Goal: Task Accomplishment & Management: Use online tool/utility

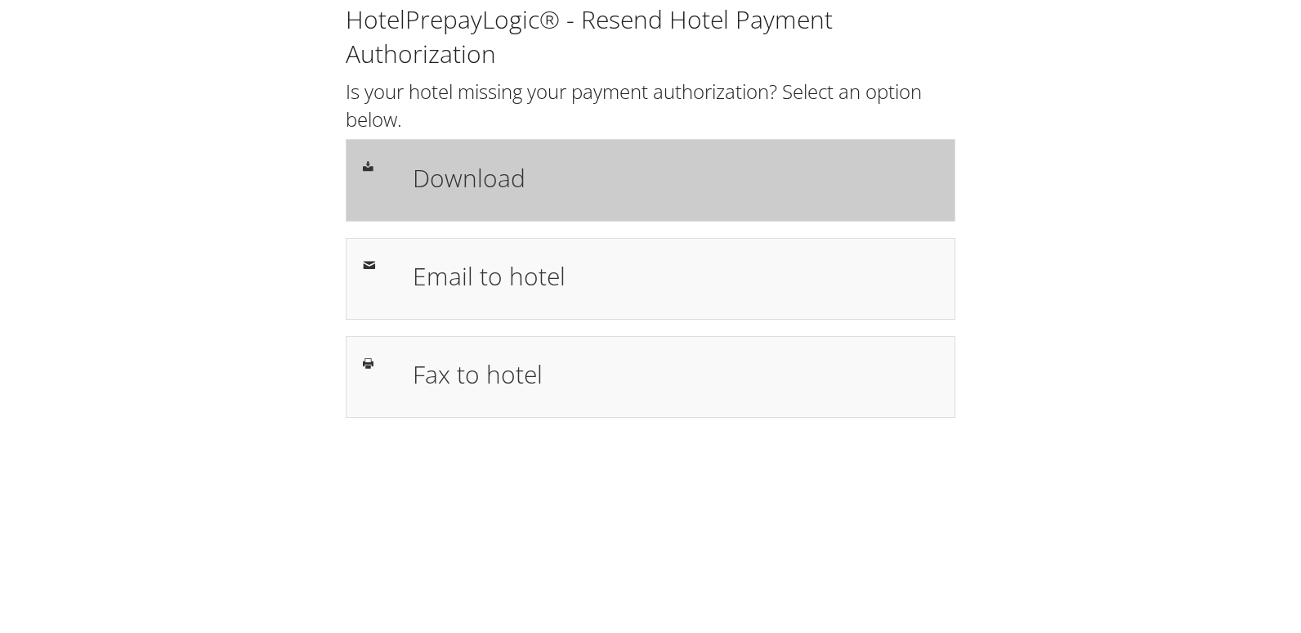
click at [633, 162] on h1 "Download" at bounding box center [676, 177] width 526 height 37
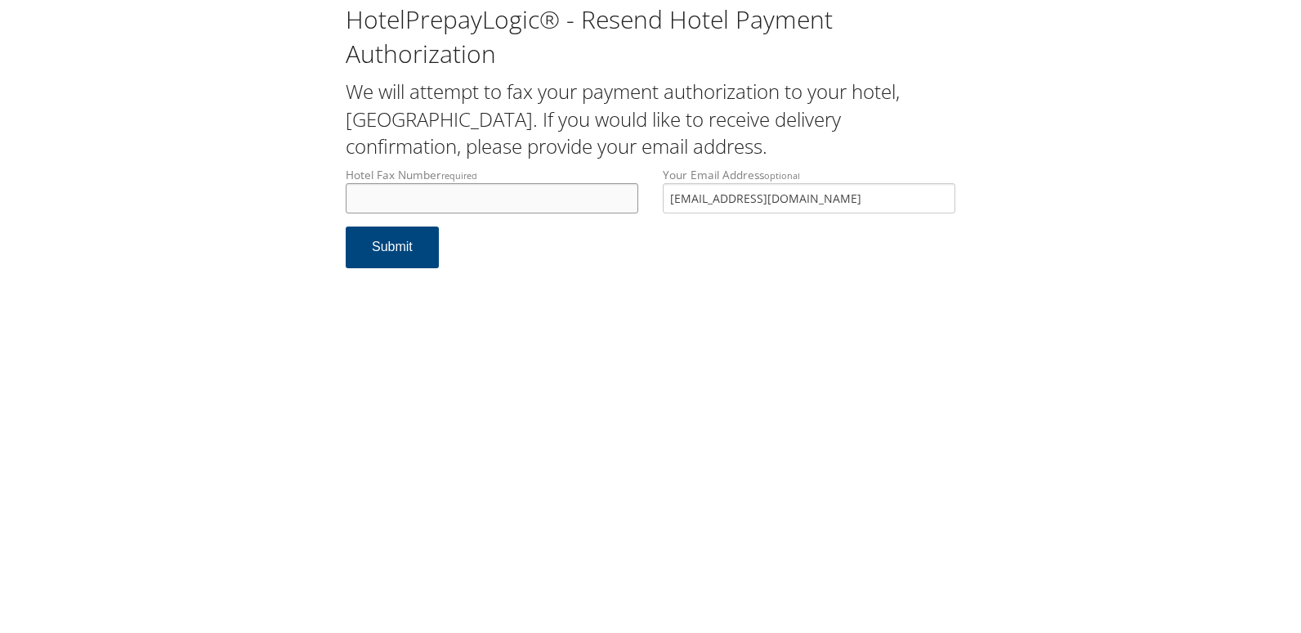
click at [430, 190] on input "Hotel Fax Number required" at bounding box center [492, 198] width 293 height 30
click at [450, 195] on input "Hotel Email Address required" at bounding box center [492, 198] width 293 height 30
click at [250, 532] on div "HotelPrepayLogic® - Resend Hotel Payment Authorization We will attempt to email…" at bounding box center [650, 316] width 1301 height 633
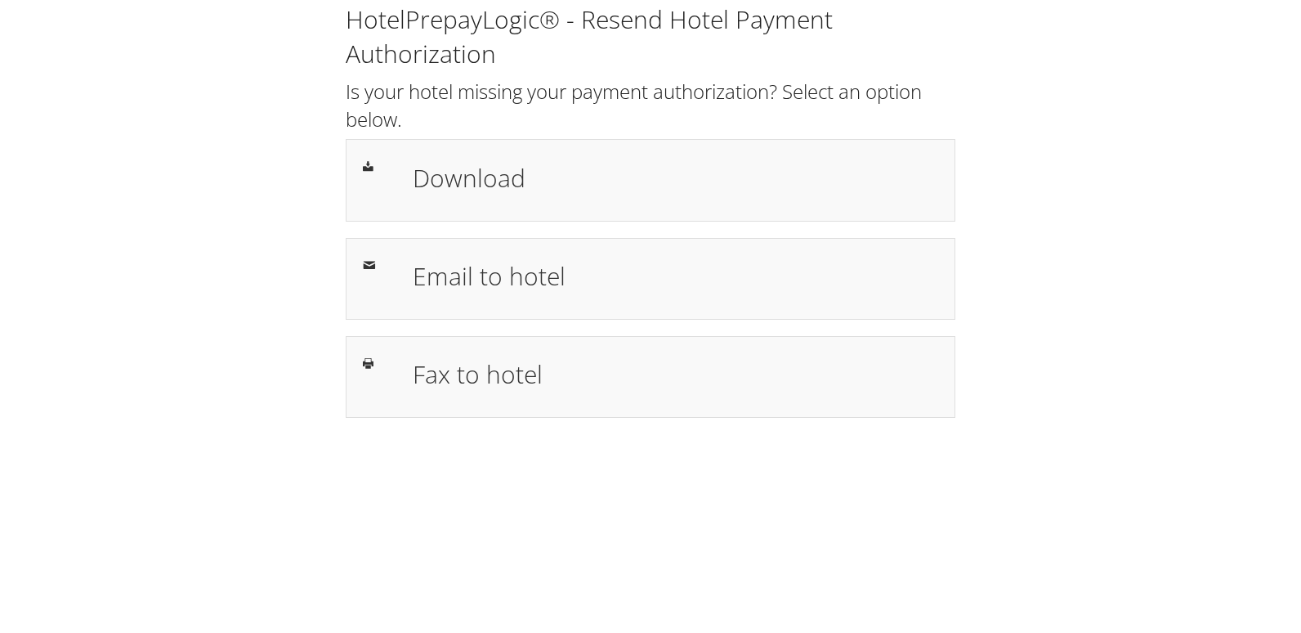
click at [532, 203] on div "Download" at bounding box center [676, 179] width 550 height 47
click at [481, 185] on h1 "Download" at bounding box center [676, 177] width 526 height 37
click at [611, 227] on div "HotelPrepayLogic® - Resend Hotel Payment Authorization Is your hotel missing yo…" at bounding box center [651, 209] width 634 height 415
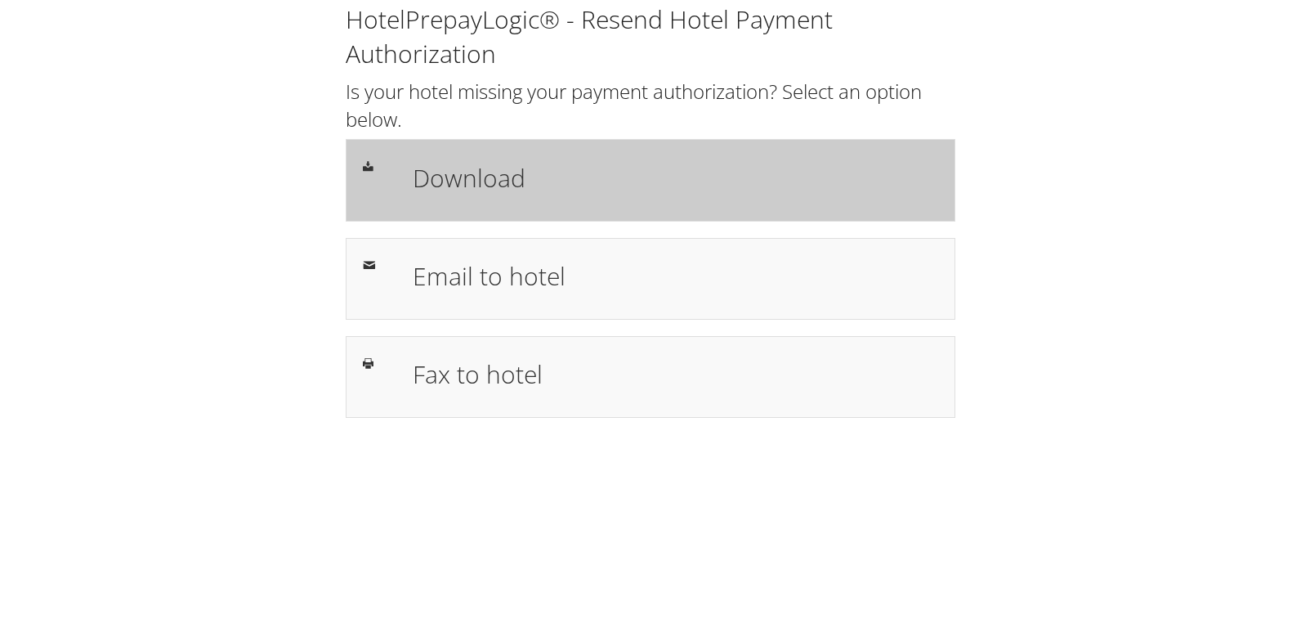
click at [592, 207] on div "Download" at bounding box center [651, 180] width 610 height 82
click at [381, 178] on div "Download" at bounding box center [651, 179] width 600 height 47
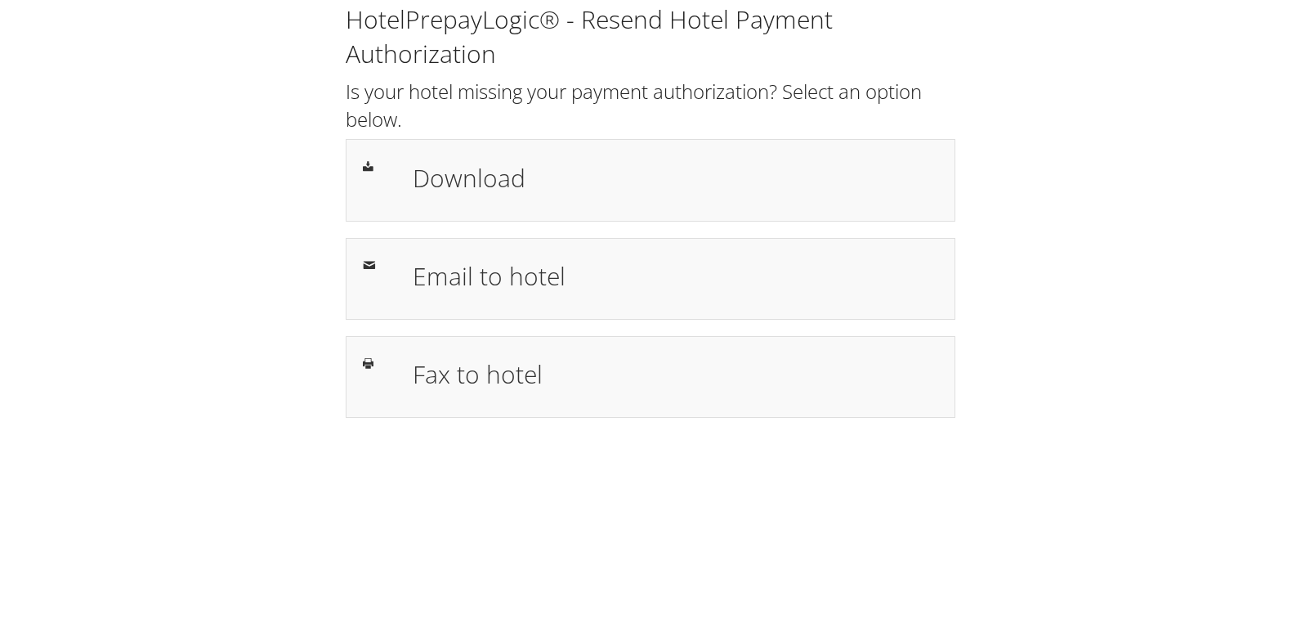
drag, startPoint x: 496, startPoint y: 178, endPoint x: 251, endPoint y: 244, distance: 254.0
click at [496, 178] on h1 "Download" at bounding box center [676, 177] width 526 height 37
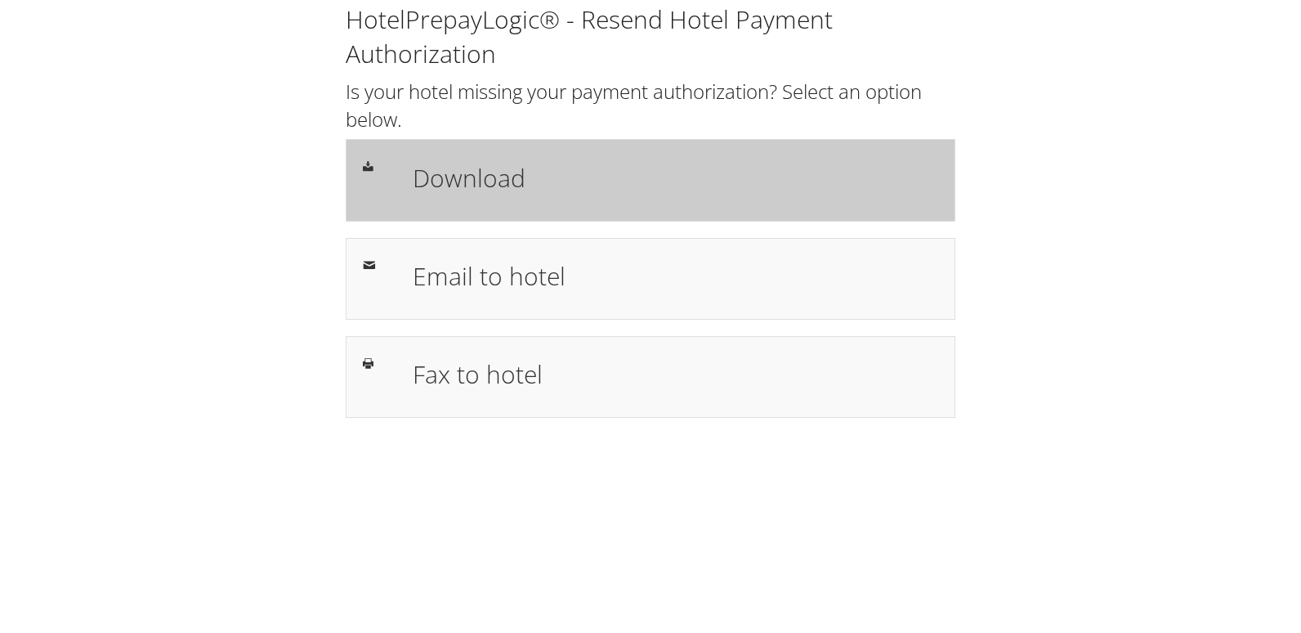
click at [451, 157] on div "Download" at bounding box center [676, 179] width 550 height 47
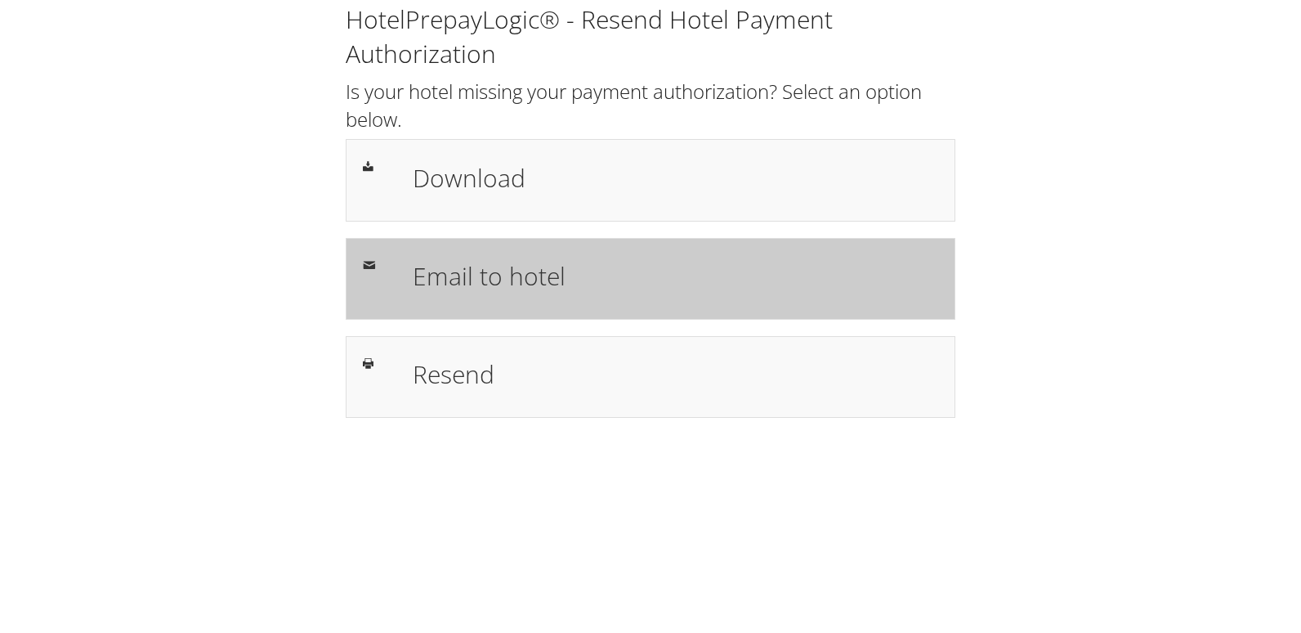
click at [532, 284] on h1 "Email to hotel" at bounding box center [676, 275] width 526 height 37
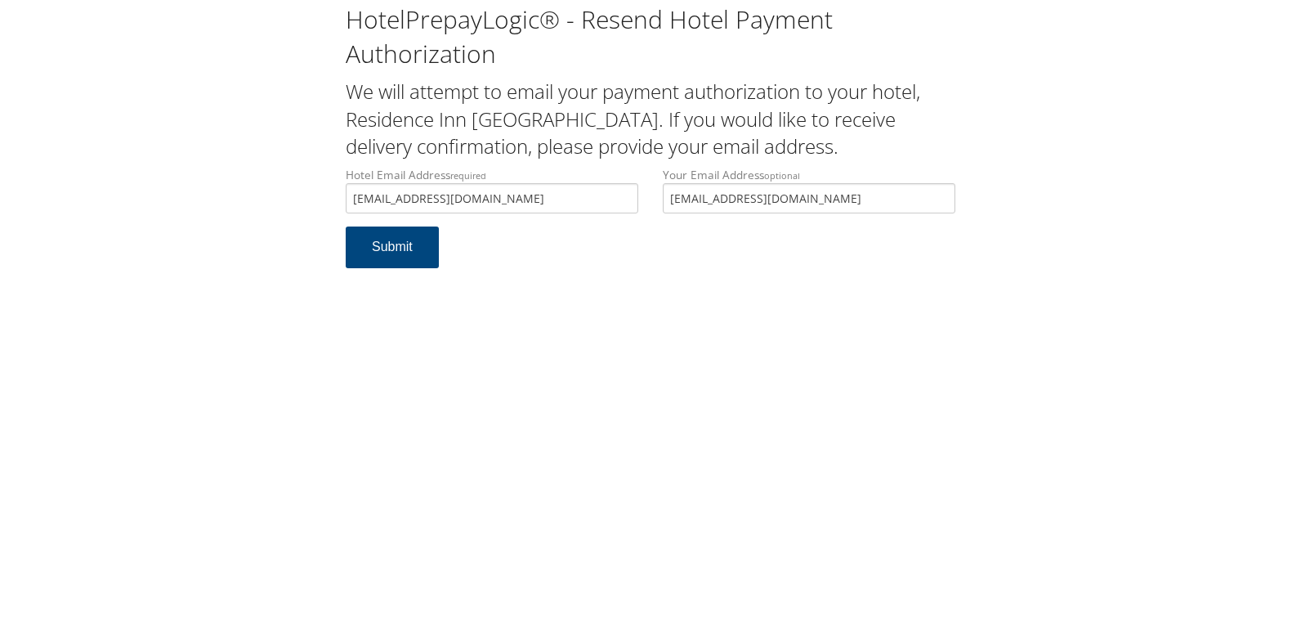
drag, startPoint x: 506, startPoint y: 200, endPoint x: 177, endPoint y: 197, distance: 328.6
click at [177, 197] on div "HotelPrepayLogic® - Resend Hotel Payment Authorization We will attempt to email…" at bounding box center [650, 142] width 1269 height 284
type input "[EMAIL_ADDRESS][DOMAIN_NAME]"
click at [362, 258] on button "Submit" at bounding box center [392, 247] width 93 height 42
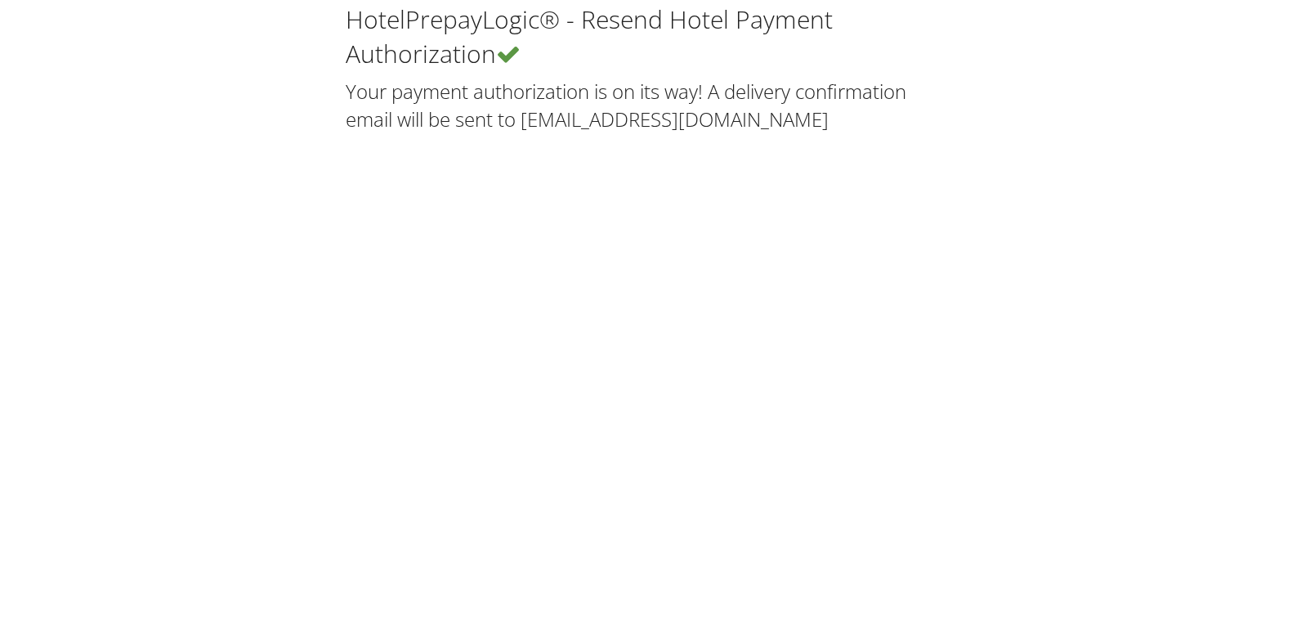
drag, startPoint x: 359, startPoint y: 302, endPoint x: 341, endPoint y: 302, distance: 18.0
click at [359, 302] on div "HotelPrepayLogic® - Resend Hotel Payment Authorization Your payment authorizati…" at bounding box center [650, 316] width 1301 height 633
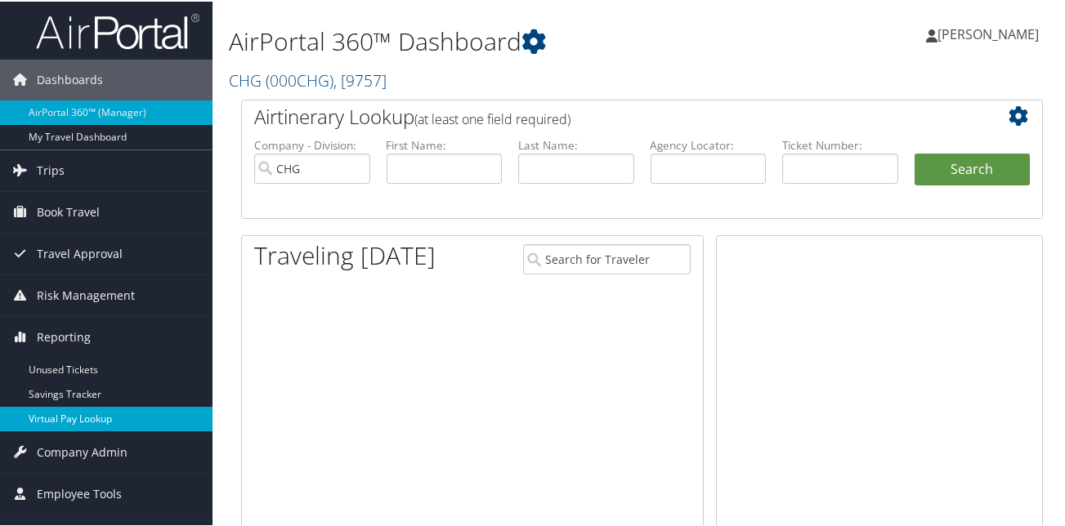
click at [58, 411] on link "Virtual Pay Lookup" at bounding box center [106, 417] width 213 height 25
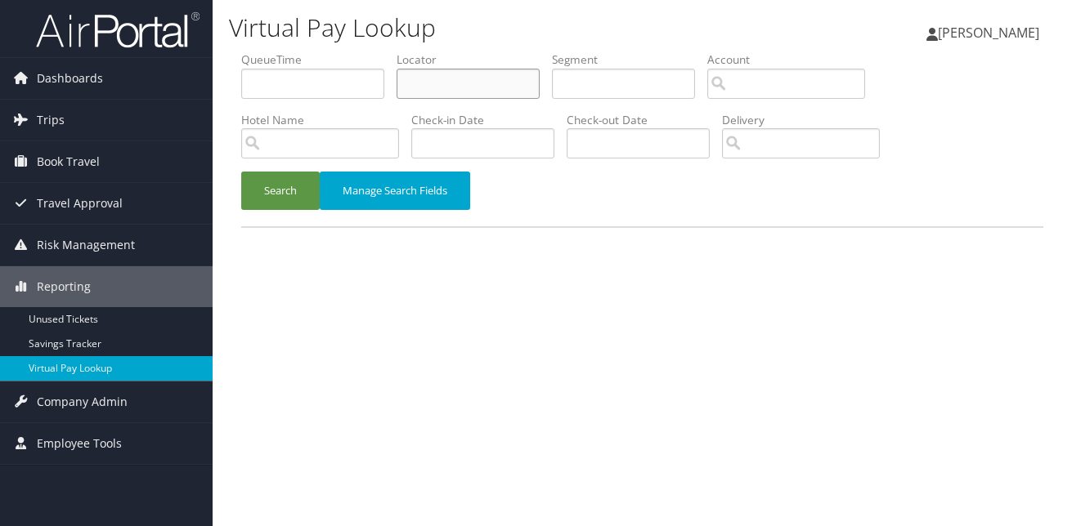
click at [423, 83] on input "text" at bounding box center [467, 84] width 143 height 30
paste input "UOVHQA"
type input "UOVHQA"
click at [244, 184] on button "Search" at bounding box center [280, 191] width 78 height 38
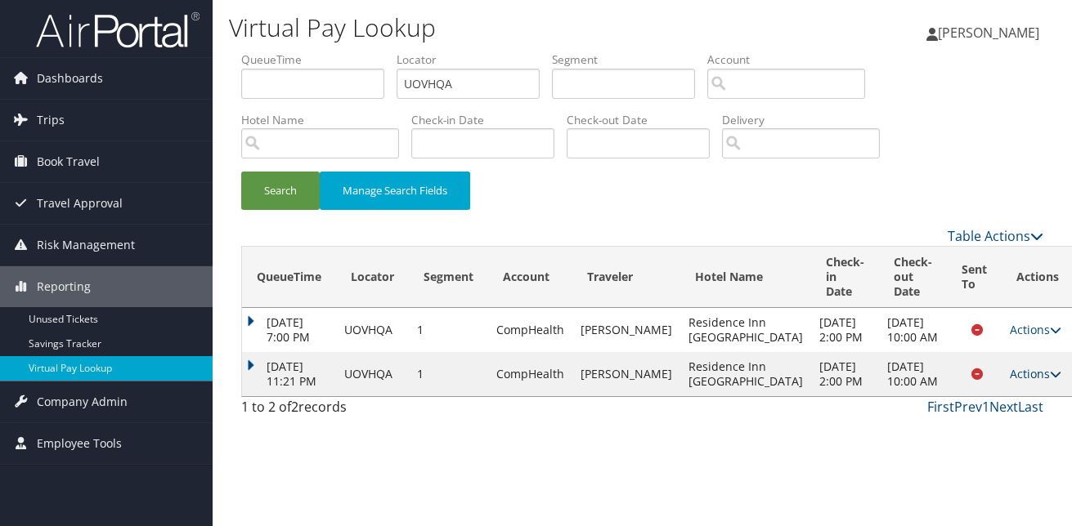
click at [1050, 380] on icon at bounding box center [1055, 374] width 11 height 11
click at [976, 460] on link "Logs" at bounding box center [969, 470] width 103 height 28
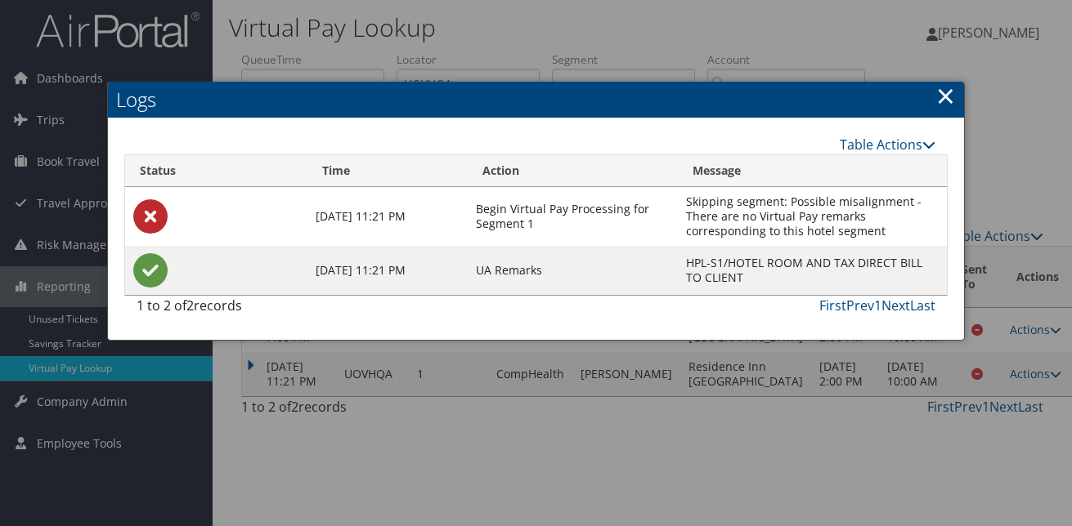
click at [942, 101] on link "×" at bounding box center [945, 95] width 19 height 33
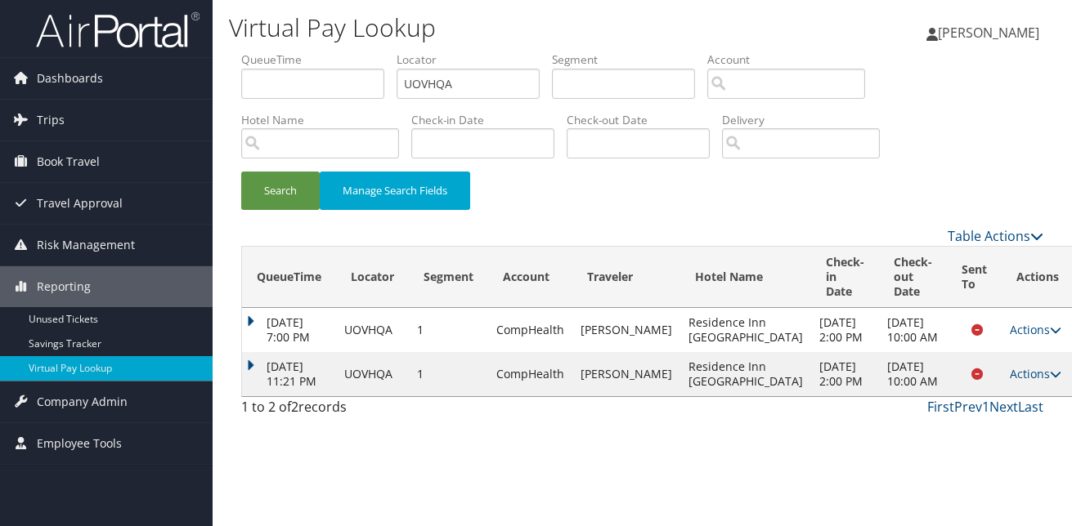
click at [1027, 342] on td "Actions Resend Logs View Itinerary" at bounding box center [1037, 330] width 72 height 44
click at [1015, 352] on td "Actions Resend Logs View Itinerary" at bounding box center [1037, 330] width 72 height 44
click at [1013, 338] on link "Actions" at bounding box center [1035, 330] width 51 height 16
click at [968, 394] on link "Logs" at bounding box center [969, 397] width 103 height 28
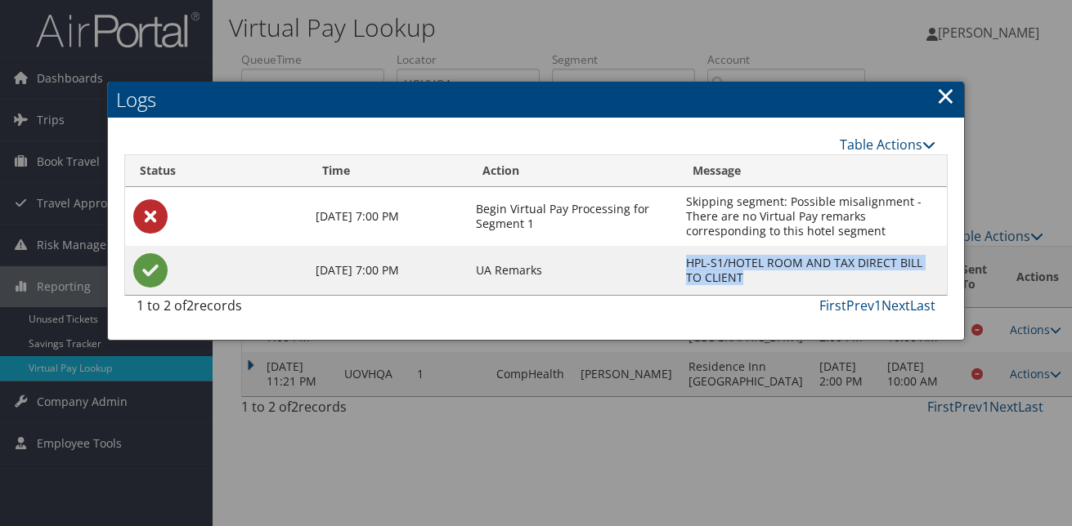
drag, startPoint x: 757, startPoint y: 286, endPoint x: 674, endPoint y: 263, distance: 86.5
click at [674, 263] on tr "Sep 10, 2025 7:00 PM UA Remarks HPL-S1/HOTEL ROOM AND TAX DIRECT BILL TO CLIENT" at bounding box center [536, 270] width 822 height 49
copy tr "HPL-S1/HOTEL ROOM AND TAX DIRECT BILL TO CLIENT"
click at [941, 93] on link "×" at bounding box center [945, 95] width 19 height 33
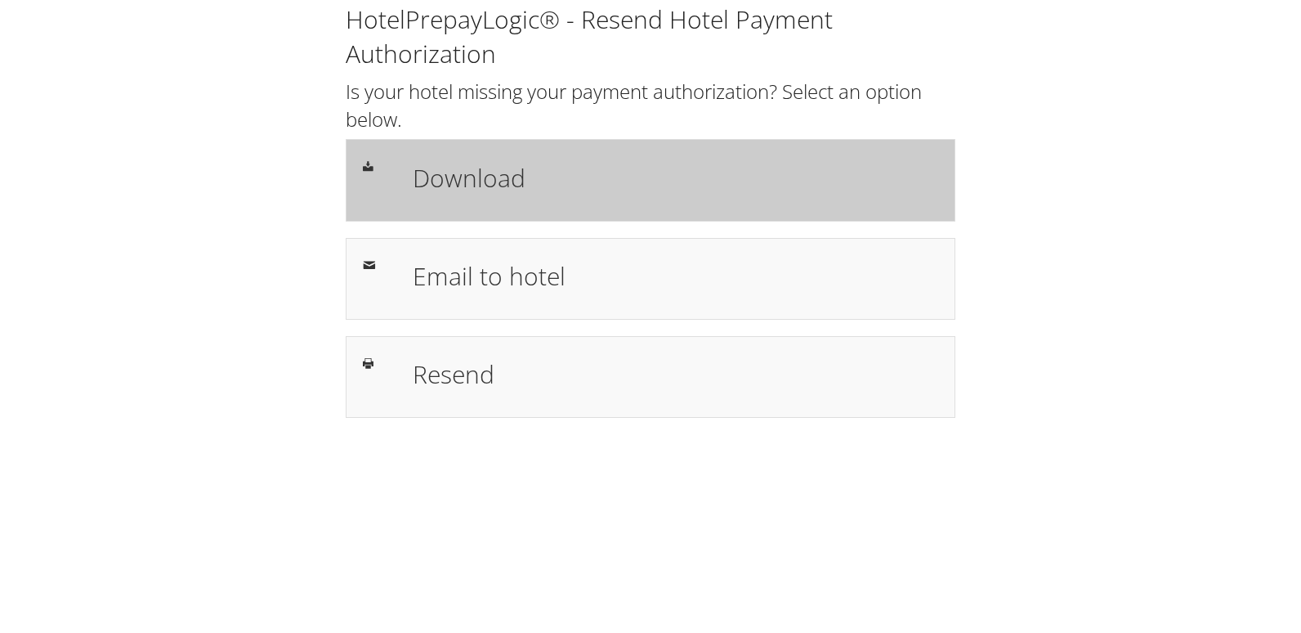
click at [651, 155] on div "Download" at bounding box center [651, 180] width 610 height 82
drag, startPoint x: 396, startPoint y: 179, endPoint x: 378, endPoint y: 211, distance: 36.6
click at [395, 181] on div "Download" at bounding box center [651, 179] width 600 height 47
click at [620, 166] on h1 "Download" at bounding box center [676, 177] width 526 height 37
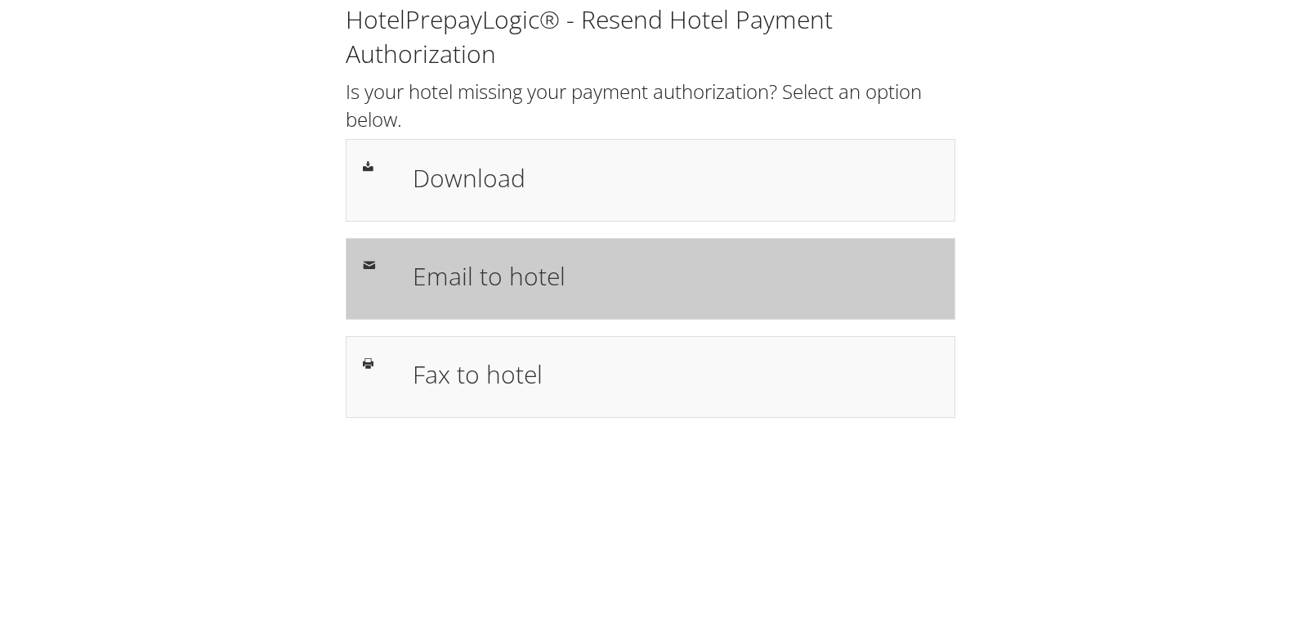
click at [541, 272] on h1 "Email to hotel" at bounding box center [676, 275] width 526 height 37
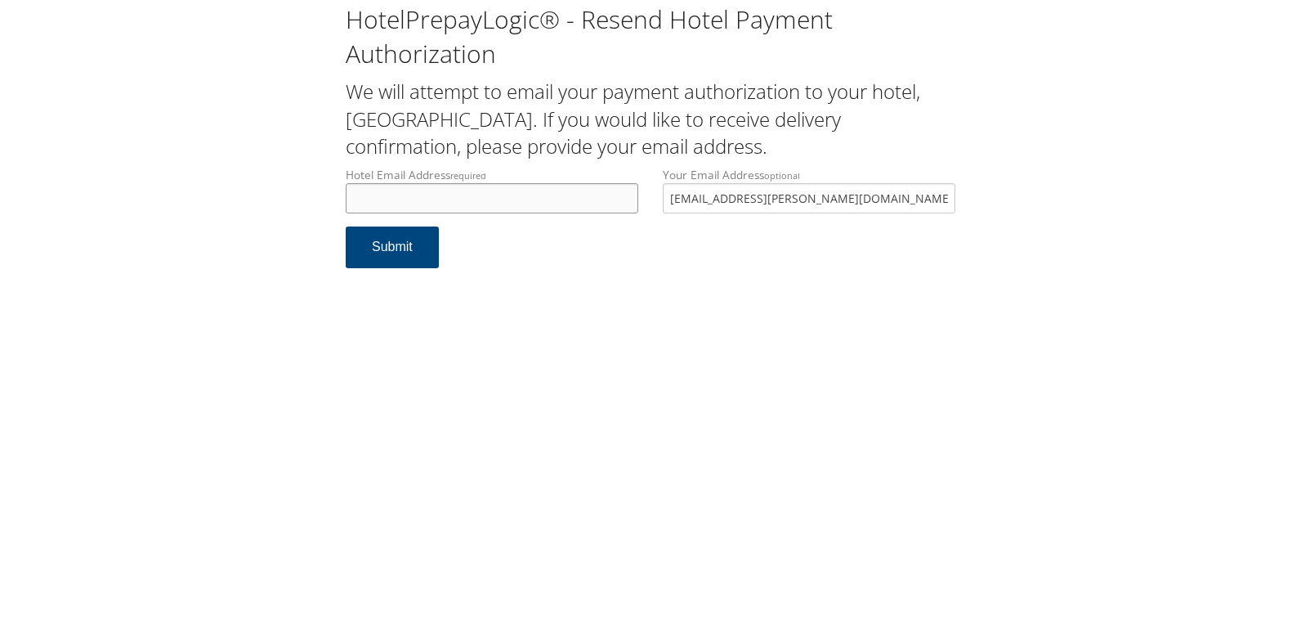
click at [512, 191] on input "Hotel Email Address required" at bounding box center [492, 198] width 293 height 30
drag, startPoint x: 531, startPoint y: 199, endPoint x: 349, endPoint y: 210, distance: 182.6
click at [349, 210] on input "frontdesk.cyoneonta@gmail.com" at bounding box center [492, 198] width 293 height 30
type input "frontdesk.cyoneonta@gmail.com"
click at [399, 251] on button "Submit" at bounding box center [392, 247] width 93 height 42
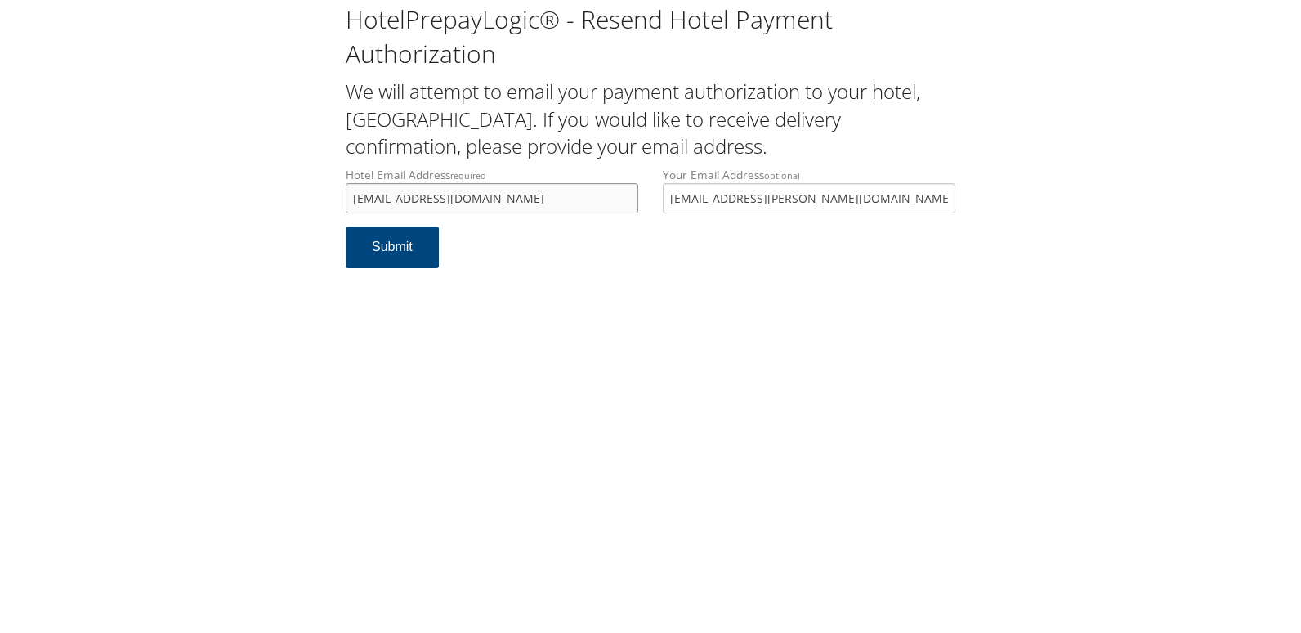
drag, startPoint x: 569, startPoint y: 203, endPoint x: 252, endPoint y: 201, distance: 317.2
click at [252, 201] on div "HotelPrepayLogic® - Resend Hotel Payment Authorization We will attempt to email…" at bounding box center [650, 142] width 1269 height 284
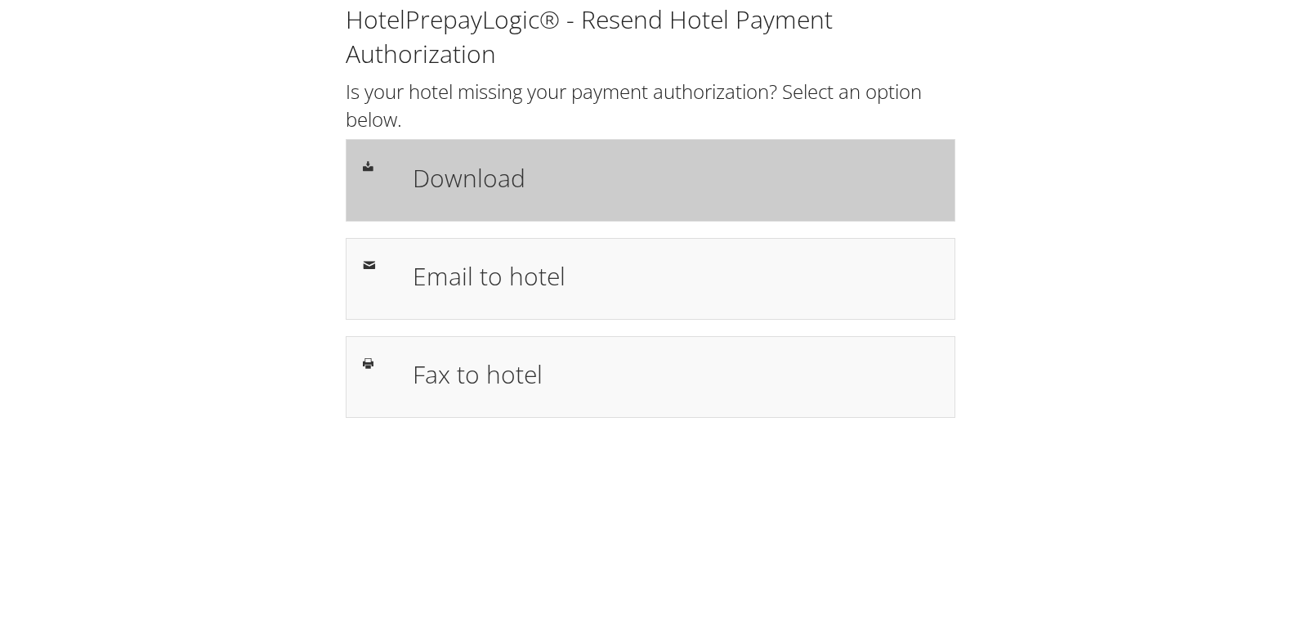
click at [499, 195] on h1 "Download" at bounding box center [676, 177] width 526 height 37
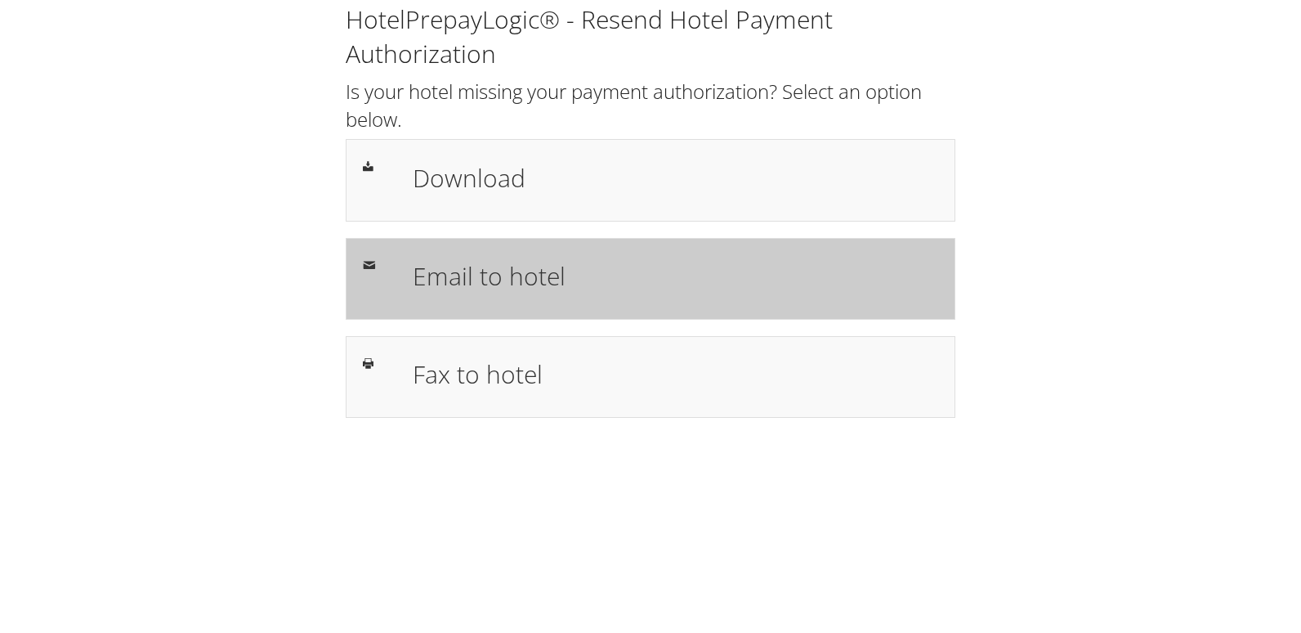
click at [501, 272] on h1 "Email to hotel" at bounding box center [676, 275] width 526 height 37
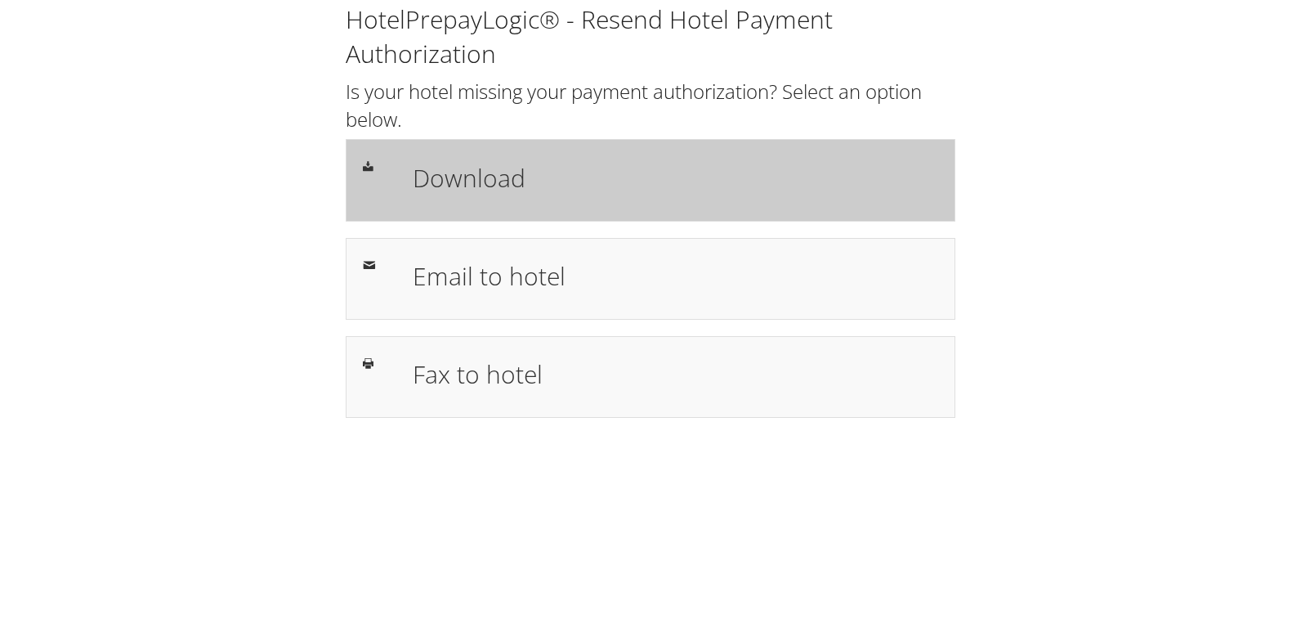
click at [616, 152] on div "Download" at bounding box center [651, 180] width 610 height 82
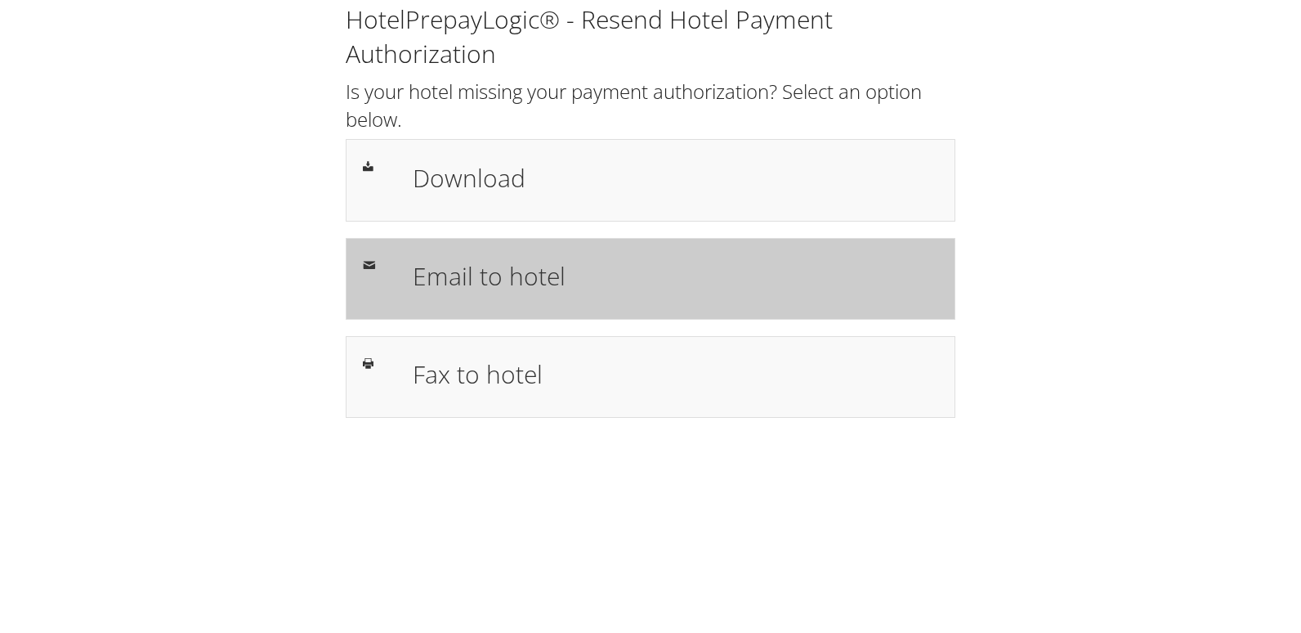
drag, startPoint x: 505, startPoint y: 269, endPoint x: 491, endPoint y: 276, distance: 15.7
click at [505, 269] on h1 "Email to hotel" at bounding box center [676, 275] width 526 height 37
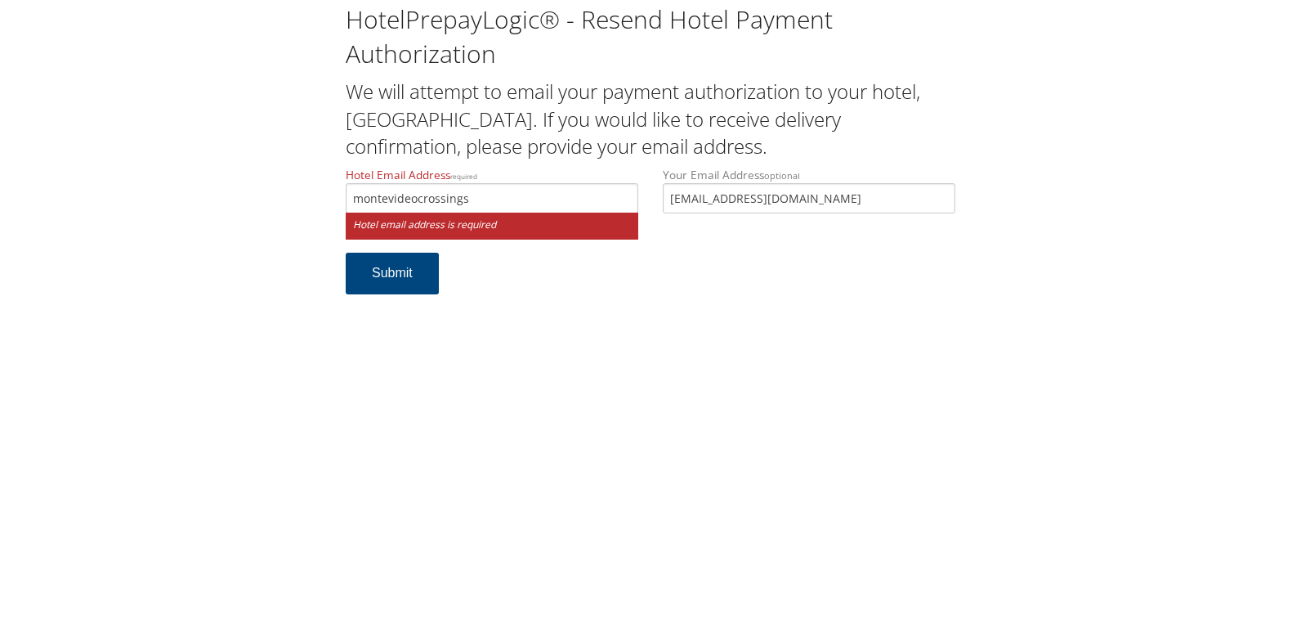
click at [487, 204] on input "montevideocrossings" at bounding box center [492, 198] width 293 height 30
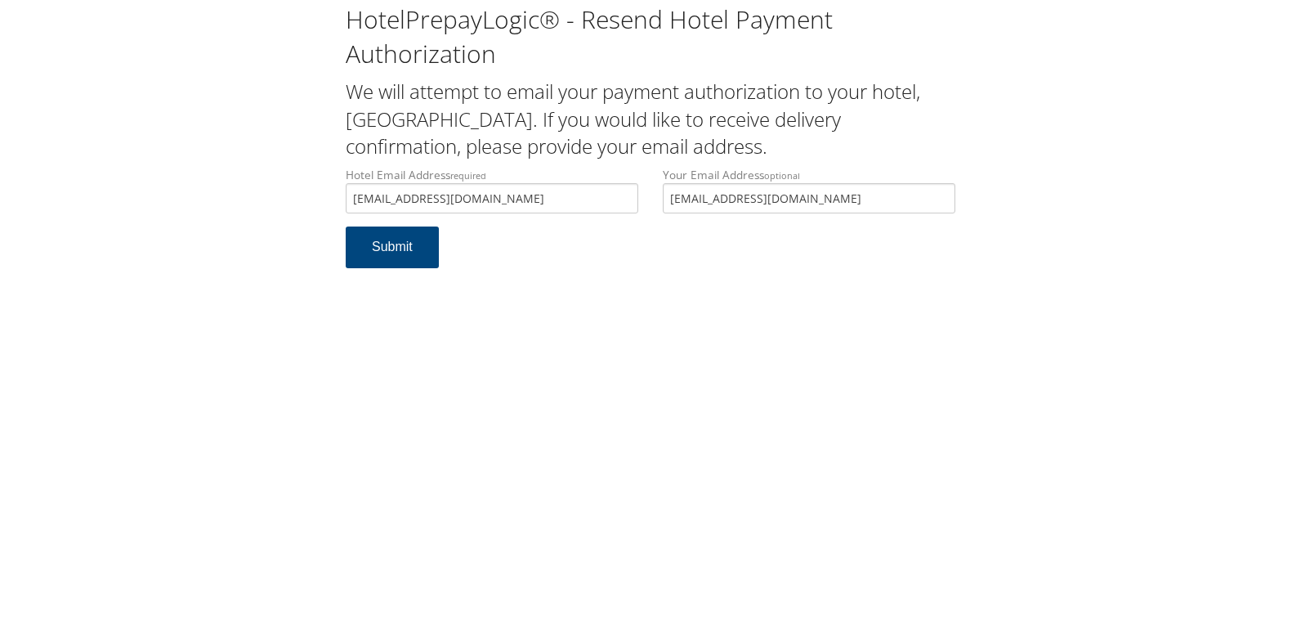
drag, startPoint x: 548, startPoint y: 193, endPoint x: 334, endPoint y: 195, distance: 213.4
click at [334, 195] on div "Hotel Email Address required montevideocrossings@gmail.com Hotel email address …" at bounding box center [492, 197] width 317 height 60
type input "montevideocrossings@gmail.com"
click at [399, 244] on button "Submit" at bounding box center [392, 247] width 93 height 42
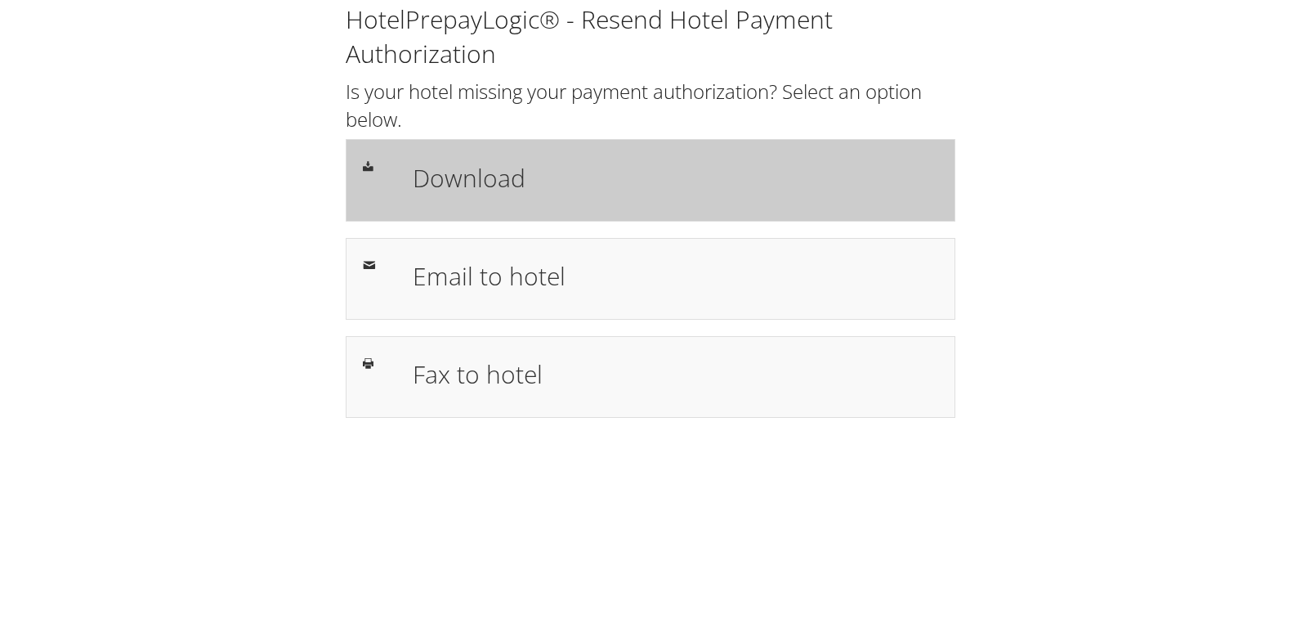
click at [757, 195] on h1 "Download" at bounding box center [676, 177] width 526 height 37
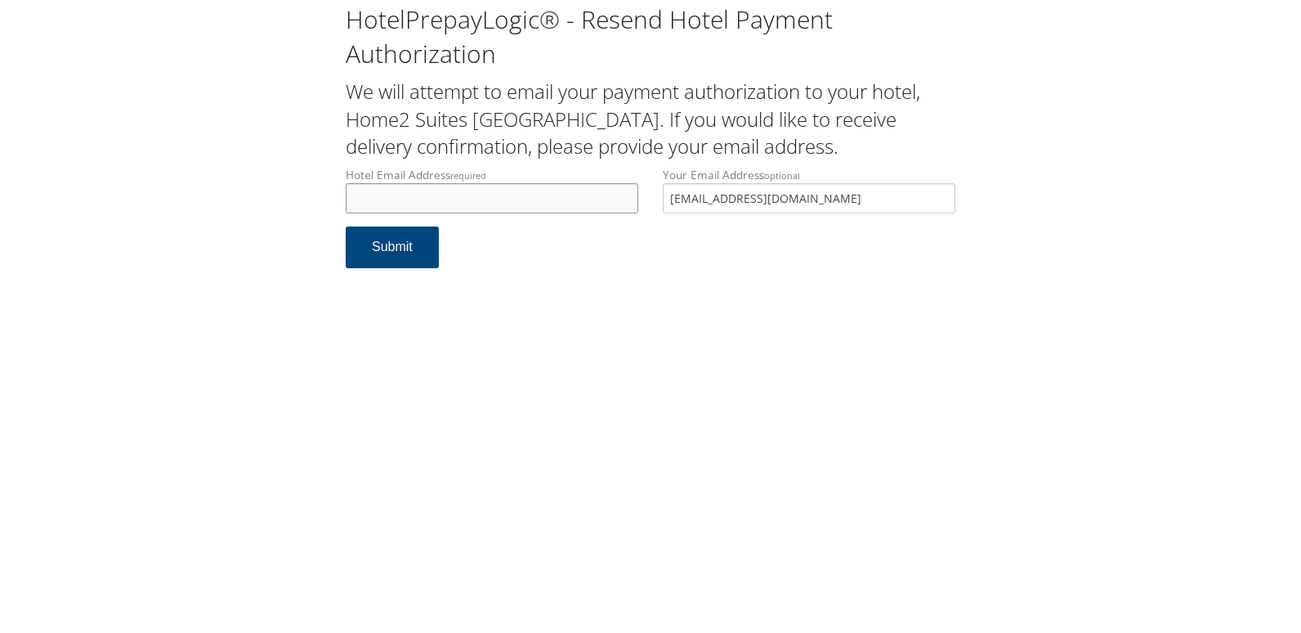
click at [428, 207] on input "Hotel Email Address required" at bounding box center [492, 198] width 293 height 30
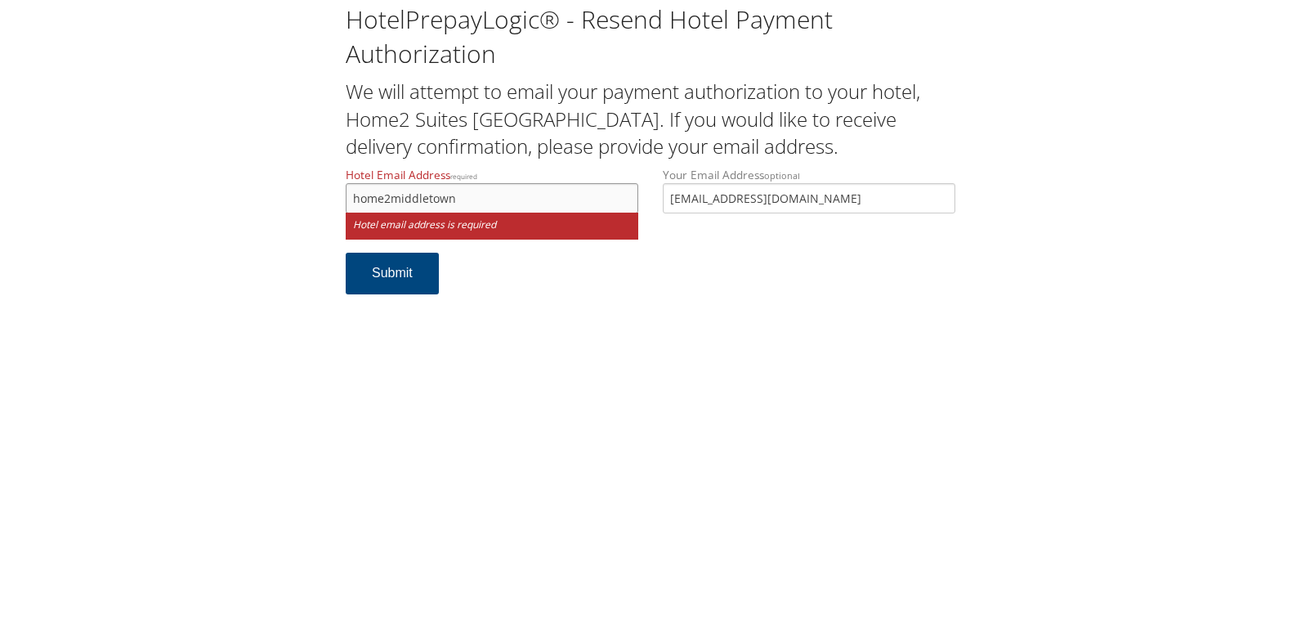
click at [494, 201] on input "home2middletown" at bounding box center [492, 198] width 293 height 30
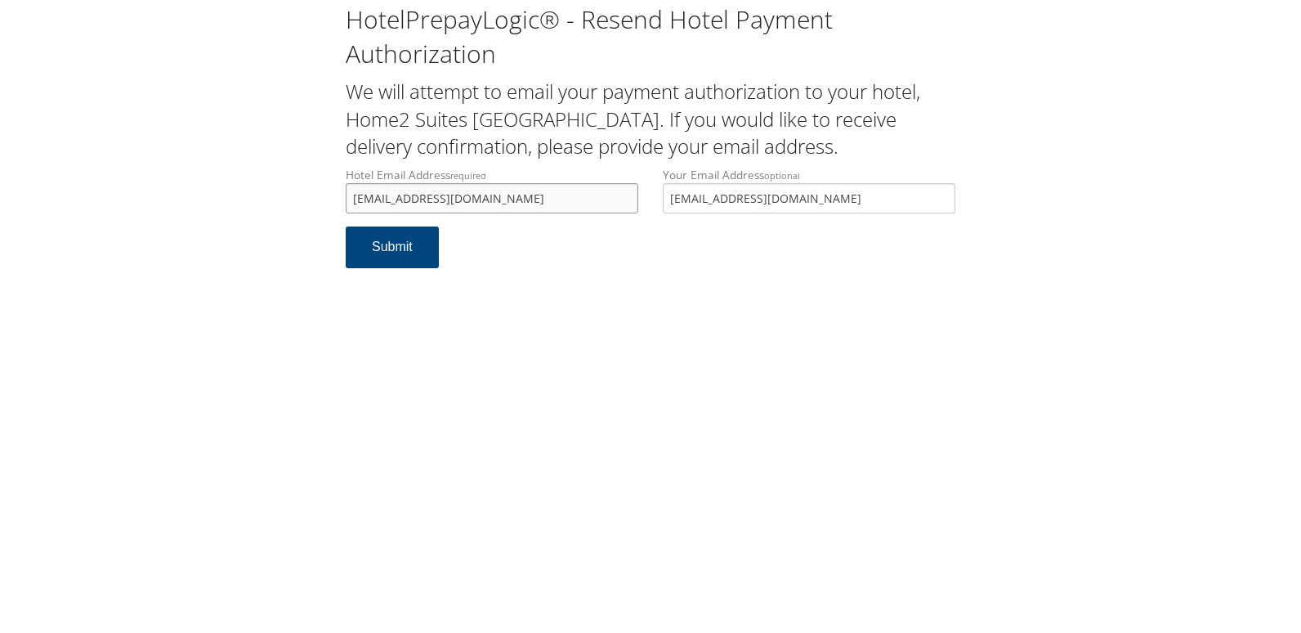
type input "[EMAIL_ADDRESS][DOMAIN_NAME]"
drag, startPoint x: 388, startPoint y: 201, endPoint x: 120, endPoint y: 171, distance: 269.8
click at [120, 171] on div "HotelPrepayLogic® - Resend Hotel Payment Authorization We will attempt to email…" at bounding box center [650, 142] width 1269 height 284
click at [355, 241] on button "Submit" at bounding box center [392, 247] width 93 height 42
drag, startPoint x: 468, startPoint y: 198, endPoint x: 481, endPoint y: 241, distance: 45.3
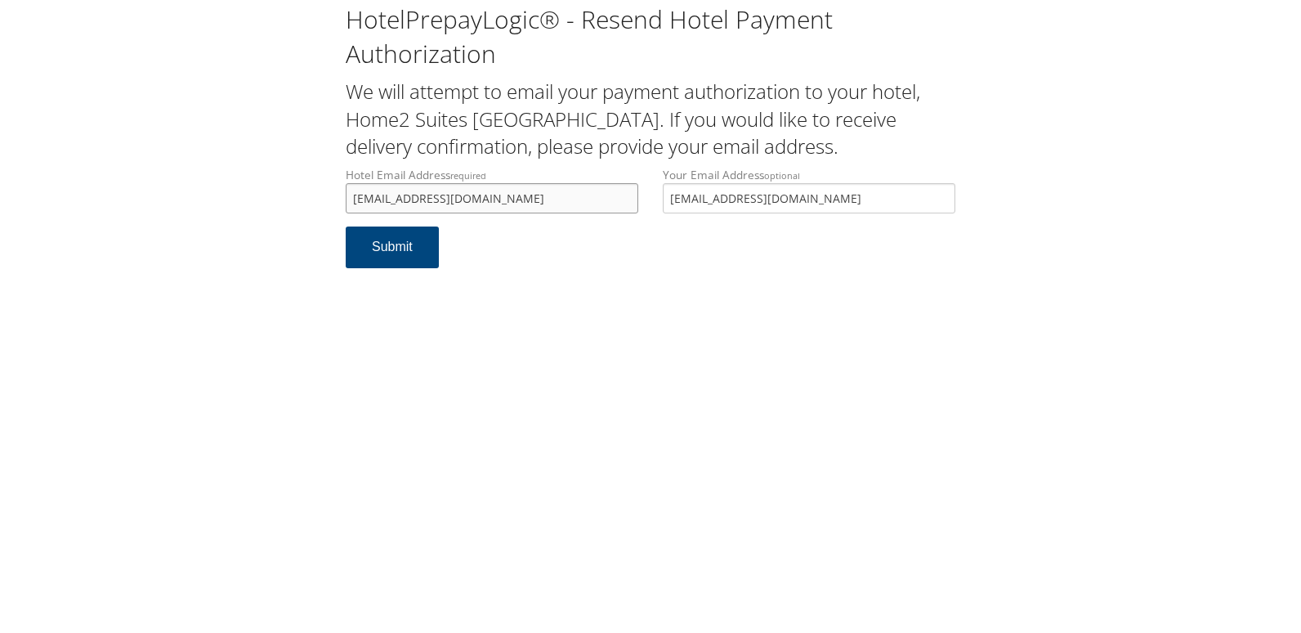
click at [468, 198] on input "home2middletown@turelandhg.com" at bounding box center [492, 198] width 293 height 30
drag, startPoint x: 546, startPoint y: 202, endPoint x: 163, endPoint y: 222, distance: 383.1
click at [163, 222] on div "HotelPrepayLogic® - Resend Hotel Payment Authorization We will attempt to email…" at bounding box center [650, 142] width 1269 height 284
type input "home2middletown@purelandhg.com"
click at [361, 259] on button "Submit" at bounding box center [392, 247] width 93 height 42
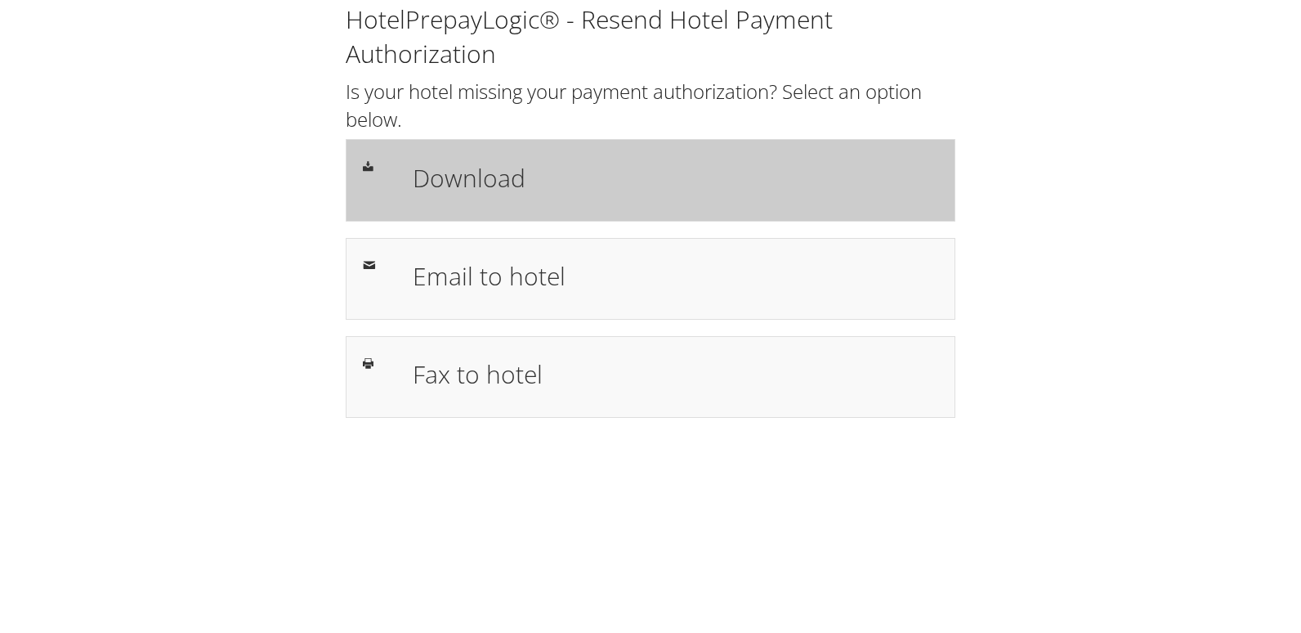
click at [636, 172] on h1 "Download" at bounding box center [676, 177] width 526 height 37
click at [544, 165] on h1 "Download" at bounding box center [676, 177] width 526 height 37
click at [437, 177] on h1 "Download" at bounding box center [676, 177] width 526 height 37
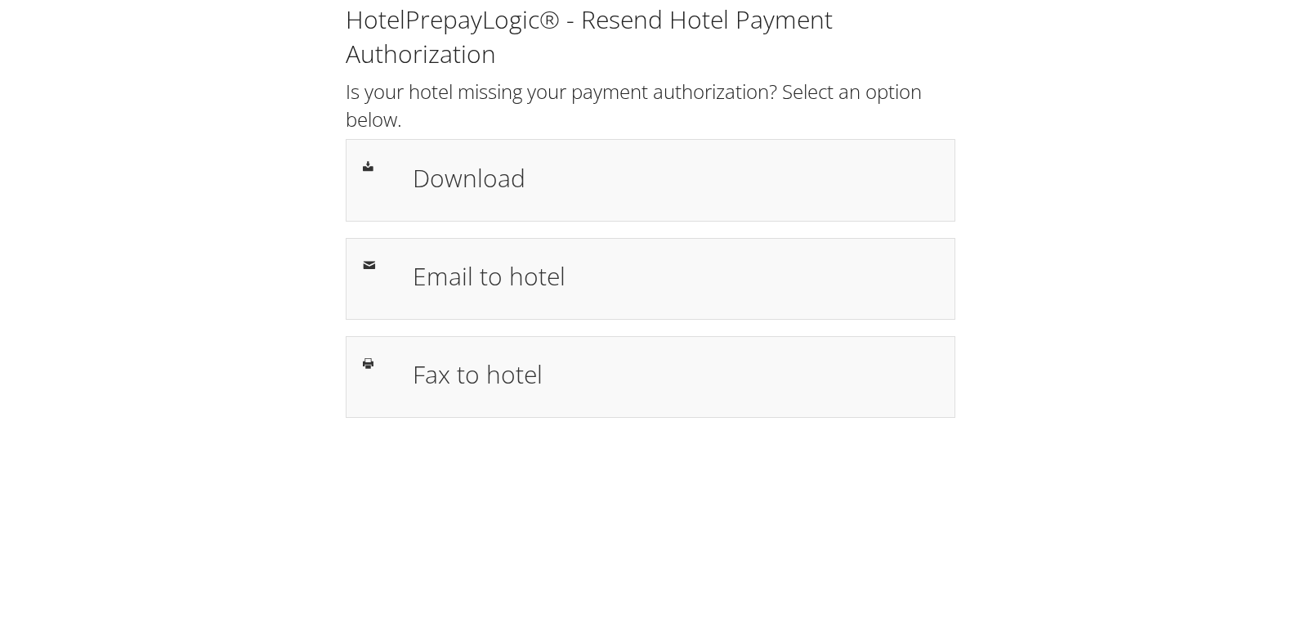
click at [1047, 109] on div "HotelPrepayLogic® - Resend Hotel Payment Authorization Is your hotel missing yo…" at bounding box center [650, 217] width 1269 height 434
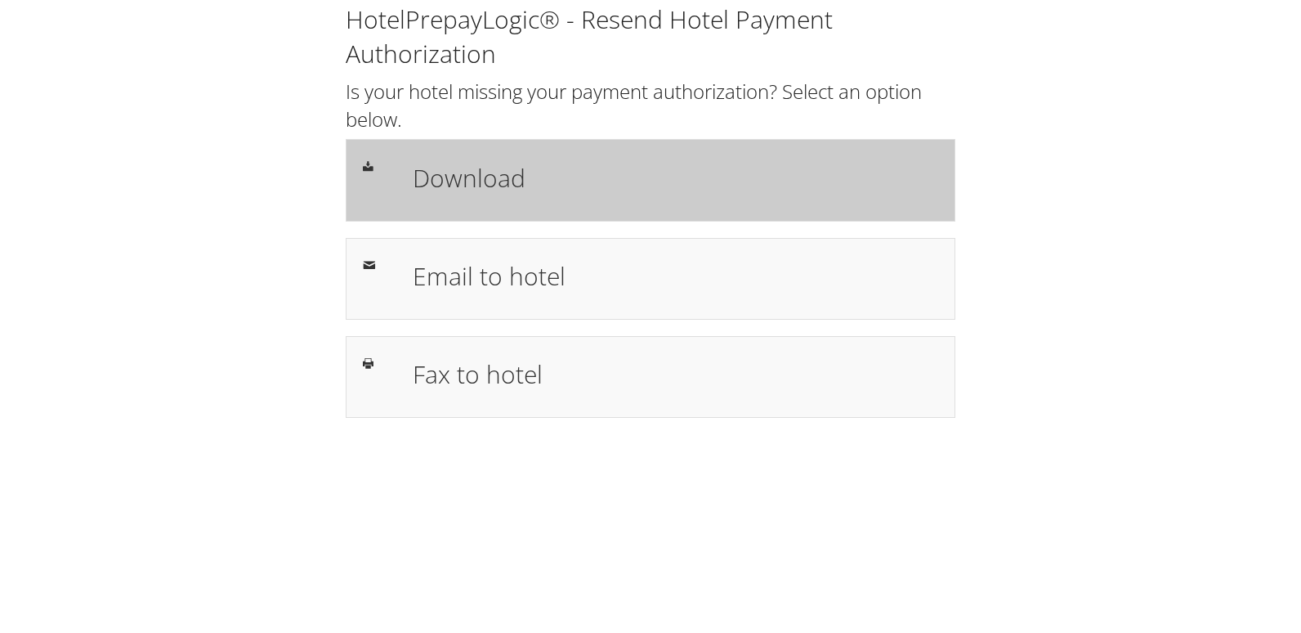
click at [542, 195] on h1 "Download" at bounding box center [676, 177] width 526 height 37
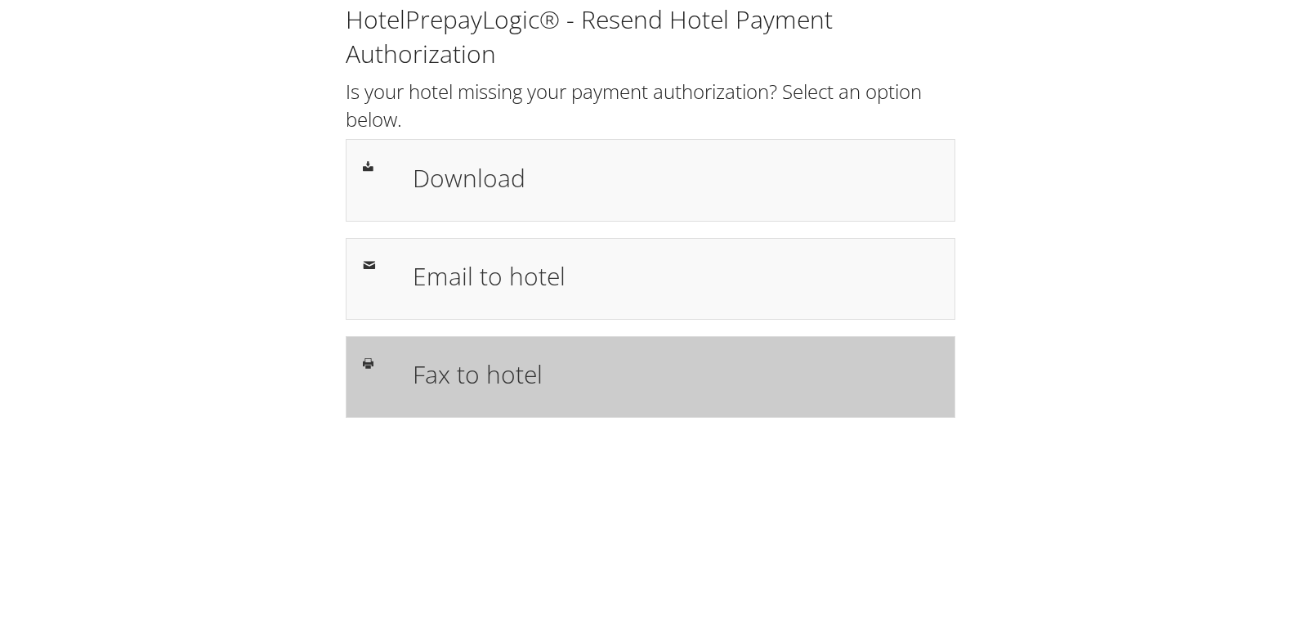
click at [396, 368] on div at bounding box center [376, 363] width 50 height 20
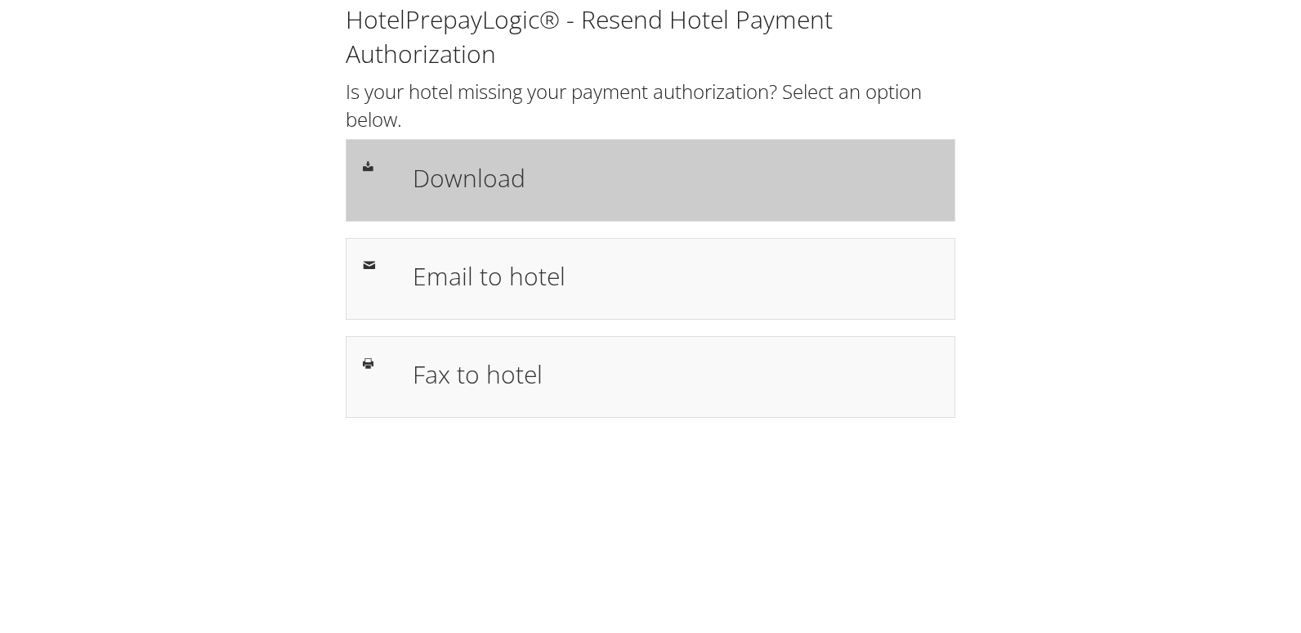
click at [423, 210] on div "Download" at bounding box center [651, 180] width 610 height 82
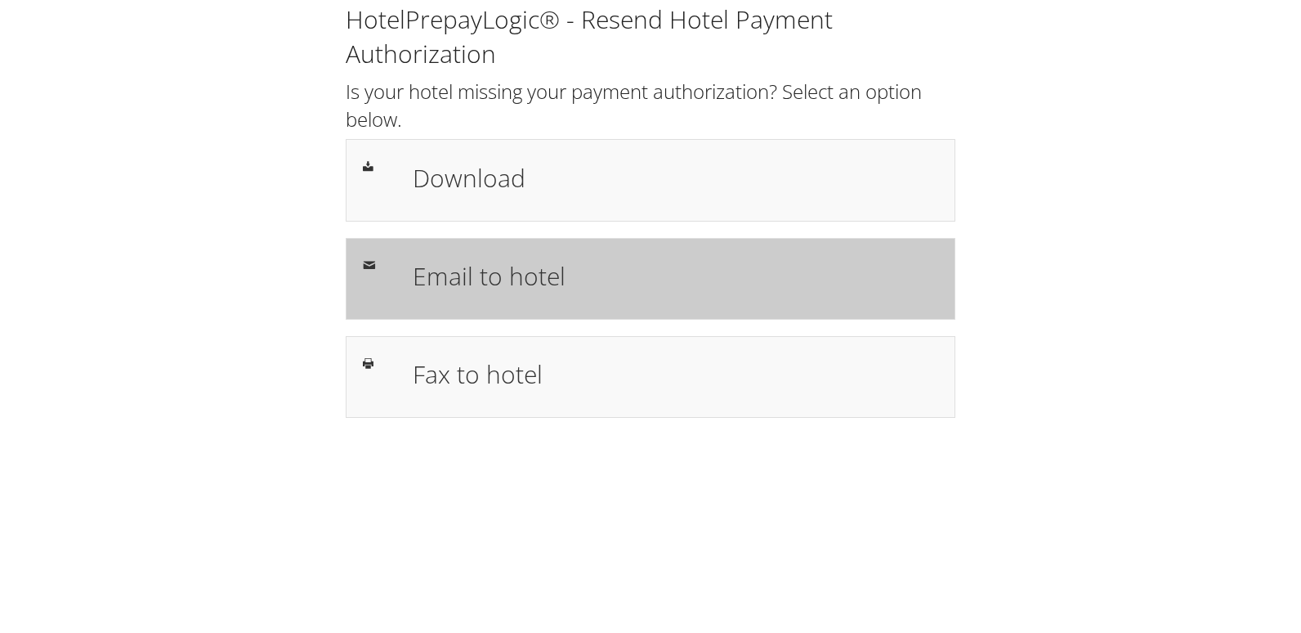
click at [439, 307] on div "Email to hotel" at bounding box center [651, 279] width 610 height 82
click at [481, 252] on div "Email to hotel" at bounding box center [651, 279] width 610 height 82
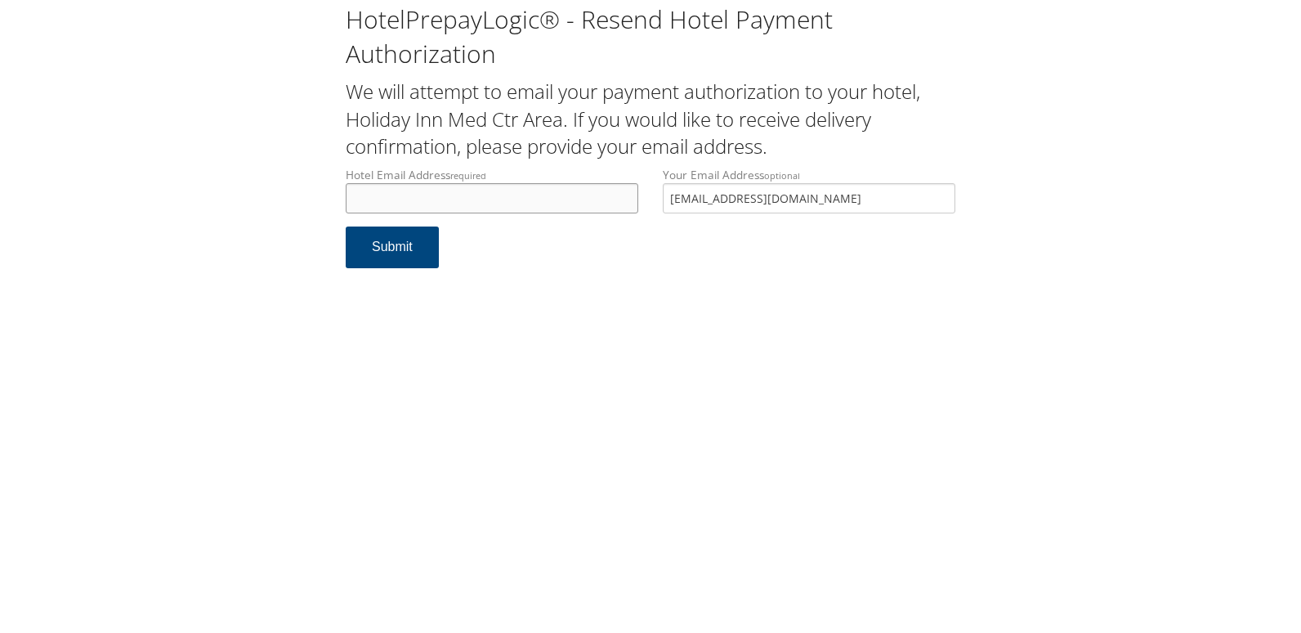
click at [391, 196] on input "Hotel Email Address required" at bounding box center [492, 198] width 293 height 30
type input "holidayinneastmedical@outlook.com"
drag, startPoint x: 576, startPoint y: 198, endPoint x: 290, endPoint y: 200, distance: 286.1
click at [290, 200] on div "HotelPrepayLogic® - Resend Hotel Payment Authorization We will attempt to email…" at bounding box center [650, 142] width 1269 height 284
click at [410, 247] on button "Submit" at bounding box center [392, 247] width 93 height 42
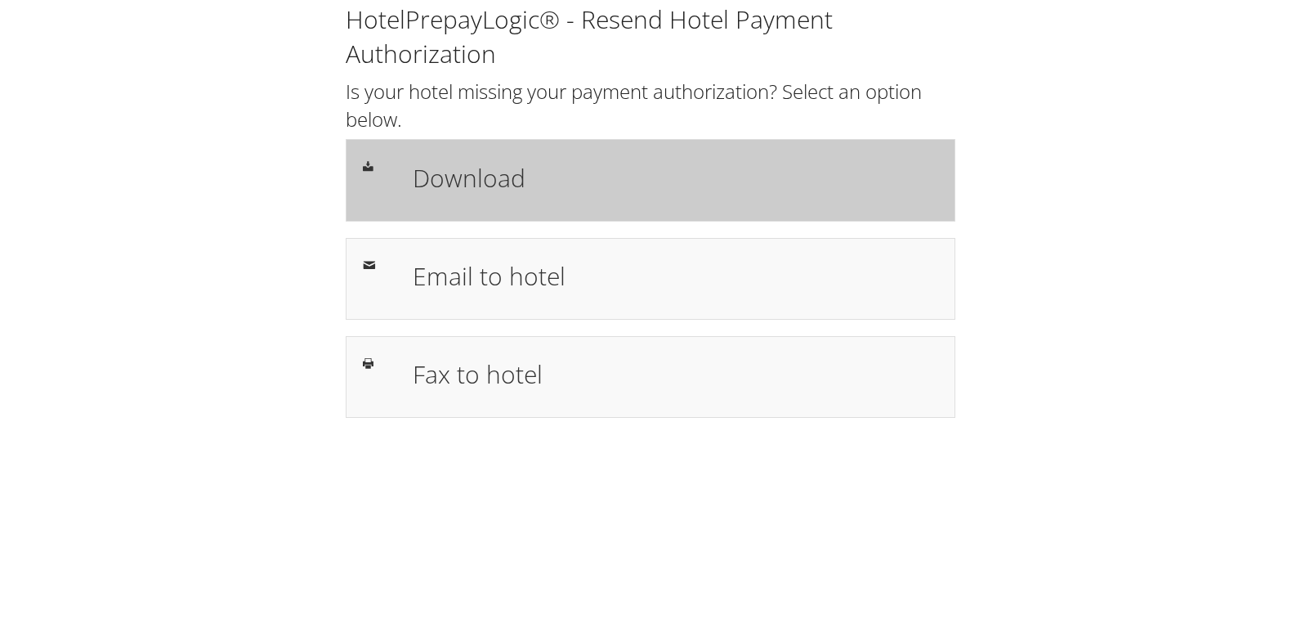
click at [468, 199] on div "Download" at bounding box center [676, 179] width 550 height 47
click at [578, 214] on div "Download" at bounding box center [651, 180] width 610 height 82
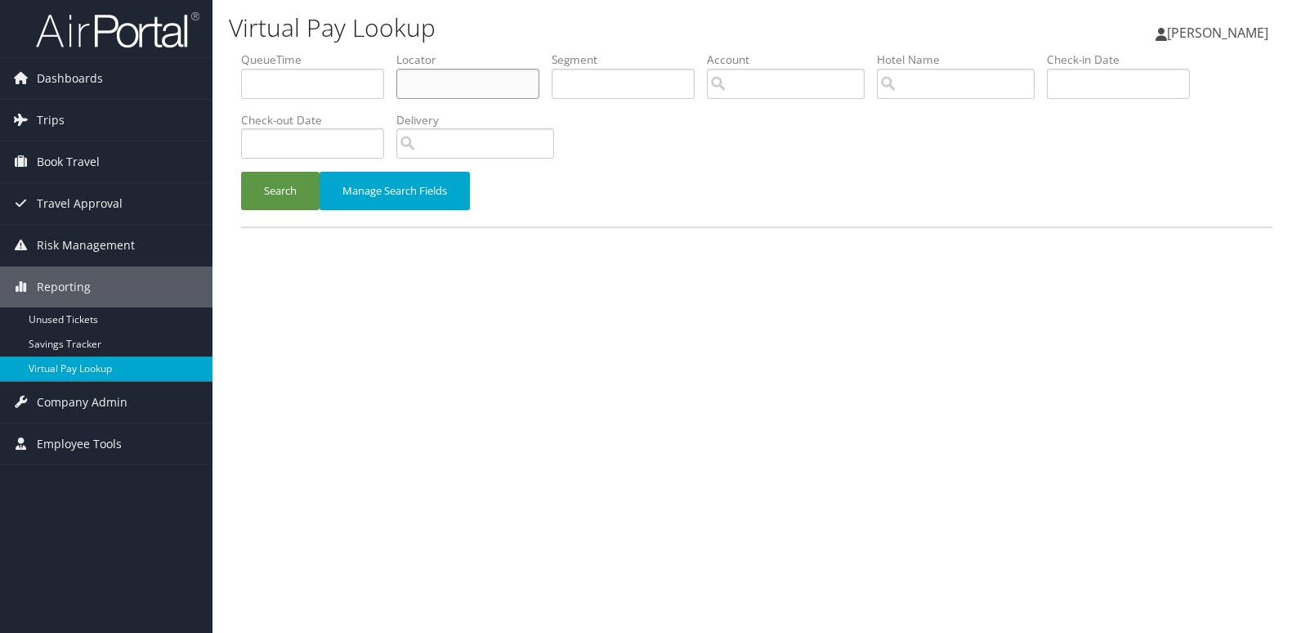
click at [459, 84] on input "text" at bounding box center [467, 84] width 143 height 30
paste input "352-701-4400"
type input "3"
click at [526, 96] on input "text" at bounding box center [467, 84] width 143 height 30
paste input "ANHUFI"
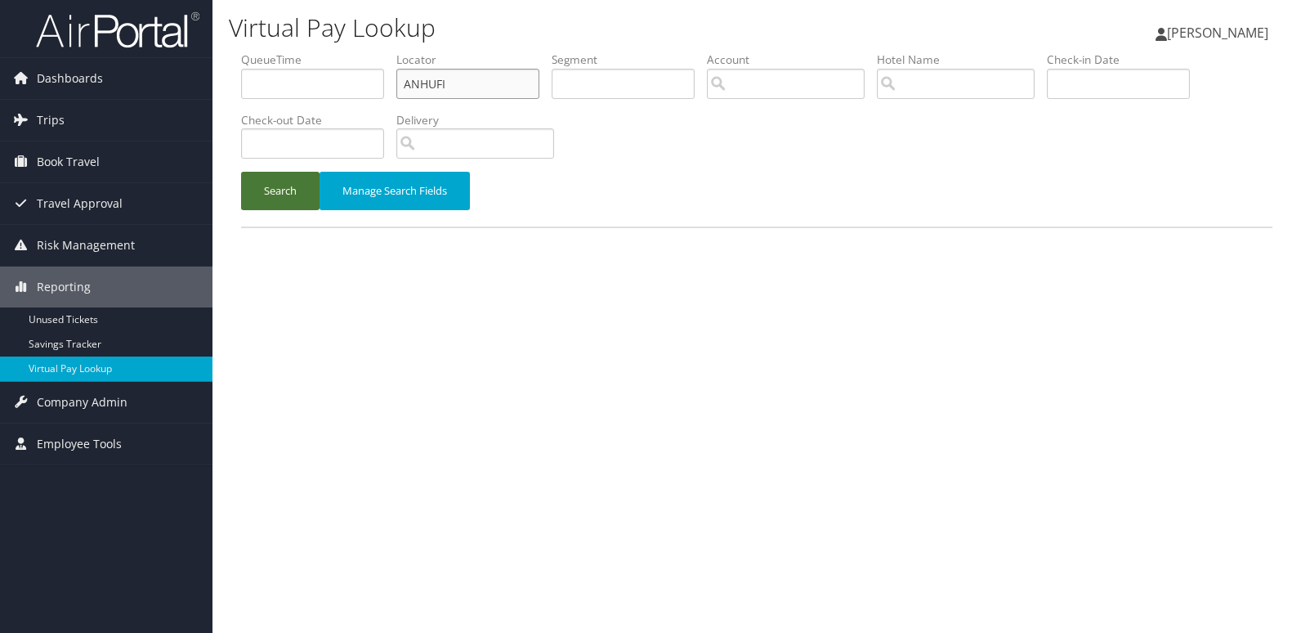
type input "ANHUFI"
click at [289, 190] on button "Search" at bounding box center [280, 191] width 78 height 38
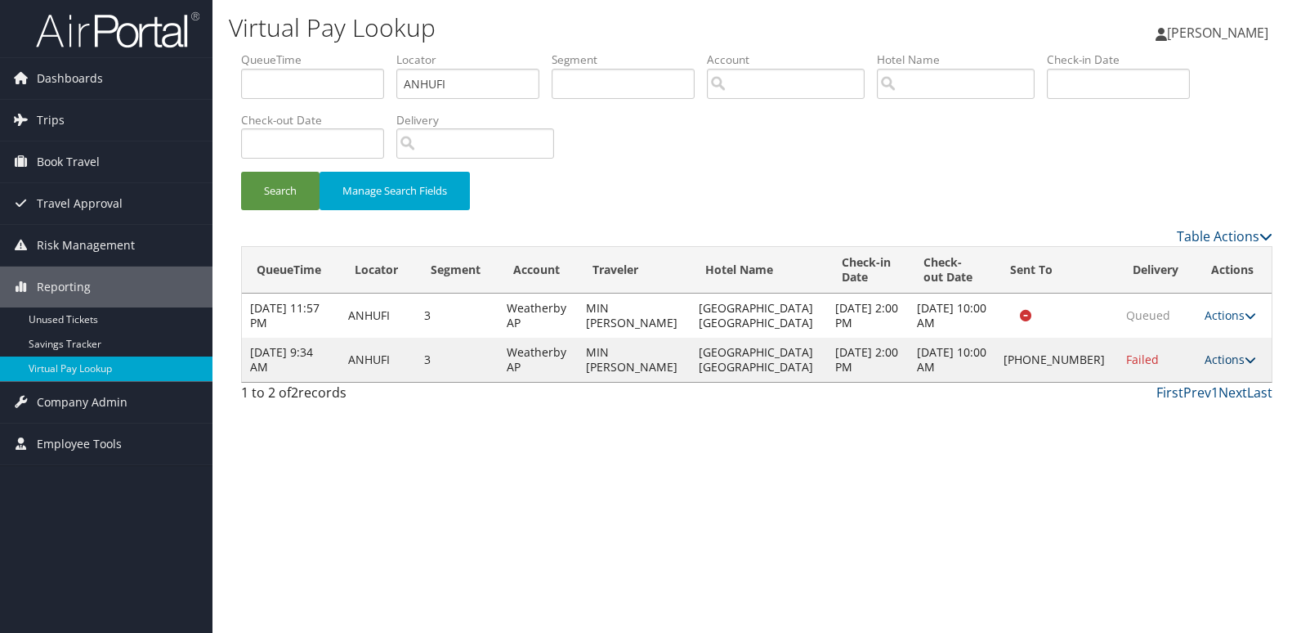
click at [1236, 356] on link "Actions" at bounding box center [1230, 359] width 51 height 16
click at [1168, 387] on link "Resend" at bounding box center [1174, 383] width 140 height 28
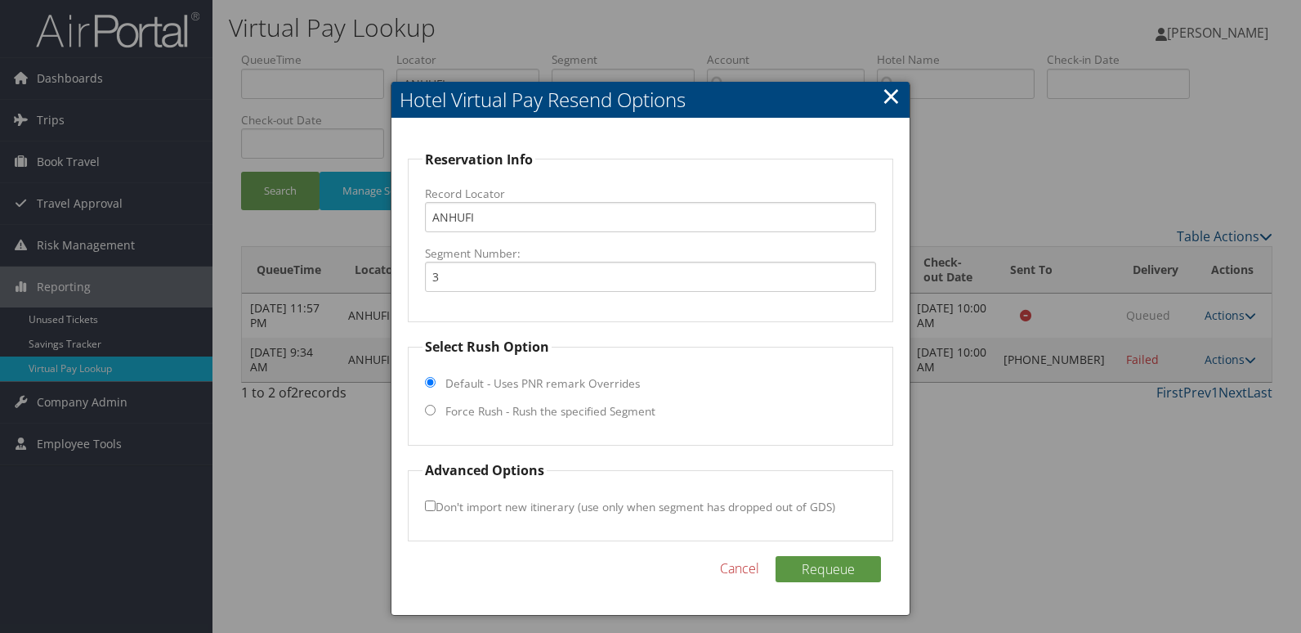
click at [496, 423] on fieldset "Select Rush Option Default - Uses PNR remark Overrides Force Rush - Rush the sp…" at bounding box center [651, 391] width 486 height 109
click at [495, 419] on label "Force Rush - Rush the specified Segment" at bounding box center [550, 411] width 210 height 16
click at [436, 415] on input "Force Rush - Rush the specified Segment" at bounding box center [430, 410] width 11 height 11
radio input "true"
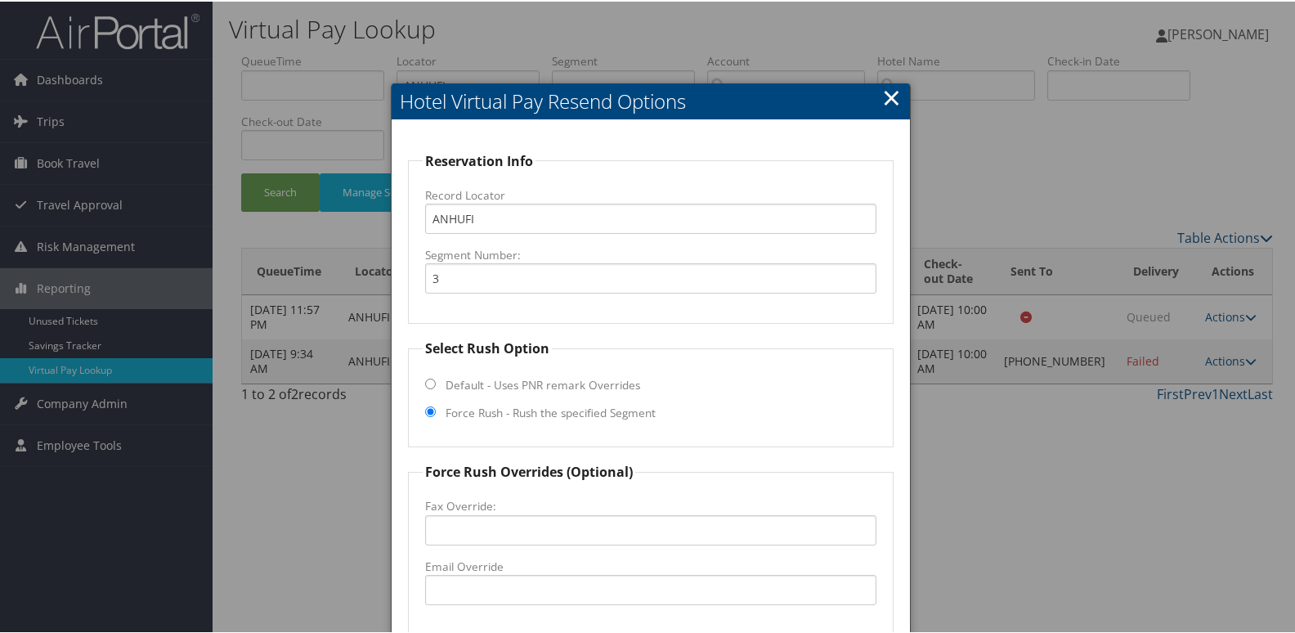
click at [491, 414] on label "Force Rush - Rush the specified Segment" at bounding box center [550, 411] width 210 height 16
click at [436, 414] on input "Force Rush - Rush the specified Segment" at bounding box center [430, 410] width 11 height 11
click at [432, 583] on input "Email Override" at bounding box center [651, 588] width 452 height 30
type input "ecare@chghealthcare.com"
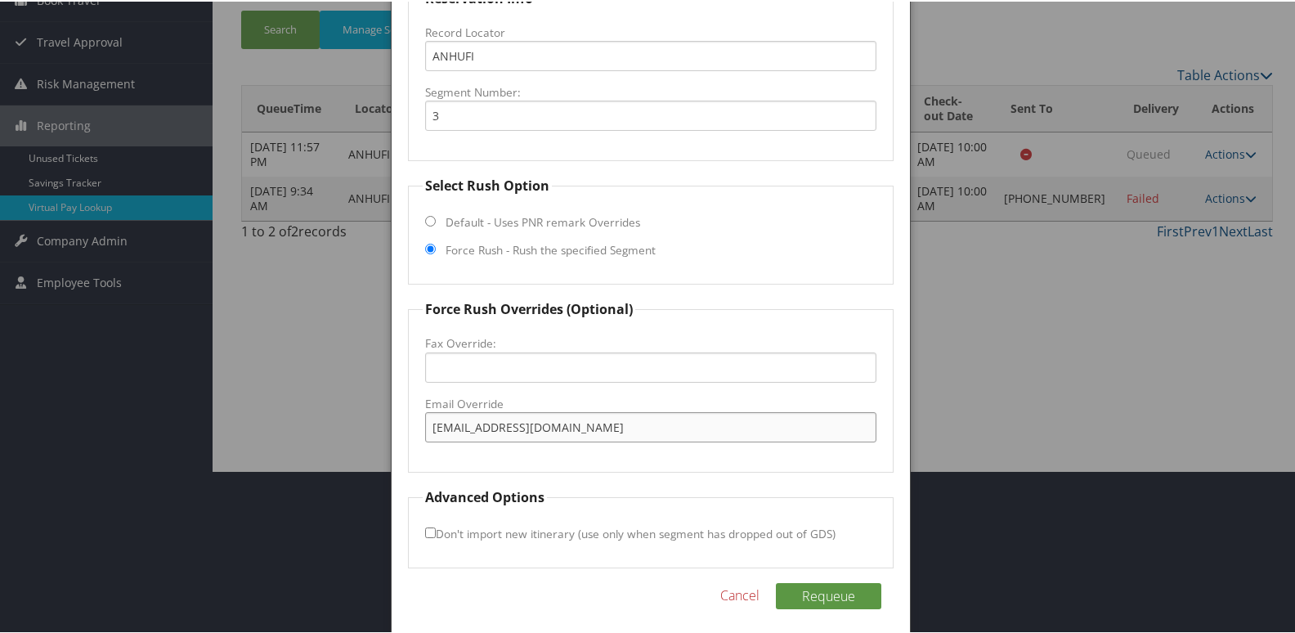
scroll to position [171, 0]
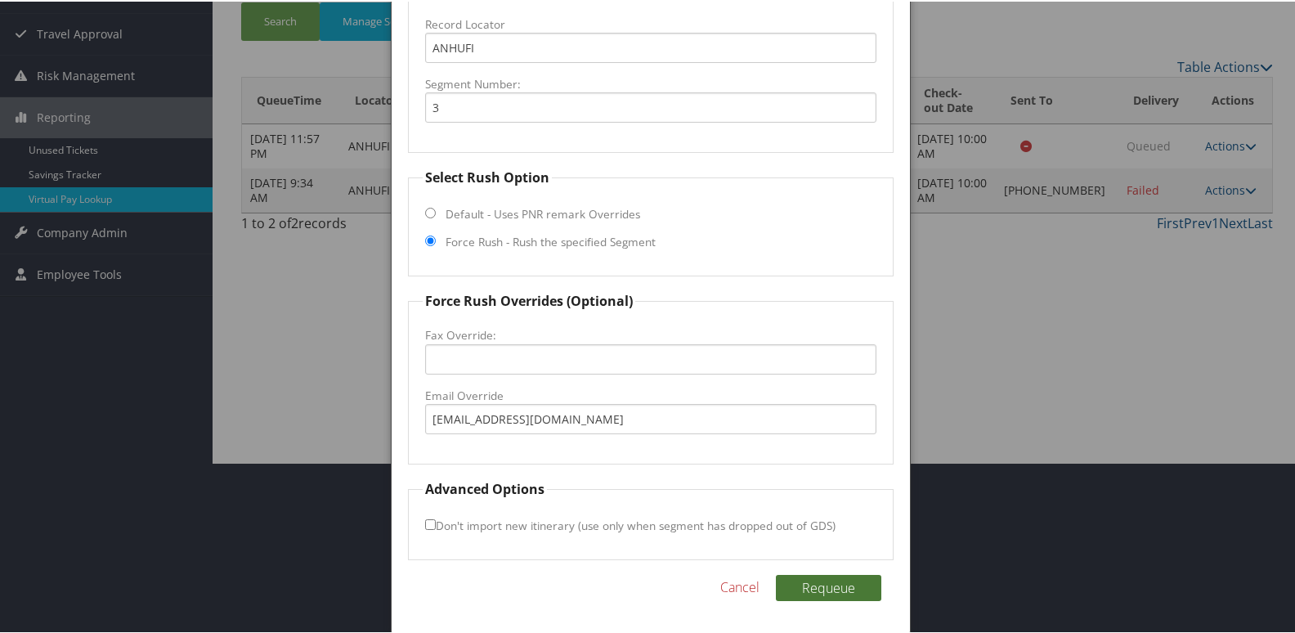
click at [798, 580] on button "Requeue" at bounding box center [828, 586] width 105 height 26
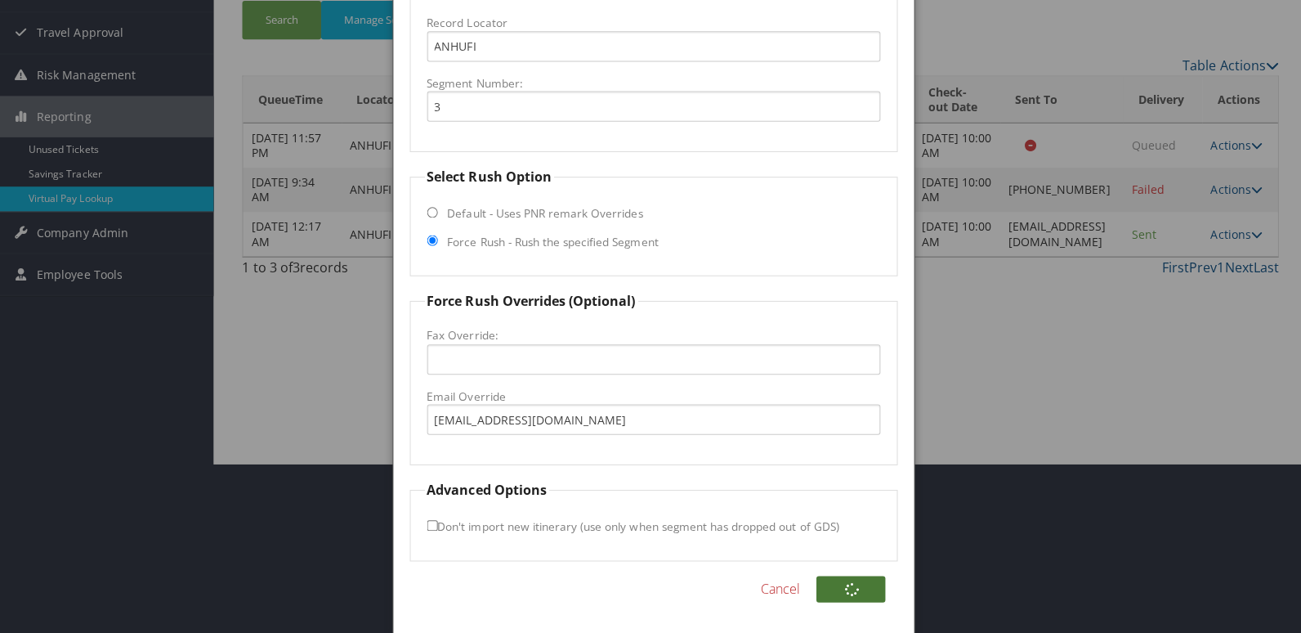
scroll to position [0, 0]
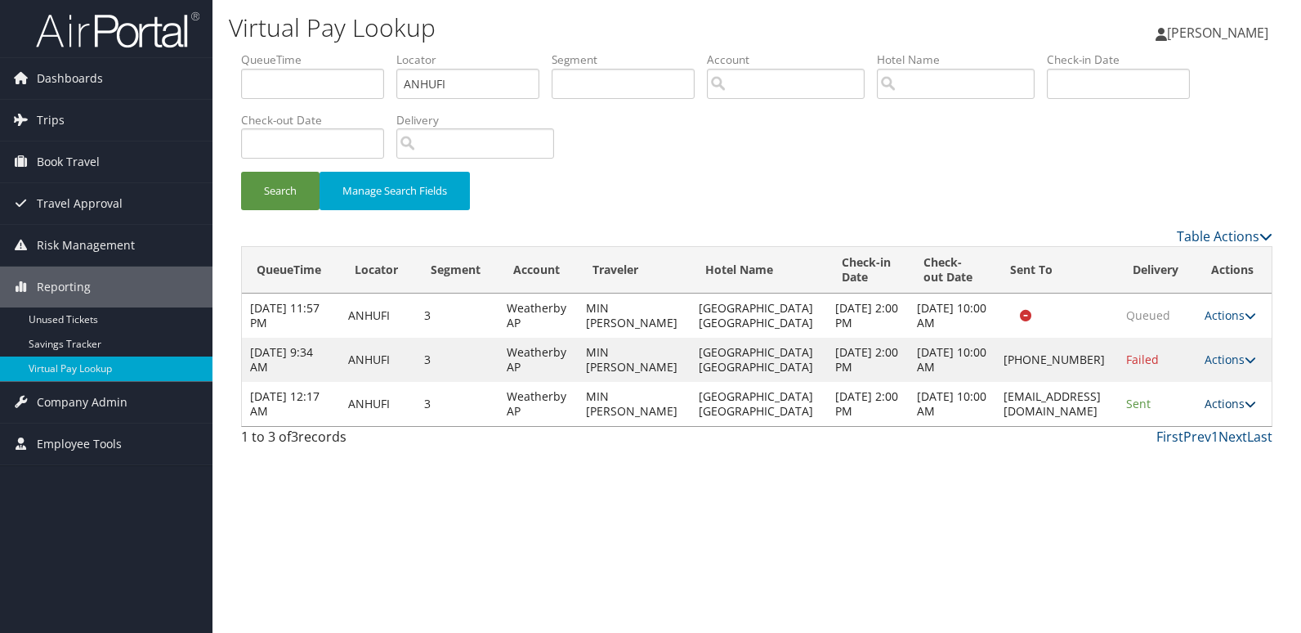
click at [1238, 400] on link "Actions" at bounding box center [1230, 404] width 51 height 16
click at [1160, 456] on icon at bounding box center [1163, 455] width 15 height 11
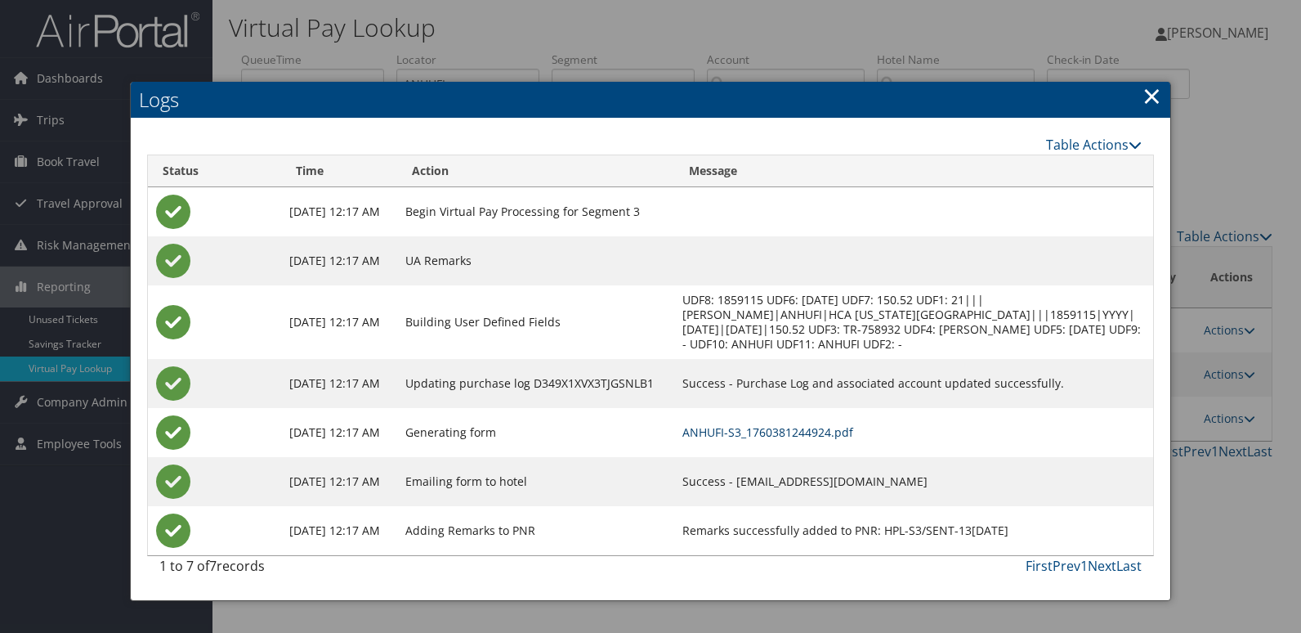
click at [786, 432] on link "ANHUFI-S3_1760381244924.pdf" at bounding box center [768, 432] width 171 height 16
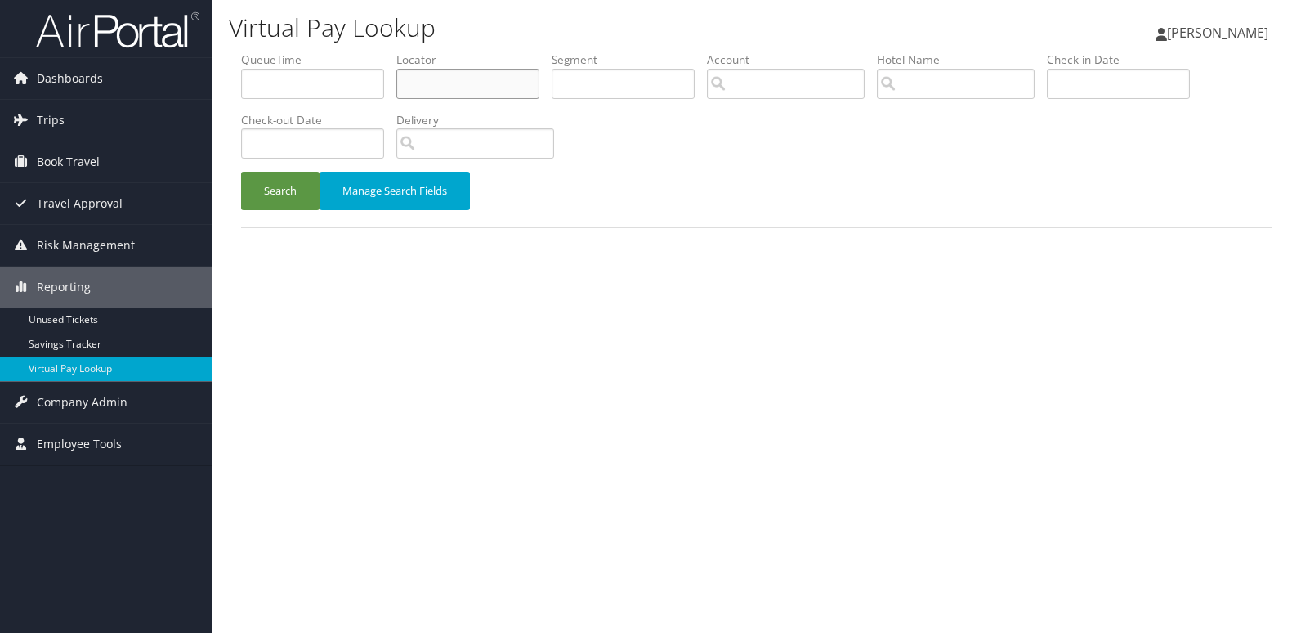
click at [431, 70] on input "text" at bounding box center [467, 84] width 143 height 30
paste input "ATJAKX"
click at [241, 172] on button "Search" at bounding box center [280, 191] width 78 height 38
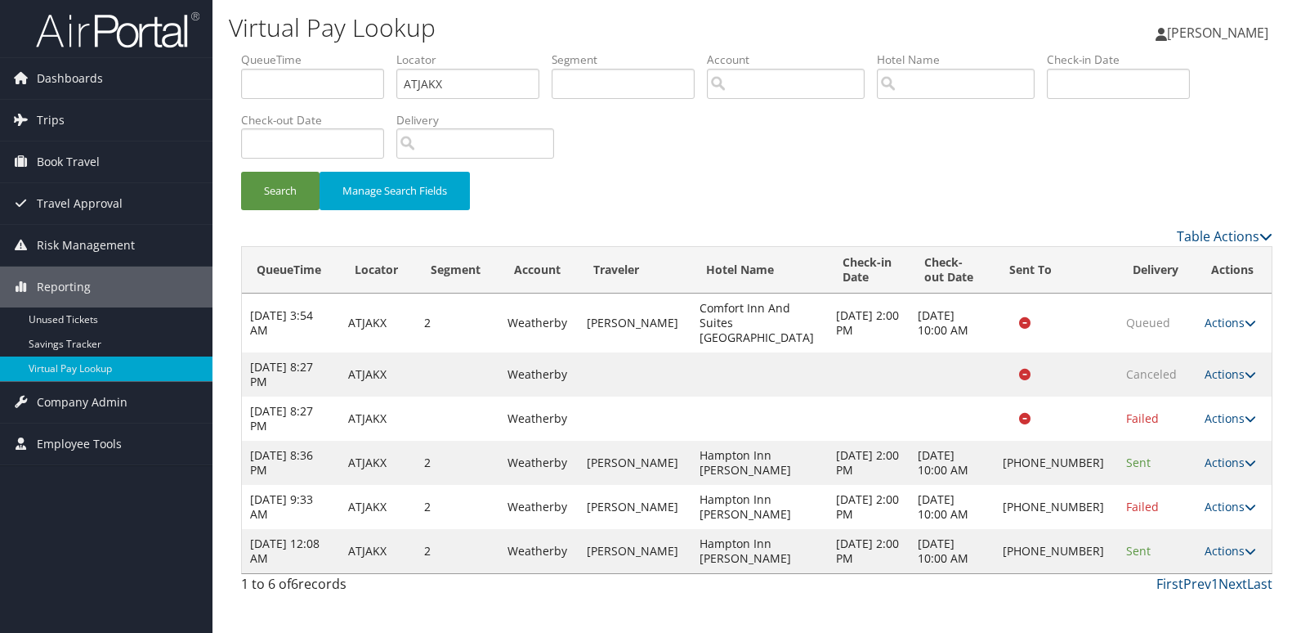
click at [817, 365] on td at bounding box center [760, 374] width 137 height 44
click at [430, 87] on input "ATJAKX" at bounding box center [467, 84] width 143 height 30
paste input "NKNBZ"
type input "ANKNBZ"
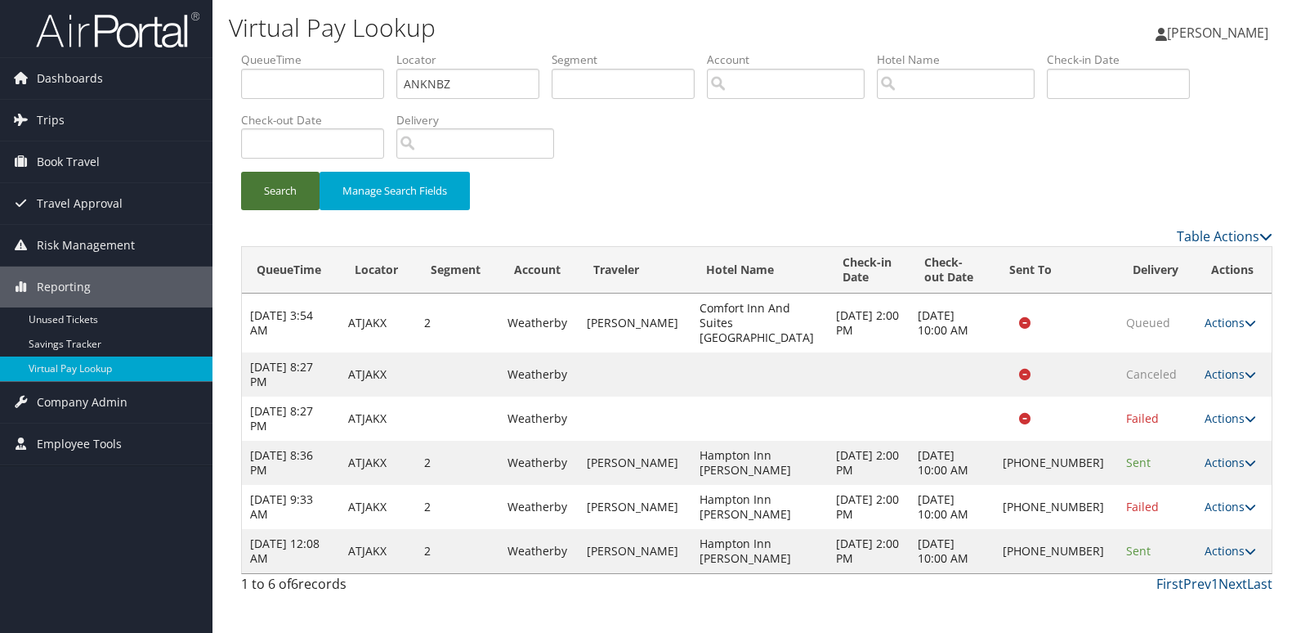
click at [289, 194] on button "Search" at bounding box center [280, 191] width 78 height 38
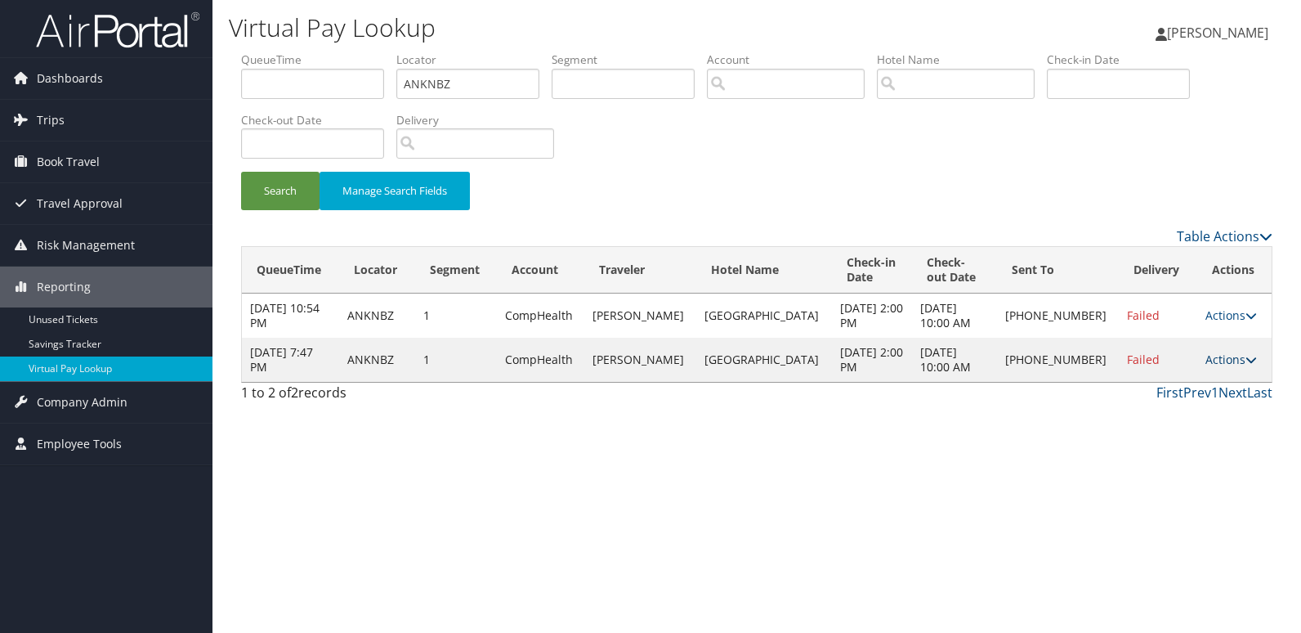
click at [1246, 360] on icon at bounding box center [1251, 359] width 11 height 11
click at [1129, 417] on link "Logs" at bounding box center [1175, 411] width 140 height 28
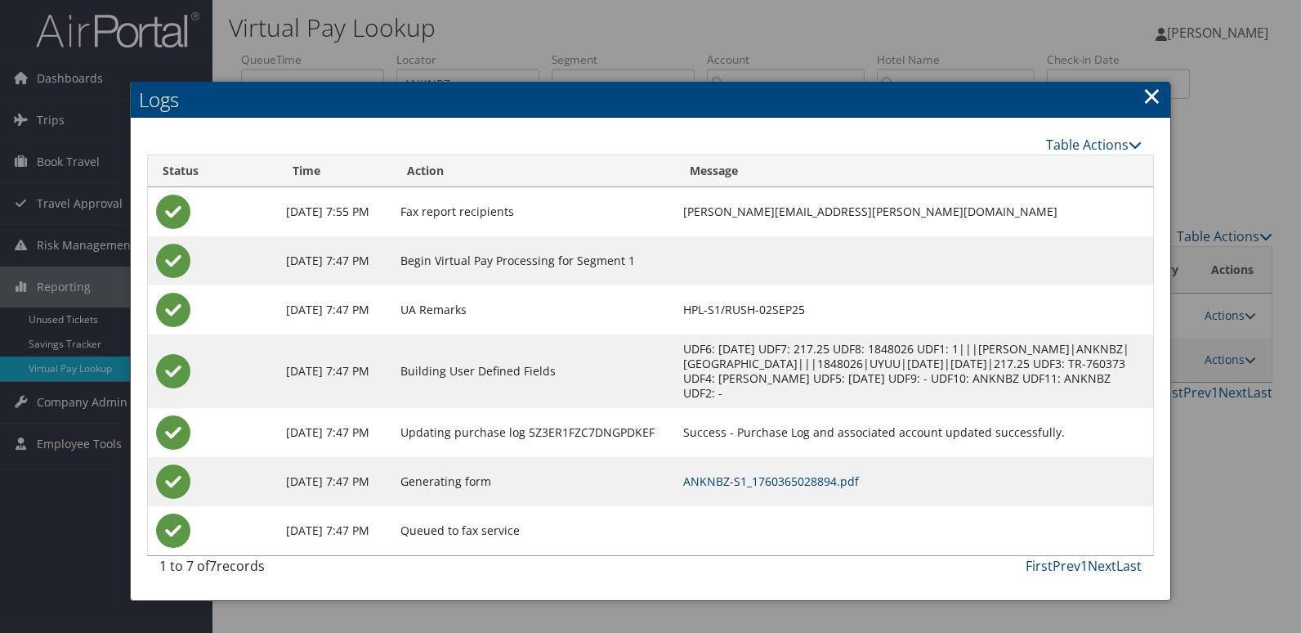
click at [832, 486] on link "ANKNBZ-S1_1760365028894.pdf" at bounding box center [771, 481] width 176 height 16
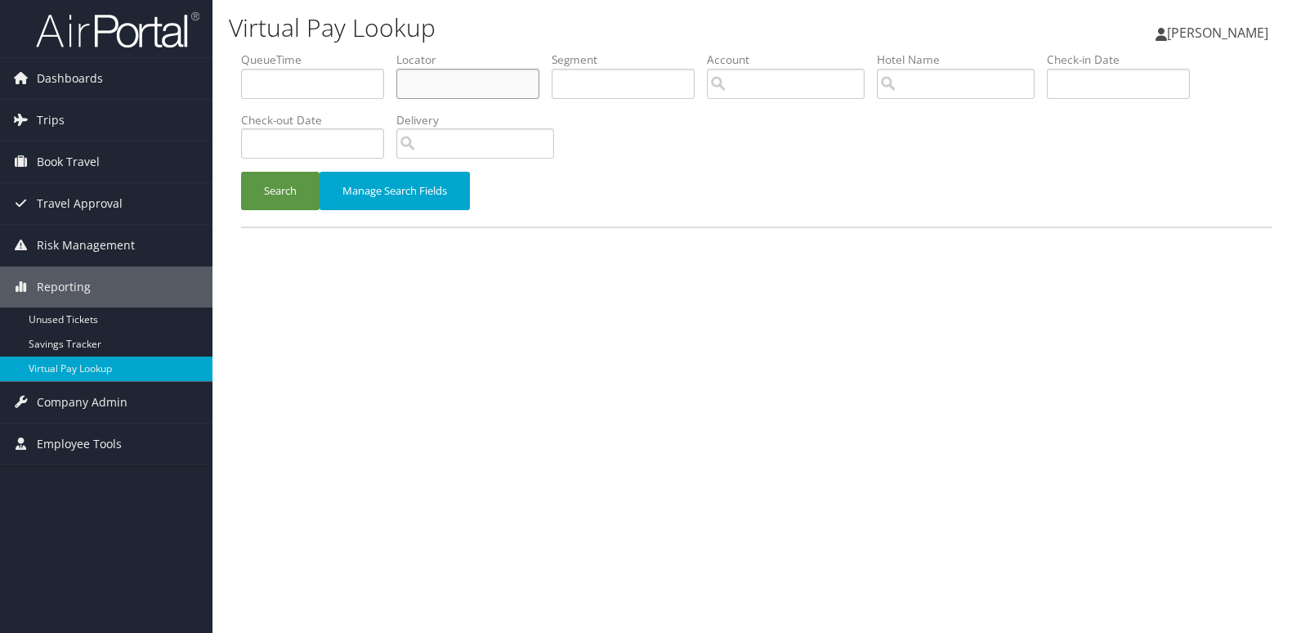
click at [465, 95] on input "text" at bounding box center [467, 84] width 143 height 30
paste input "SIPGTB"
click at [302, 201] on button "Search" at bounding box center [280, 191] width 78 height 38
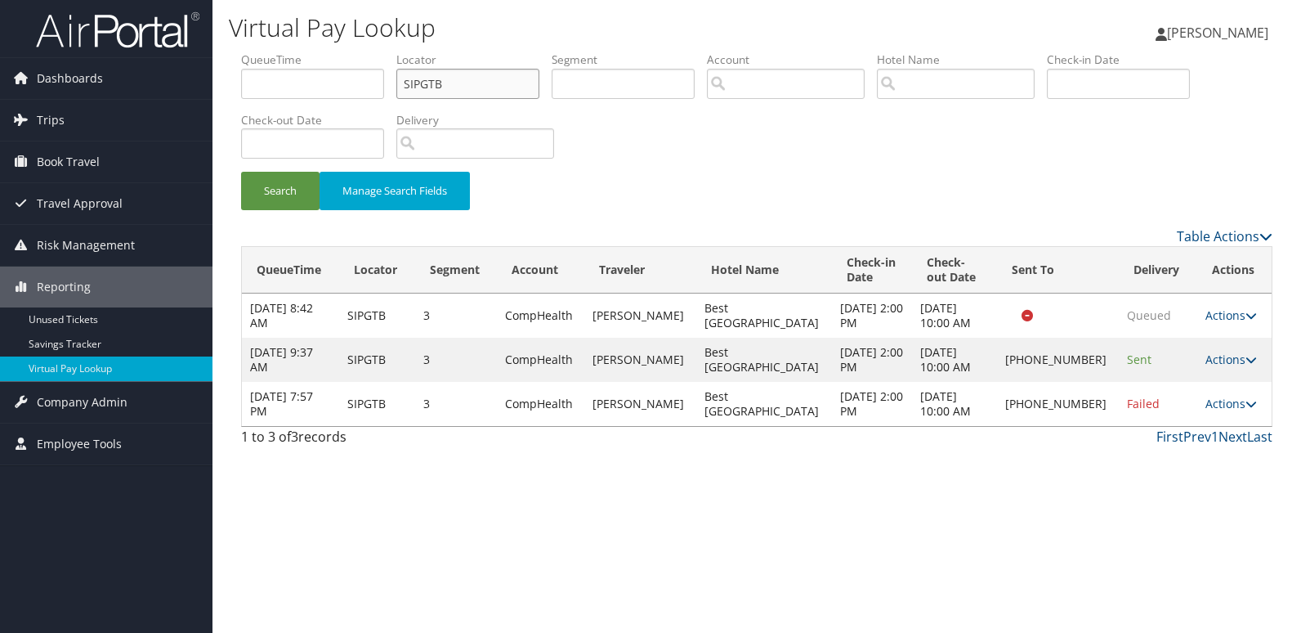
click at [437, 86] on input "SIPGTB" at bounding box center [467, 84] width 143 height 30
paste input "IVAODW"
type input "IVAODW"
click at [287, 179] on button "Search" at bounding box center [280, 191] width 78 height 38
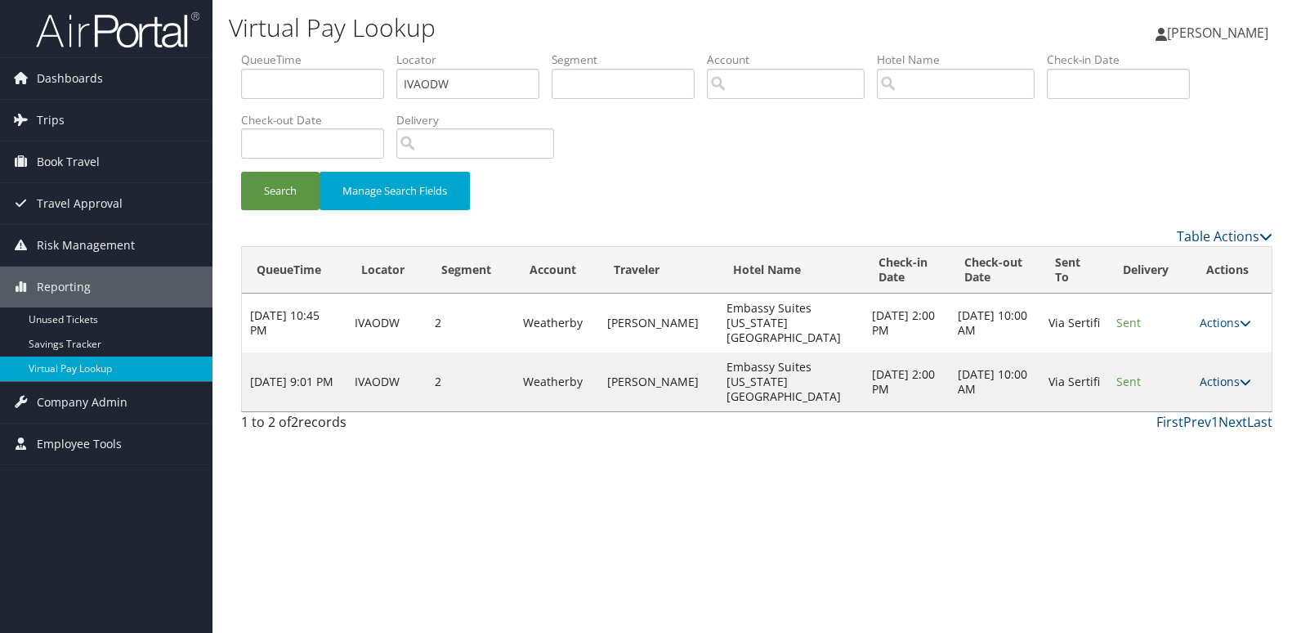
click at [1236, 374] on link "Actions" at bounding box center [1225, 382] width 51 height 16
click at [1186, 410] on link "Logs" at bounding box center [1192, 411] width 103 height 28
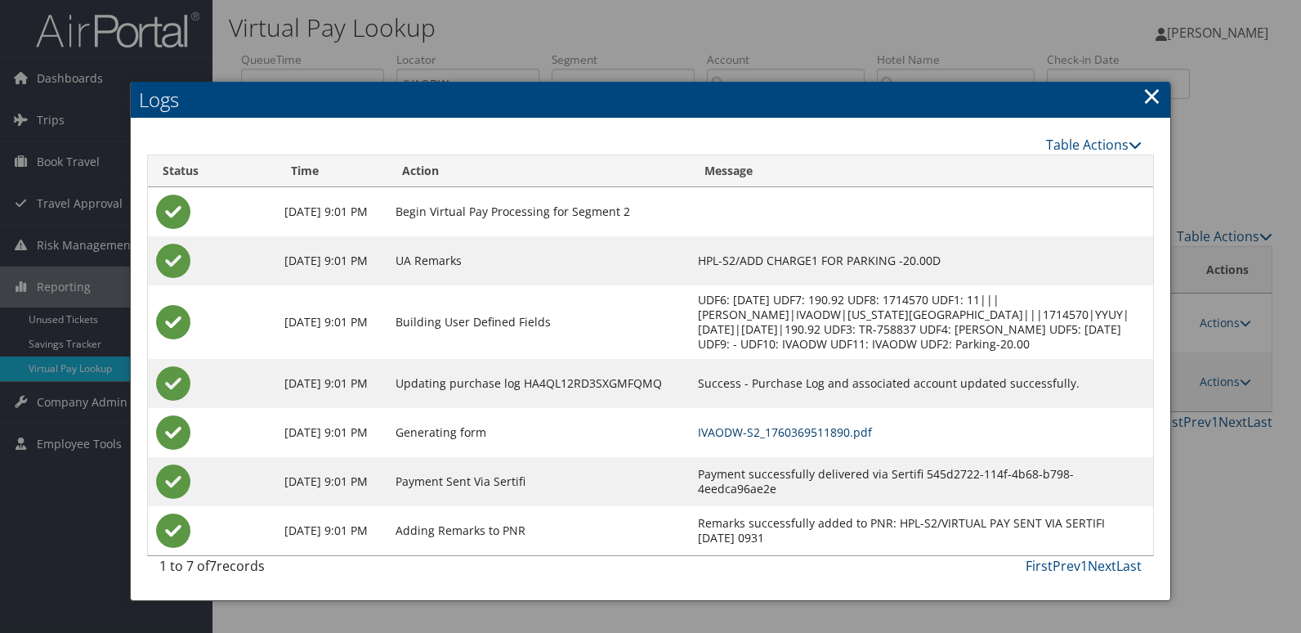
click at [859, 440] on link "IVAODW-S2_1760369511890.pdf" at bounding box center [785, 432] width 174 height 16
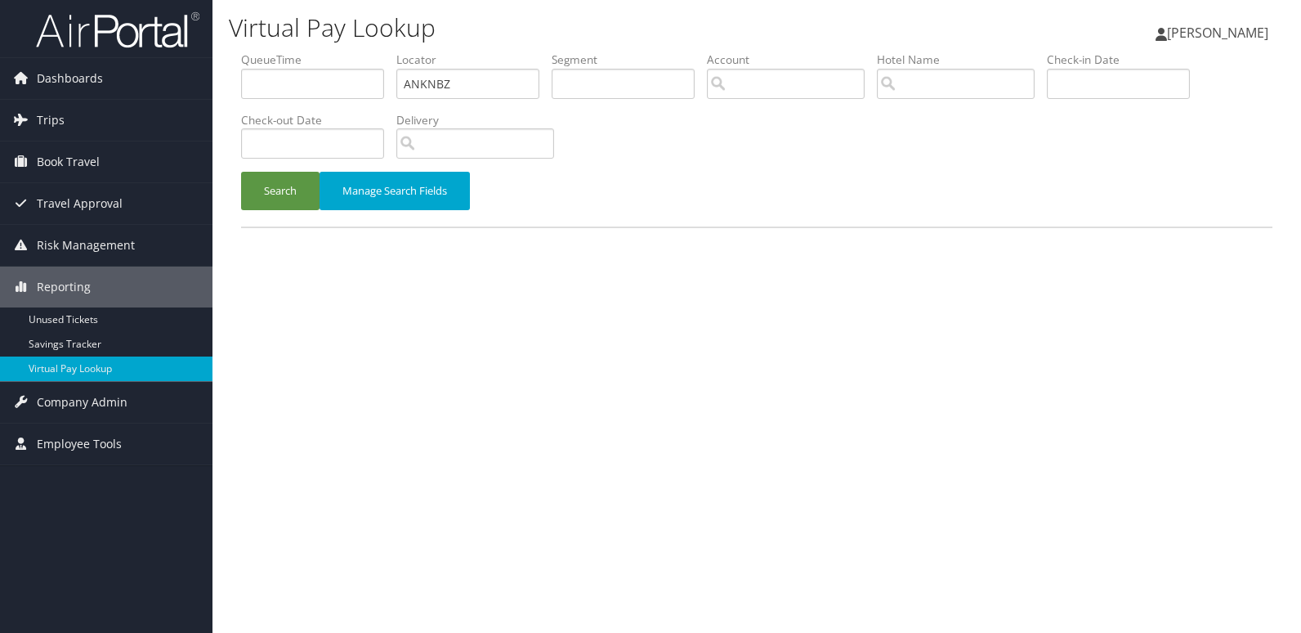
click at [257, 183] on button "Search" at bounding box center [280, 191] width 78 height 38
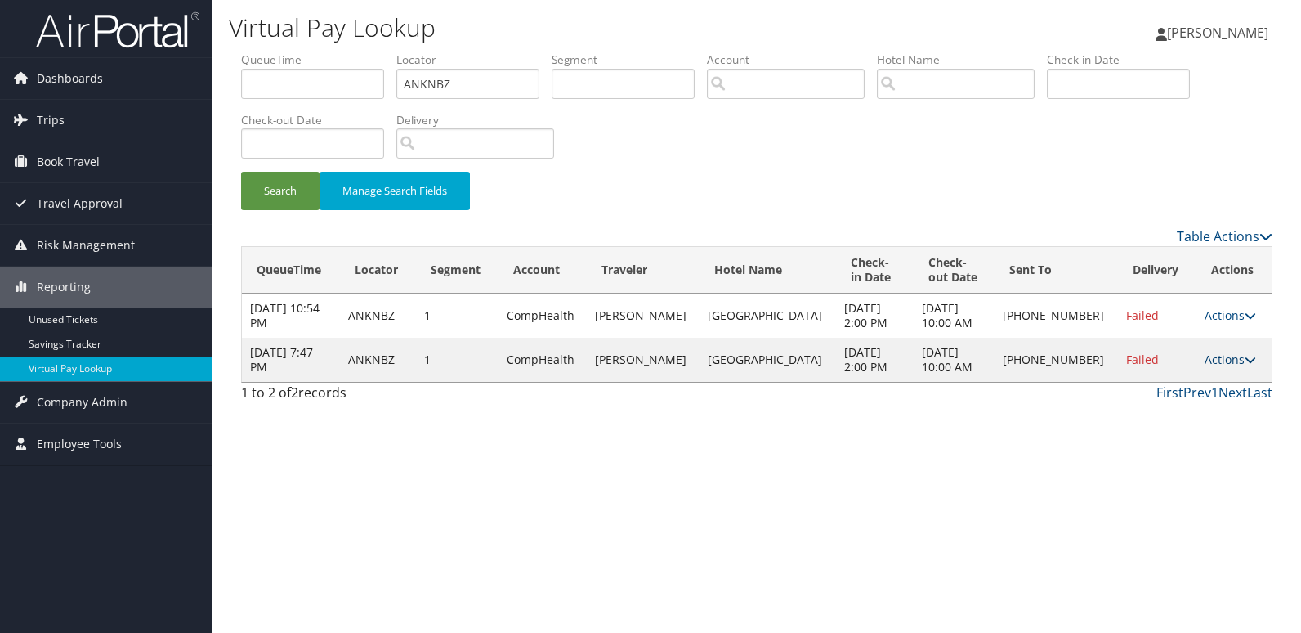
click at [1245, 356] on icon at bounding box center [1250, 359] width 11 height 11
click at [1159, 387] on link "Resend" at bounding box center [1174, 383] width 140 height 28
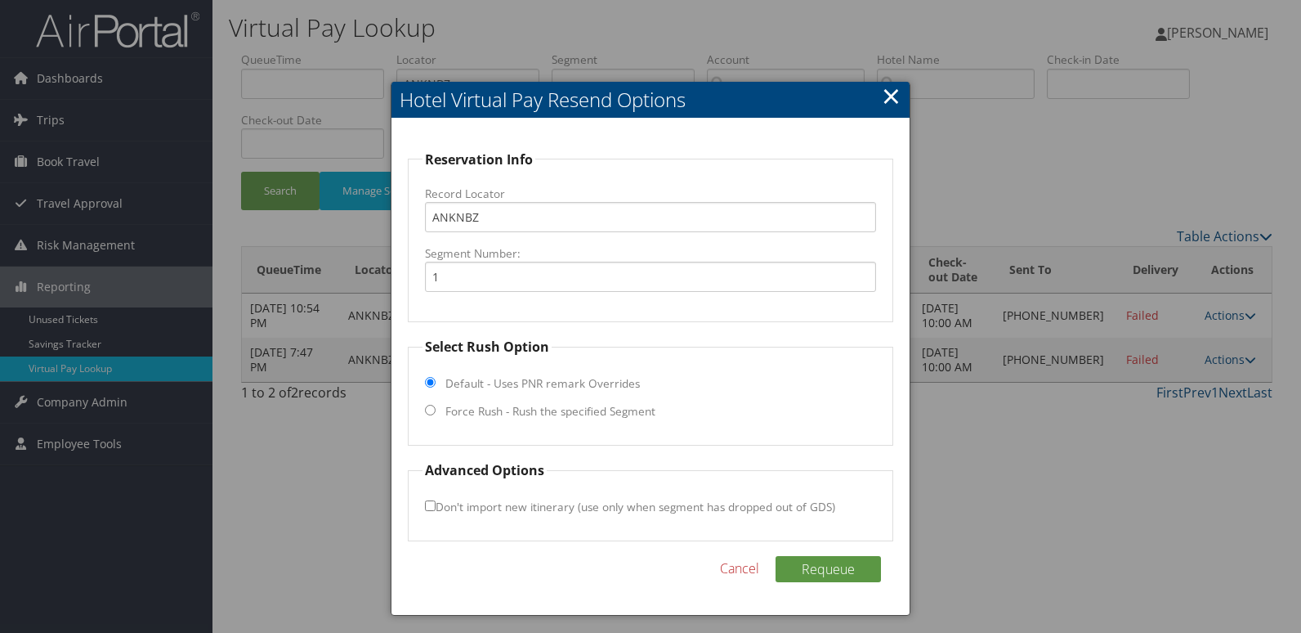
click at [579, 414] on label "Force Rush - Rush the specified Segment" at bounding box center [550, 411] width 210 height 16
click at [436, 414] on input "Force Rush - Rush the specified Segment" at bounding box center [430, 410] width 11 height 11
radio input "true"
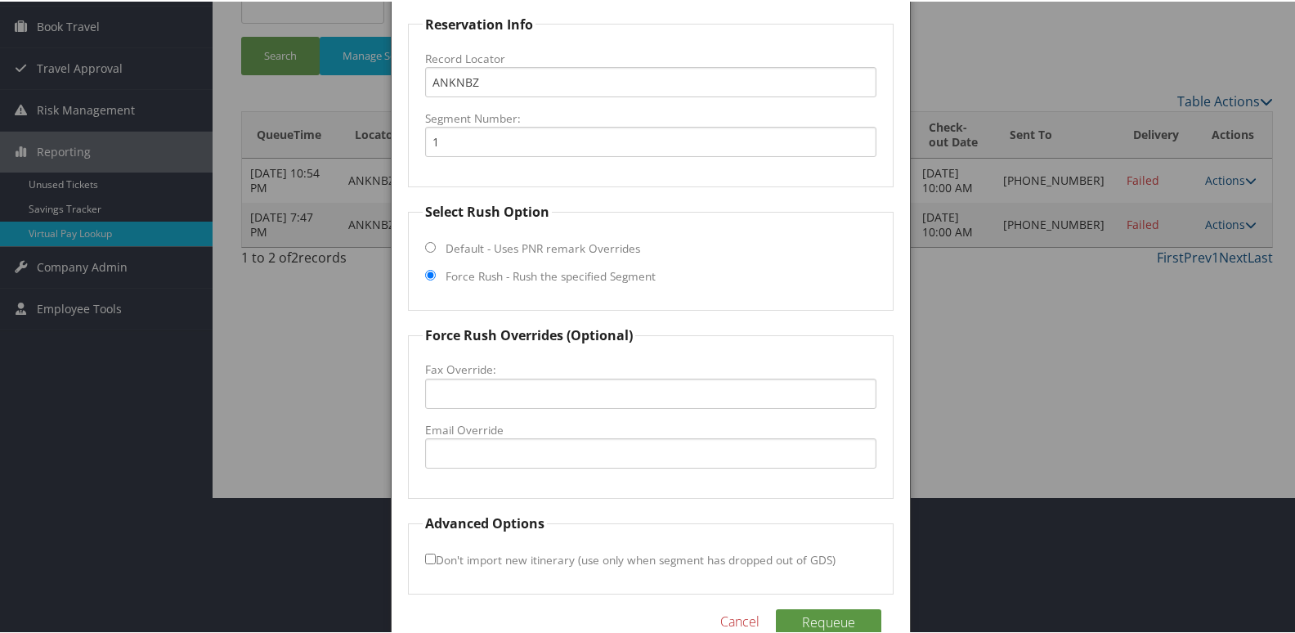
scroll to position [163, 0]
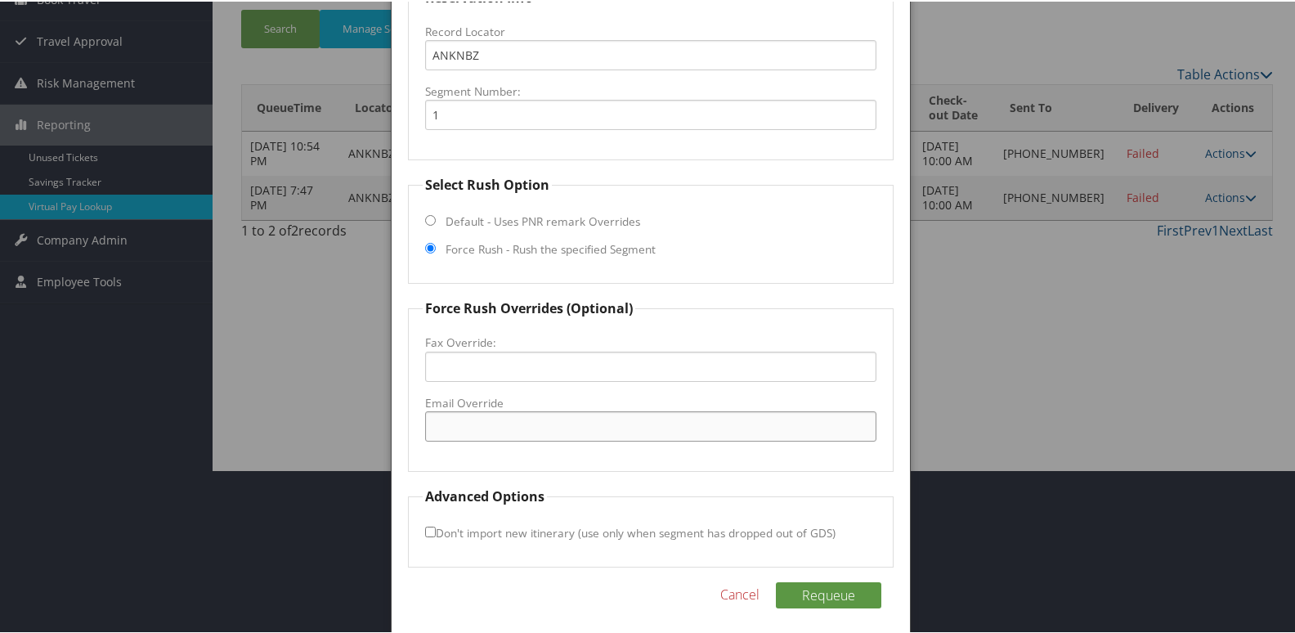
click at [499, 436] on input "Email Override" at bounding box center [651, 425] width 452 height 30
type input "d"
type input "sarah.adair@hilton.com"
drag, startPoint x: 321, startPoint y: 432, endPoint x: 180, endPoint y: 432, distance: 141.4
click at [180, 432] on body "Menu Dashboards ► AirPortal 360™ (Manager) My Travel Dashboard Trips ► Airtiner…" at bounding box center [650, 153] width 1301 height 633
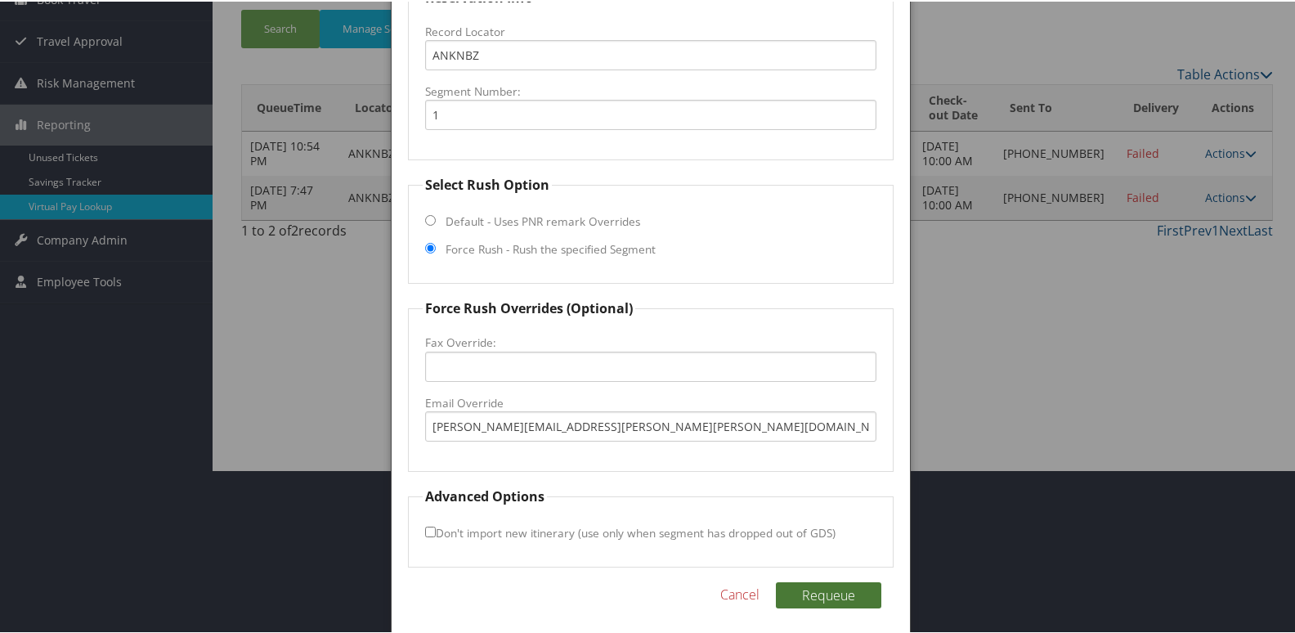
click at [786, 588] on button "Requeue" at bounding box center [828, 593] width 105 height 26
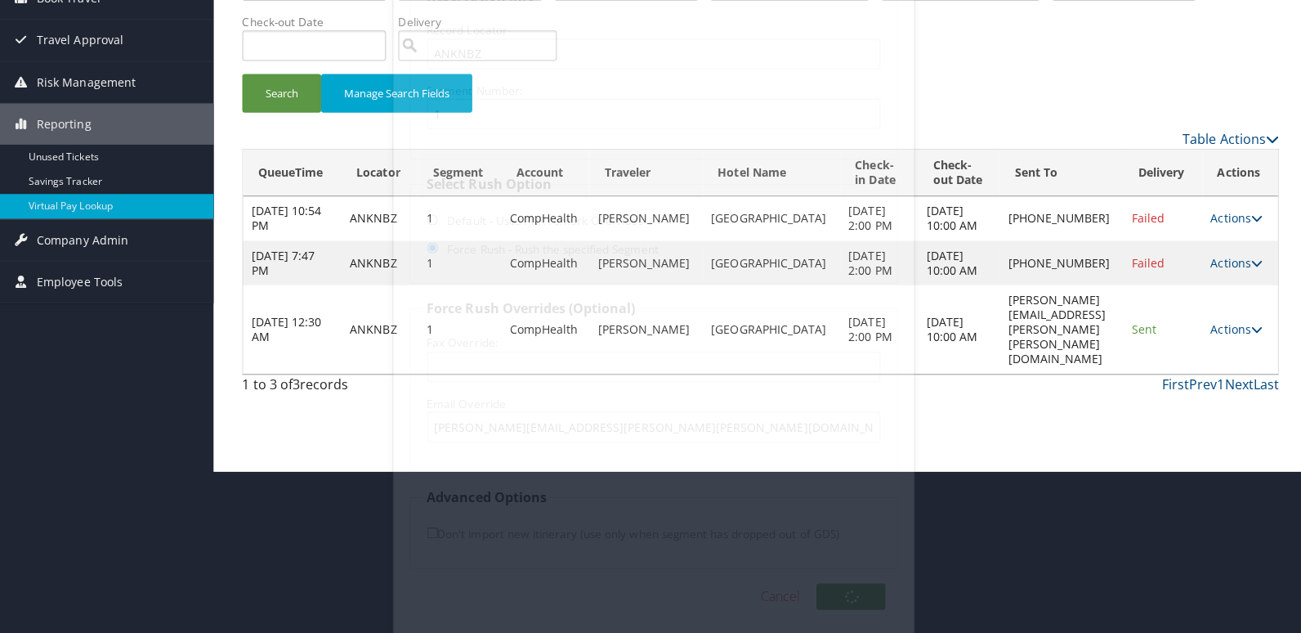
scroll to position [0, 0]
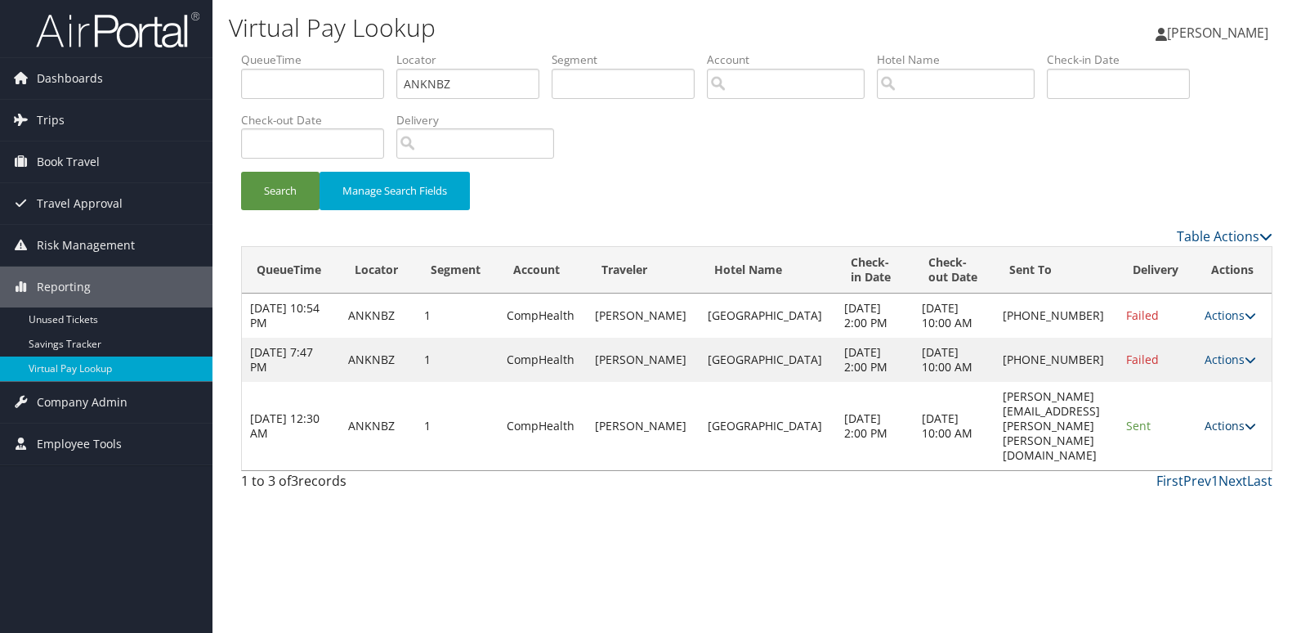
click at [1251, 432] on icon at bounding box center [1250, 425] width 11 height 11
click at [1202, 489] on link "Logs" at bounding box center [1199, 492] width 103 height 28
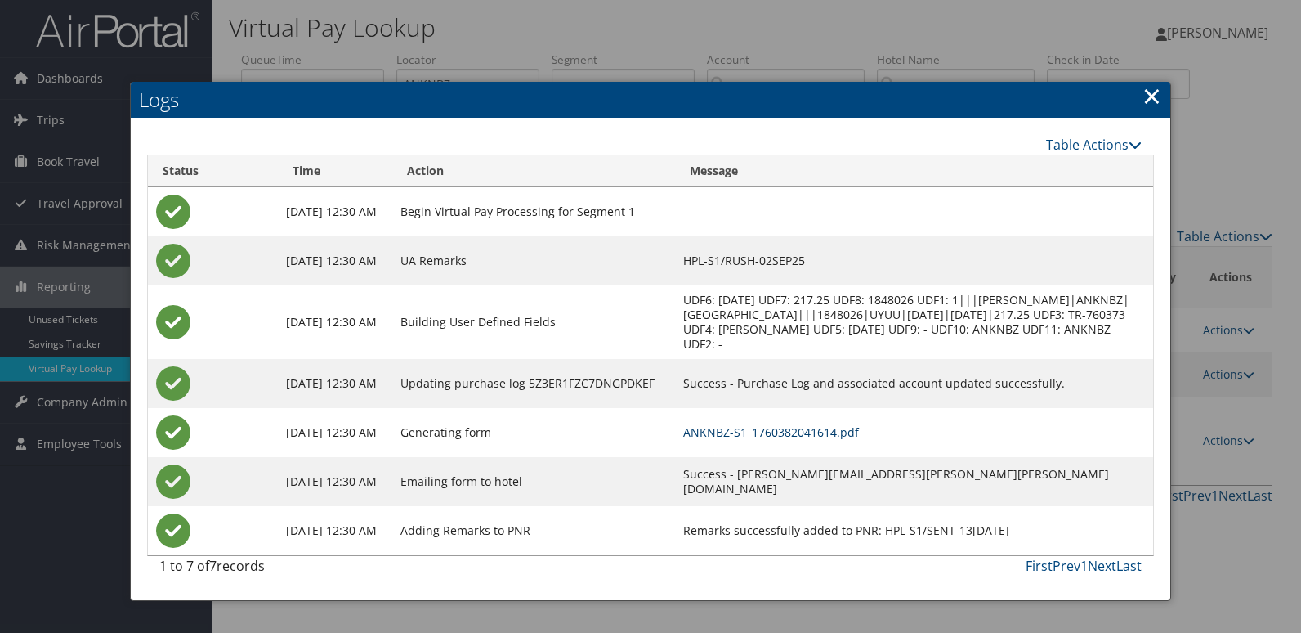
drag, startPoint x: 759, startPoint y: 437, endPoint x: 131, endPoint y: 426, distance: 628.7
click at [759, 437] on link "ANKNBZ-S1_1760382041614.pdf" at bounding box center [771, 432] width 176 height 16
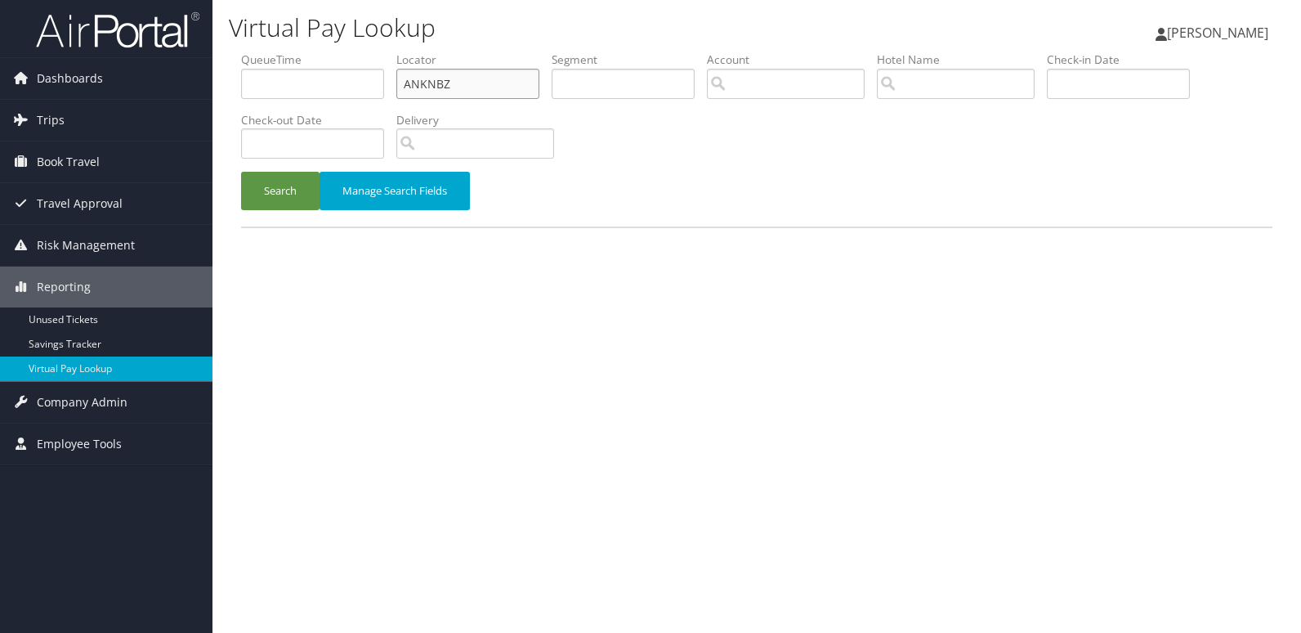
click at [436, 85] on input "ANKNBZ" at bounding box center [467, 84] width 143 height 30
click at [434, 85] on input "ANKNBZ" at bounding box center [467, 84] width 143 height 30
paste input "TJAKX"
type input "ATJAKX"
click at [275, 198] on button "Search" at bounding box center [280, 191] width 78 height 38
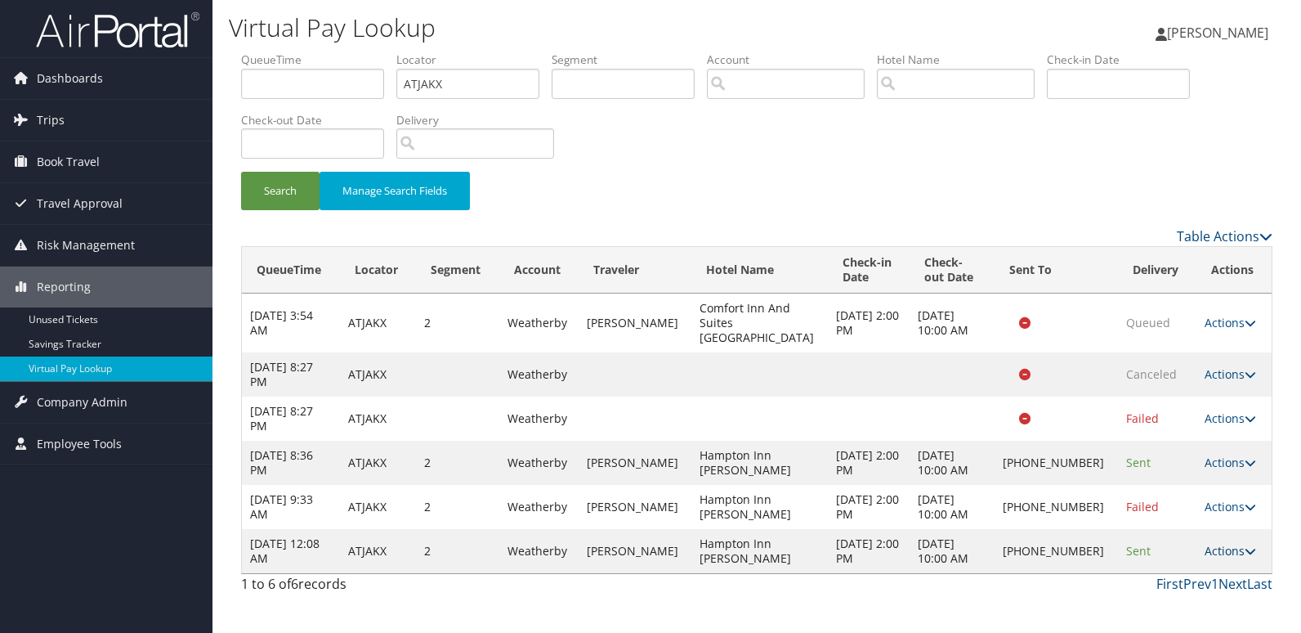
click at [1245, 545] on icon at bounding box center [1250, 550] width 11 height 11
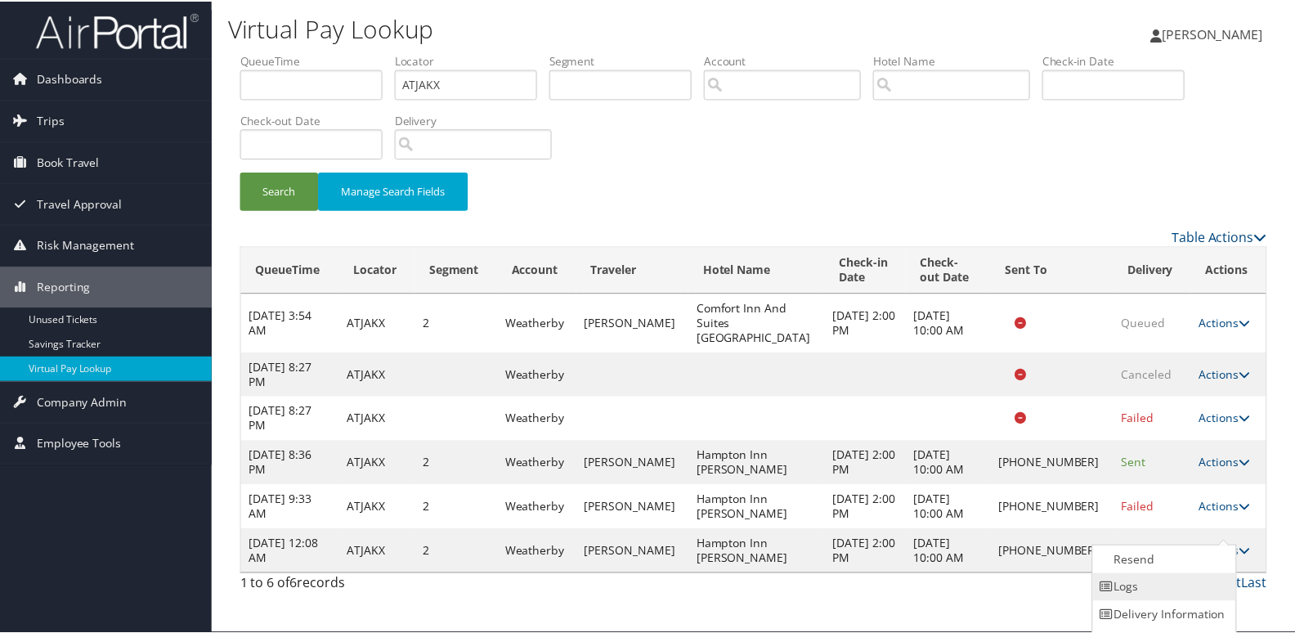
scroll to position [25, 0]
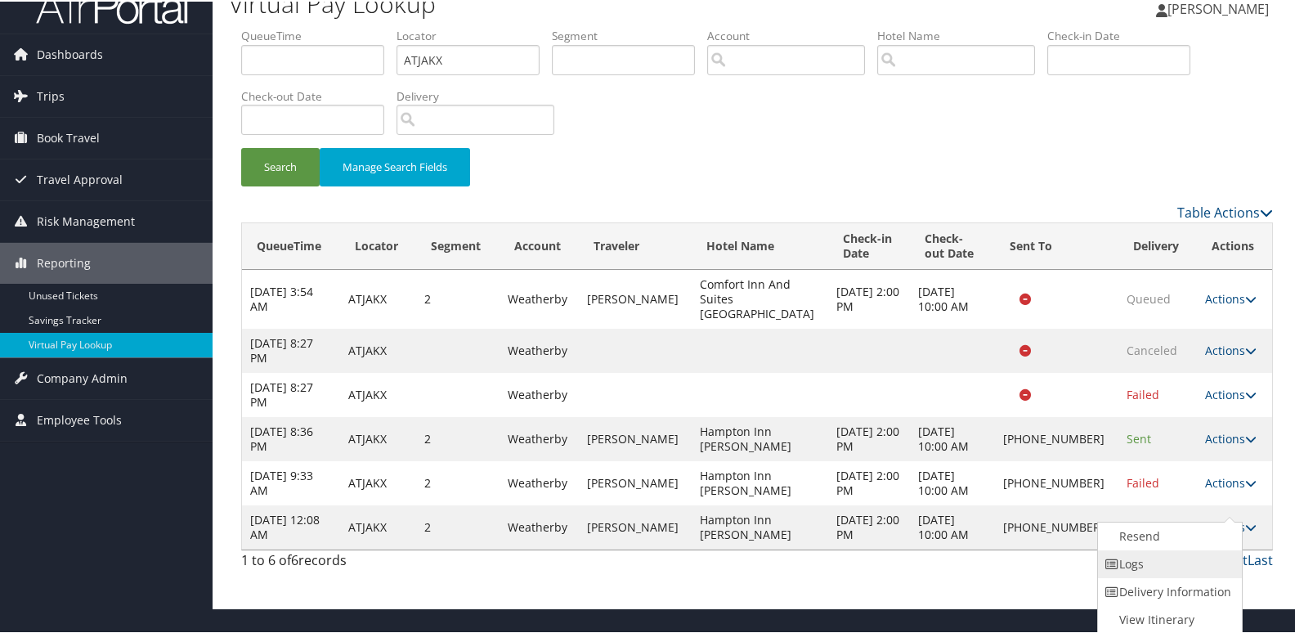
click at [1180, 553] on link "Logs" at bounding box center [1168, 562] width 140 height 28
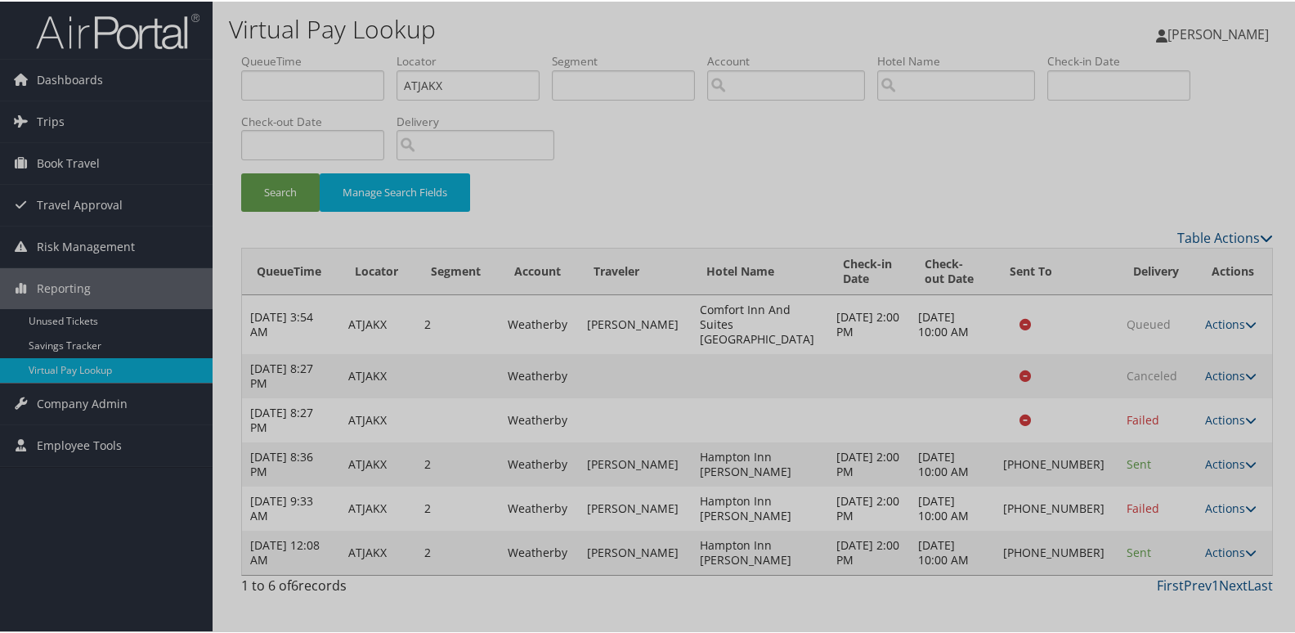
scroll to position [0, 0]
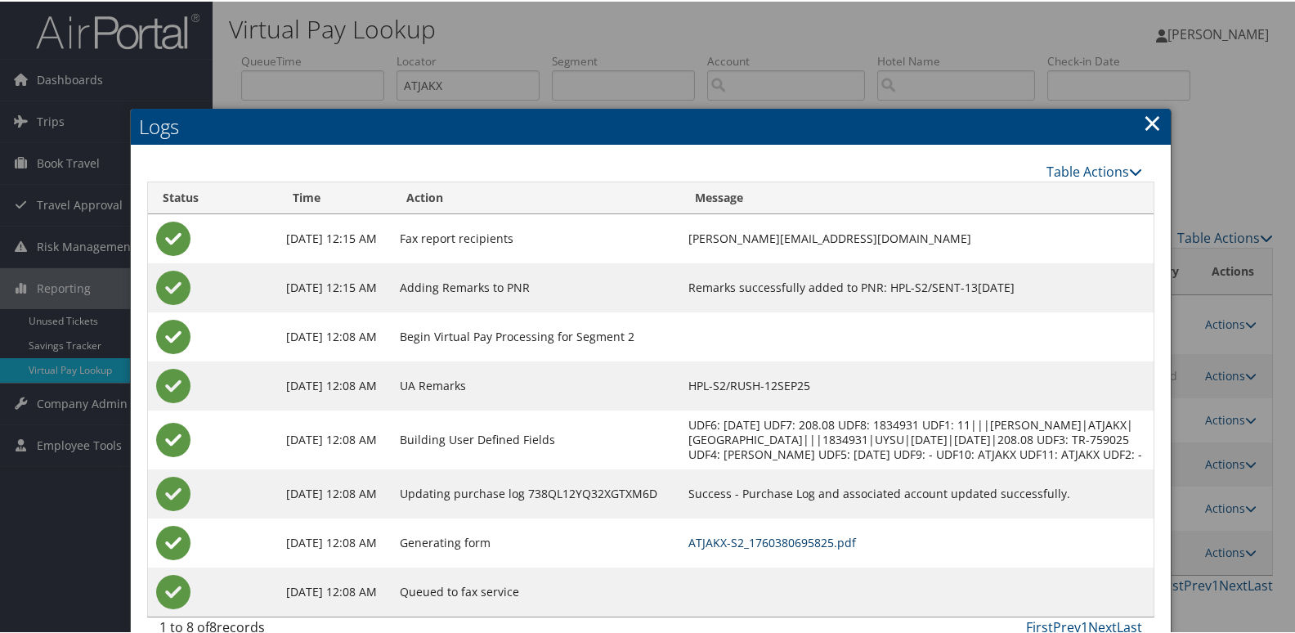
click at [763, 548] on link "ATJAKX-S2_1760380695825.pdf" at bounding box center [772, 541] width 168 height 16
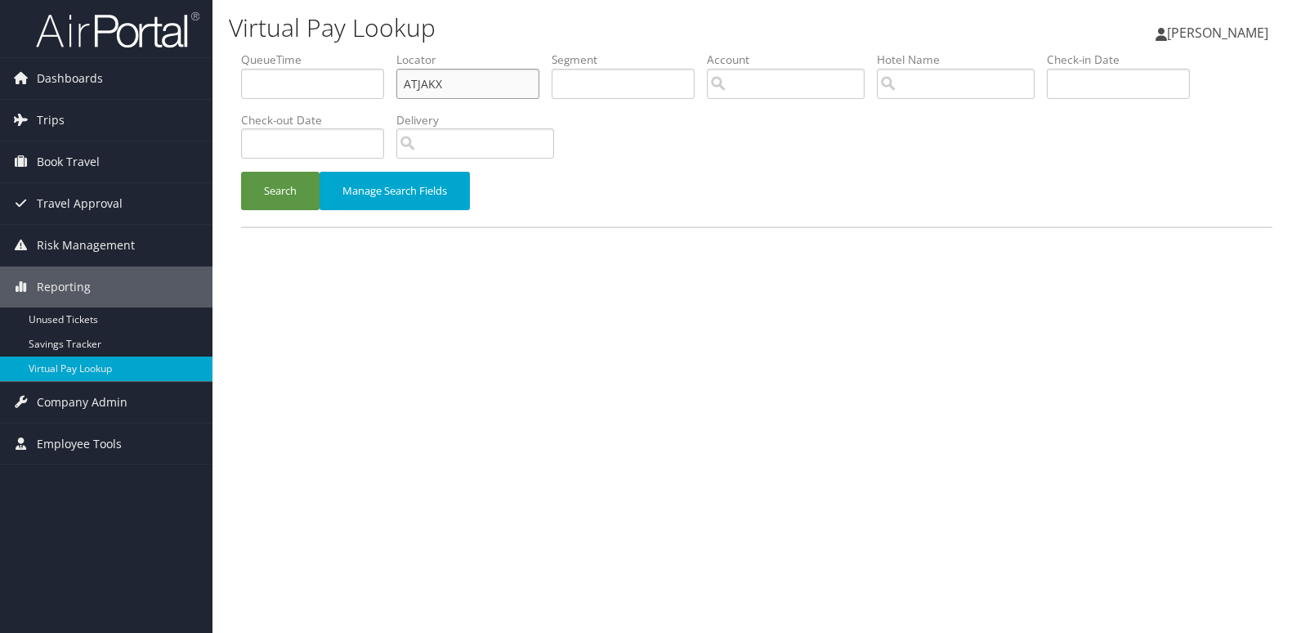
click at [430, 83] on input "ATJAKX" at bounding box center [467, 84] width 143 height 30
paste input "SKNNBF"
click at [303, 192] on button "Search" at bounding box center [280, 191] width 78 height 38
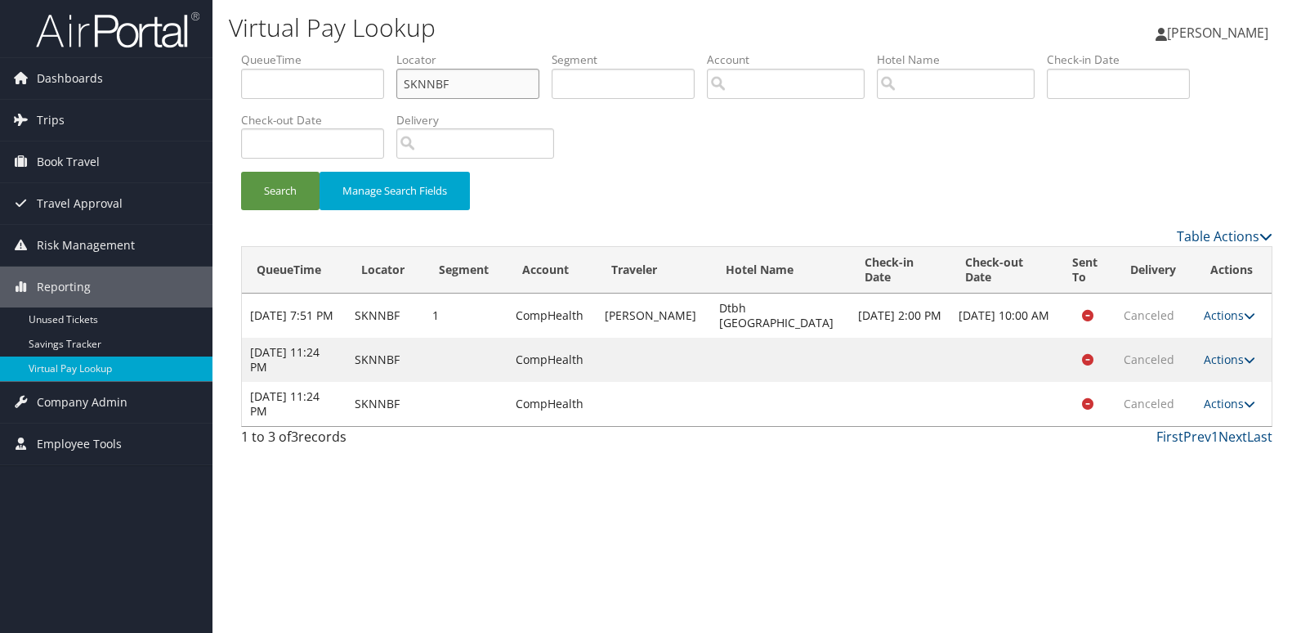
click at [429, 81] on input "SKNNBF" at bounding box center [467, 84] width 143 height 30
paste input "OXPSNJ"
type input "OXPSNJ"
click at [306, 182] on button "Search" at bounding box center [280, 191] width 78 height 38
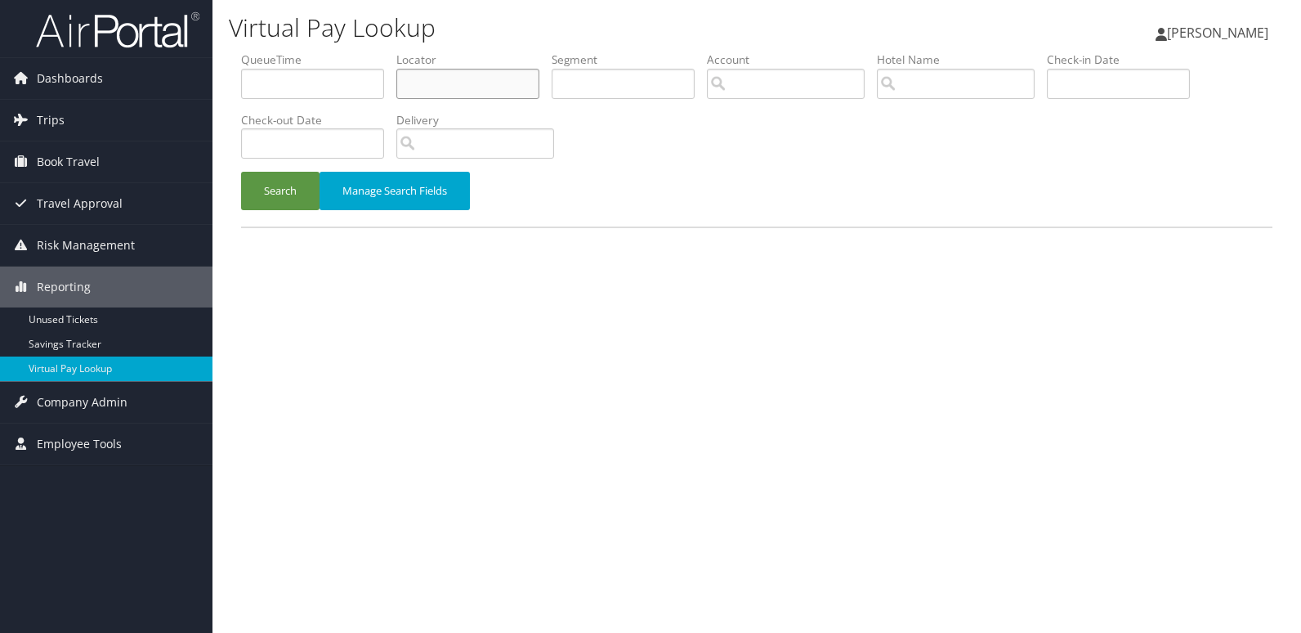
click at [469, 86] on input "text" at bounding box center [467, 84] width 143 height 30
paste input "AUFSVI"
type input "AUFSVI"
click at [308, 208] on button "Search" at bounding box center [280, 191] width 78 height 38
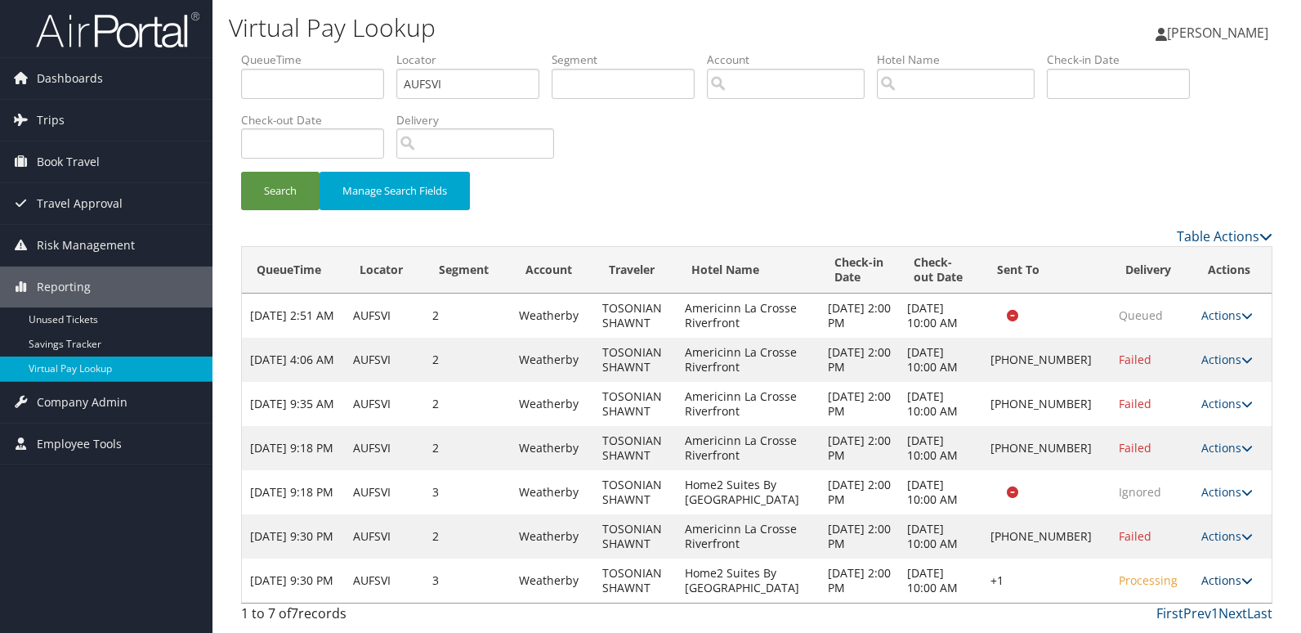
click at [1242, 581] on icon at bounding box center [1247, 580] width 11 height 11
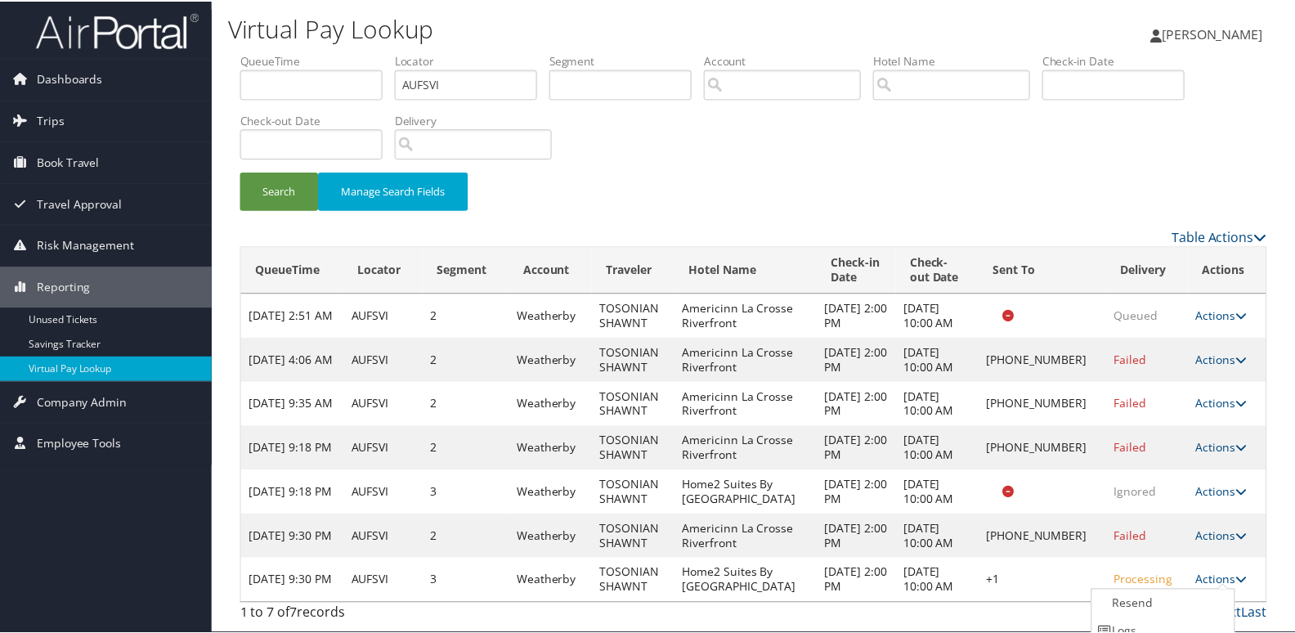
scroll to position [69, 0]
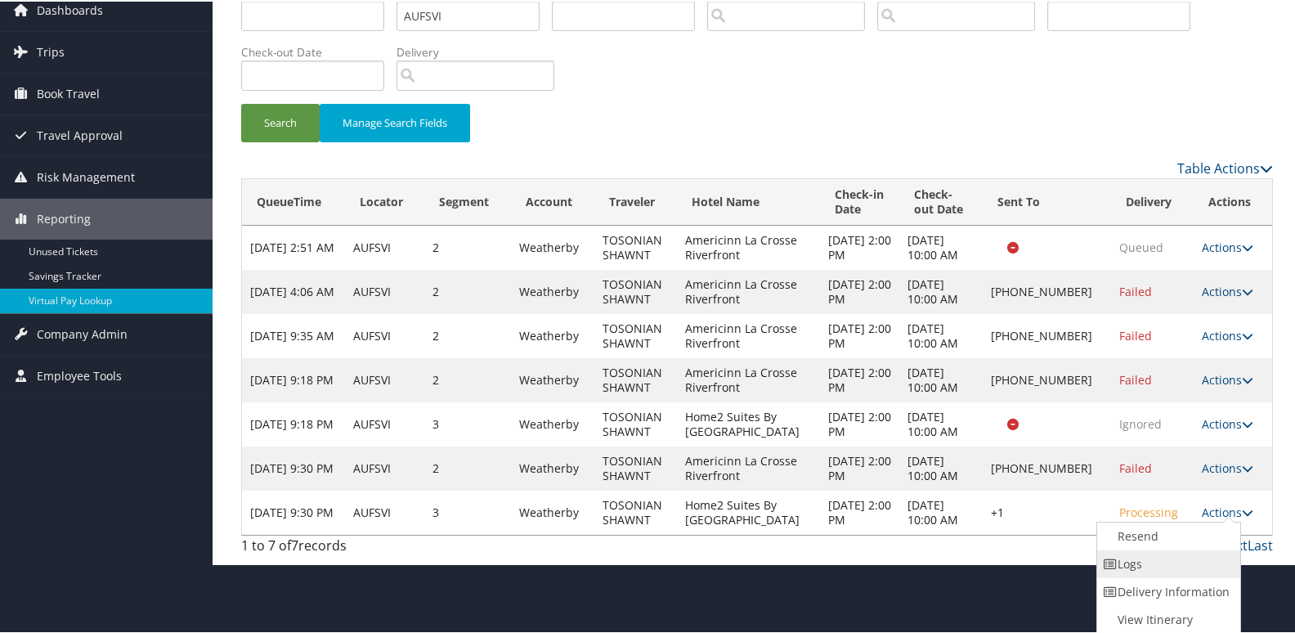
click at [1131, 571] on link "Logs" at bounding box center [1167, 562] width 140 height 28
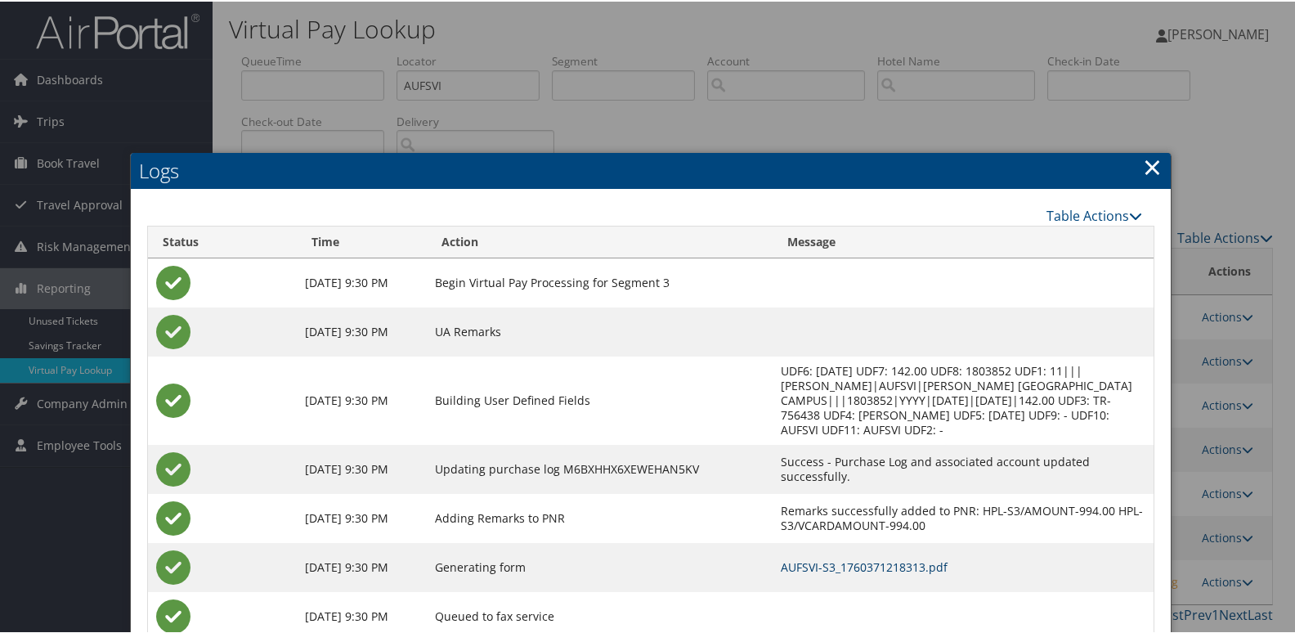
click at [814, 566] on link "AUFSVI-S3_1760371218313.pdf" at bounding box center [864, 565] width 167 height 16
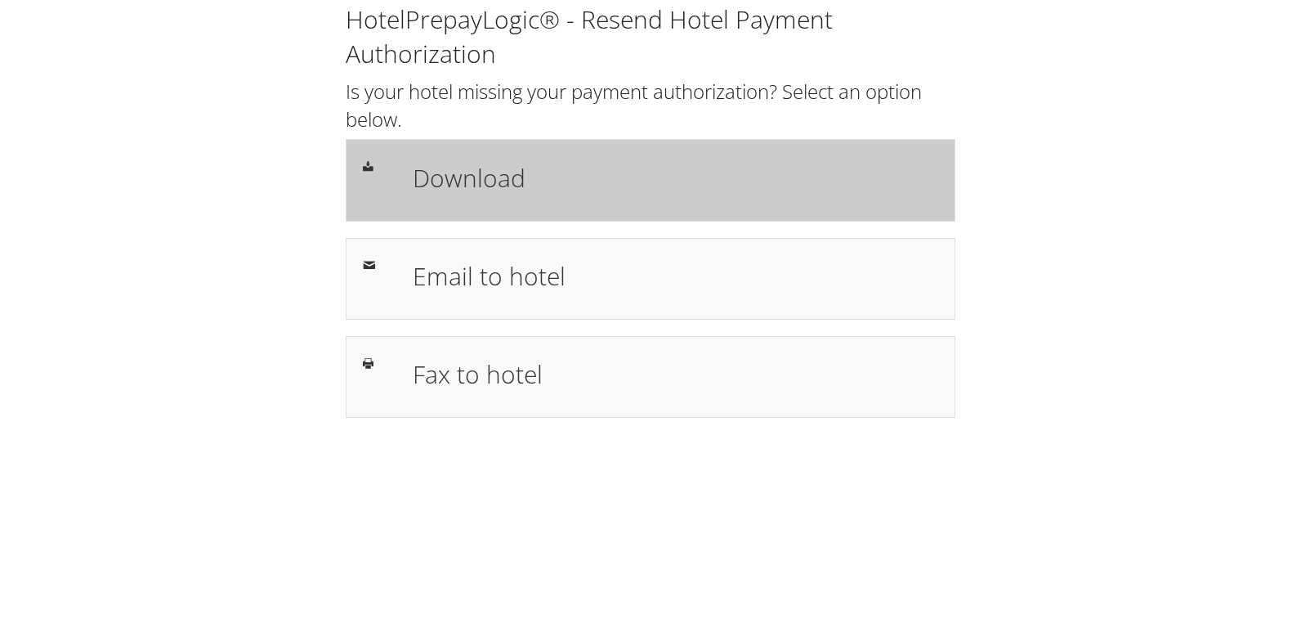
drag, startPoint x: 0, startPoint y: 0, endPoint x: 590, endPoint y: 180, distance: 617.0
click at [590, 180] on h1 "Download" at bounding box center [676, 177] width 526 height 37
click at [401, 172] on div "Download" at bounding box center [676, 179] width 550 height 47
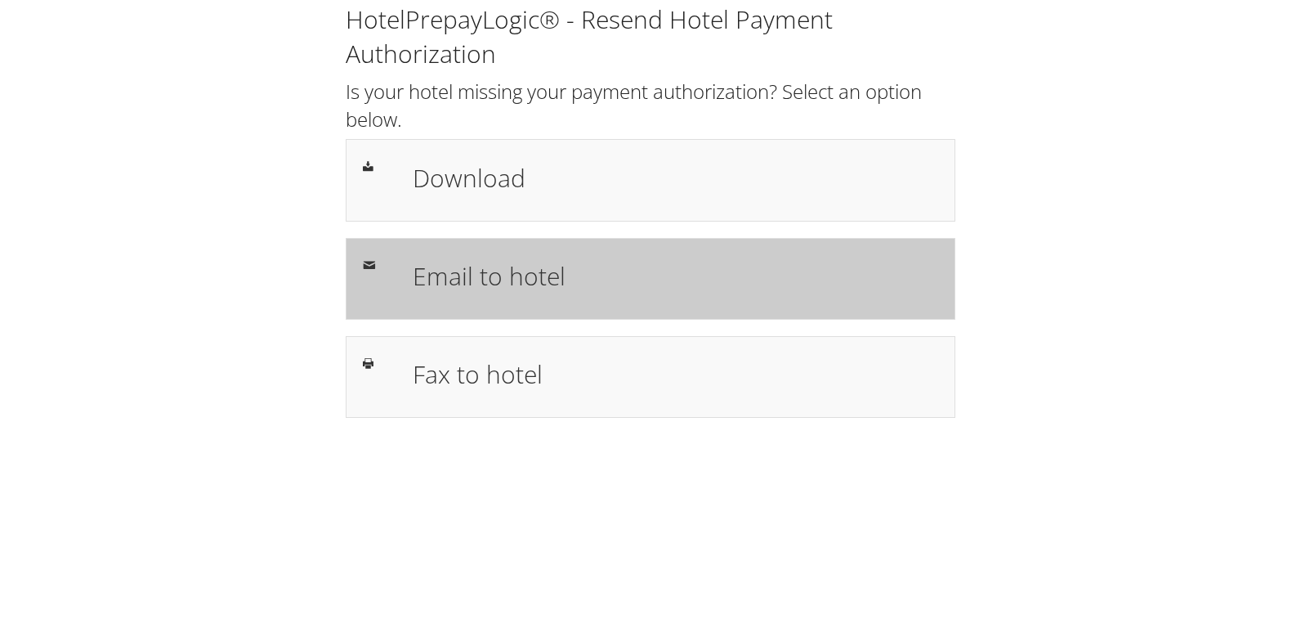
click at [578, 247] on div "Email to hotel" at bounding box center [651, 279] width 610 height 82
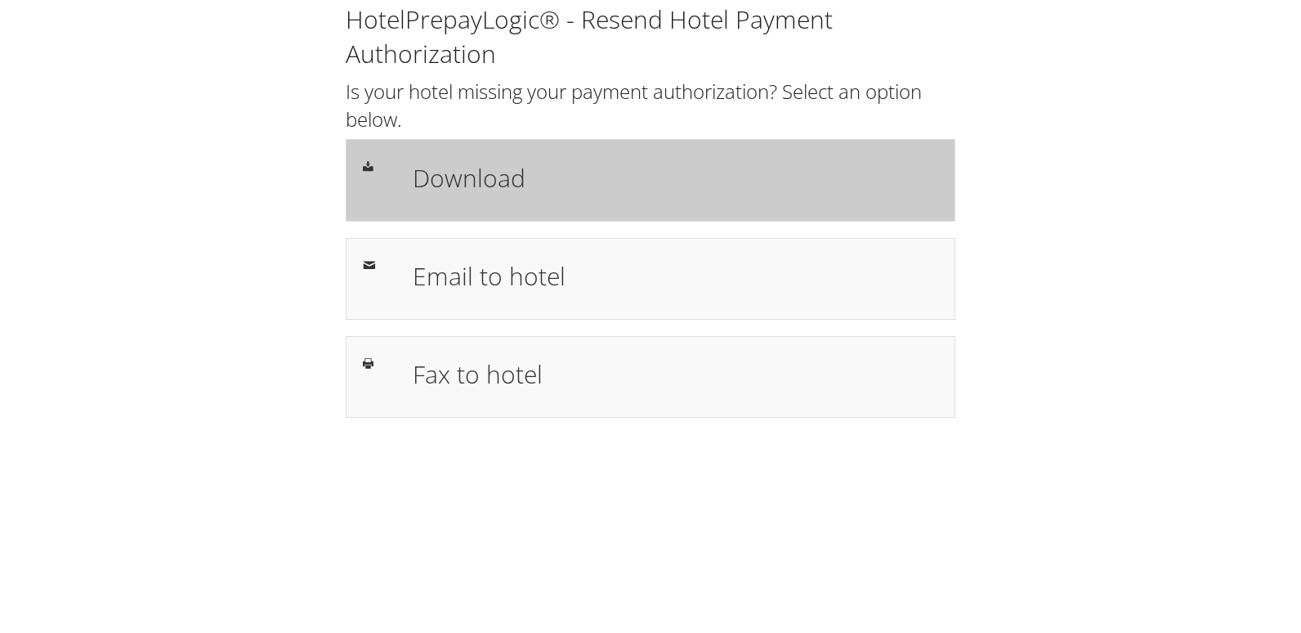
drag, startPoint x: 450, startPoint y: 199, endPoint x: 454, endPoint y: 181, distance: 17.6
click at [450, 199] on div "Download" at bounding box center [676, 179] width 550 height 47
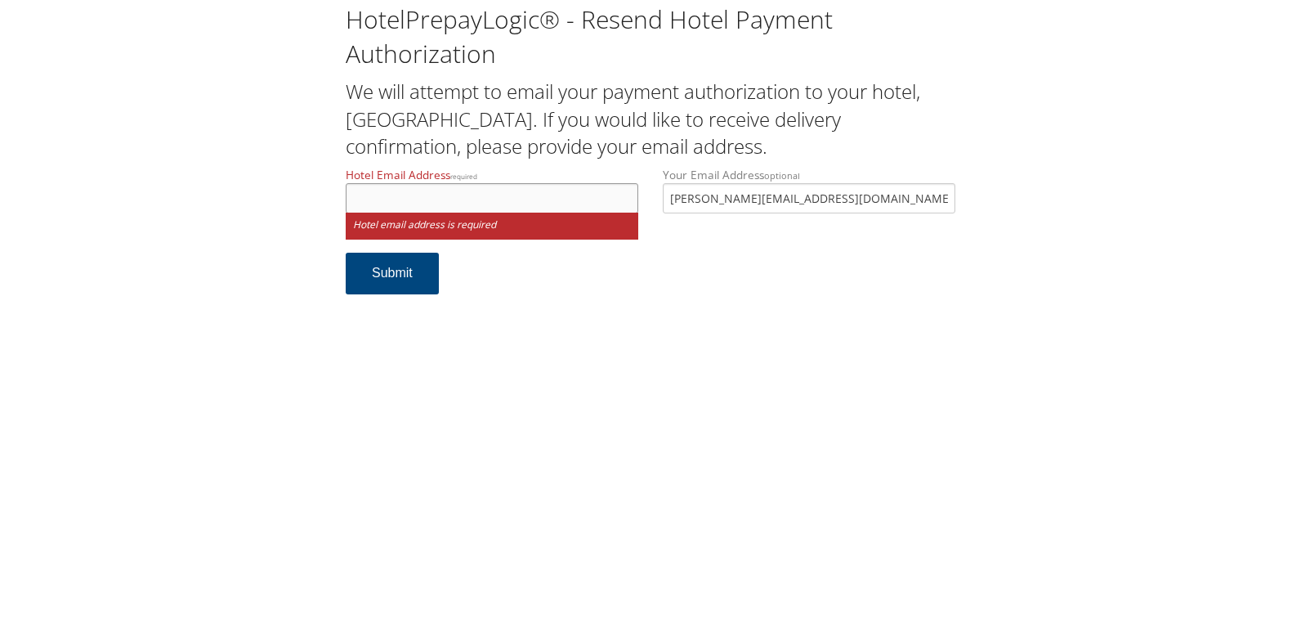
click at [436, 195] on input "Hotel Email Address required" at bounding box center [492, 198] width 293 height 30
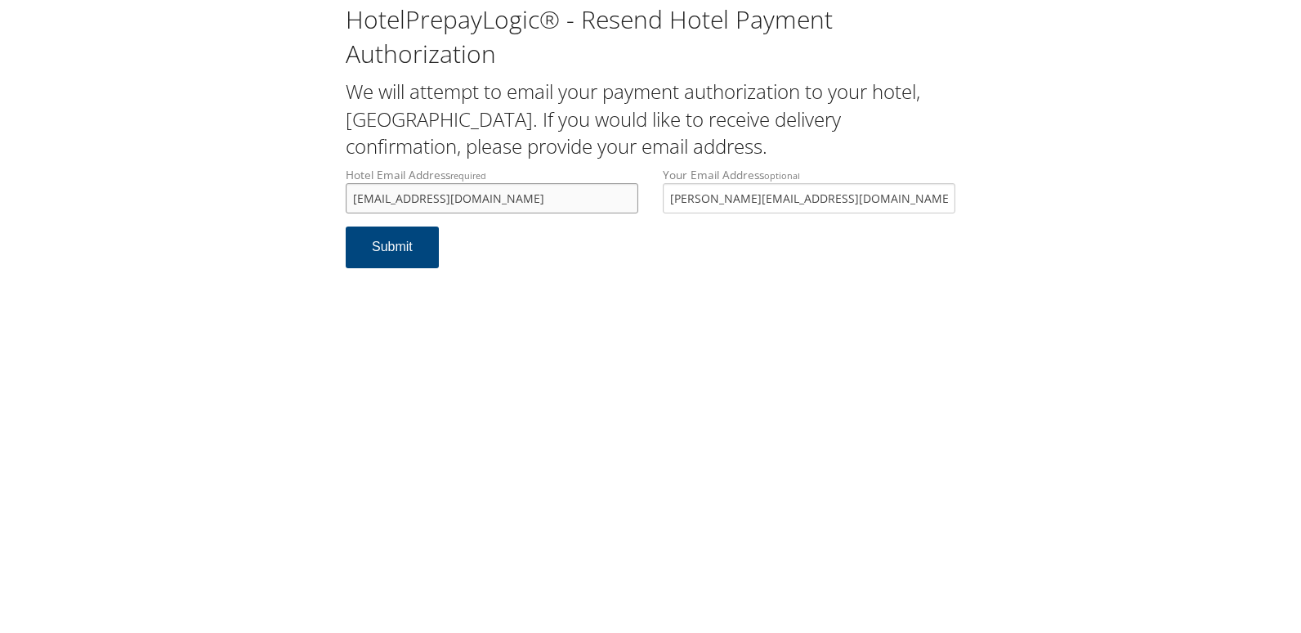
drag, startPoint x: 530, startPoint y: 190, endPoint x: 299, endPoint y: 178, distance: 230.8
click at [299, 178] on div "HotelPrepayLogic® - Resend Hotel Payment Authorization We will attempt to email…" at bounding box center [650, 142] width 1269 height 284
type input "[EMAIL_ADDRESS][DOMAIN_NAME]"
click at [415, 249] on button "Submit" at bounding box center [392, 247] width 93 height 42
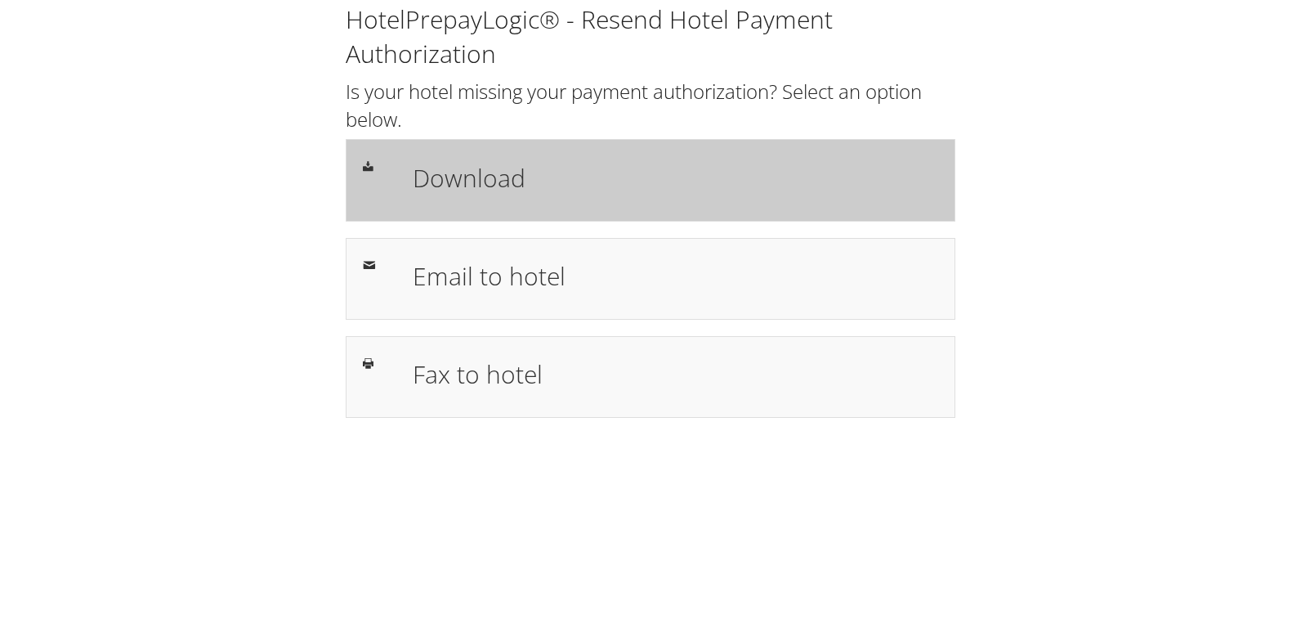
drag, startPoint x: 544, startPoint y: 197, endPoint x: 545, endPoint y: 205, distance: 8.3
click at [544, 197] on div "Download" at bounding box center [676, 179] width 550 height 47
click at [491, 173] on h1 "Download" at bounding box center [676, 177] width 526 height 37
drag, startPoint x: 460, startPoint y: 352, endPoint x: 690, endPoint y: 177, distance: 289.2
click at [458, 353] on div "Fax to hotel" at bounding box center [676, 376] width 550 height 47
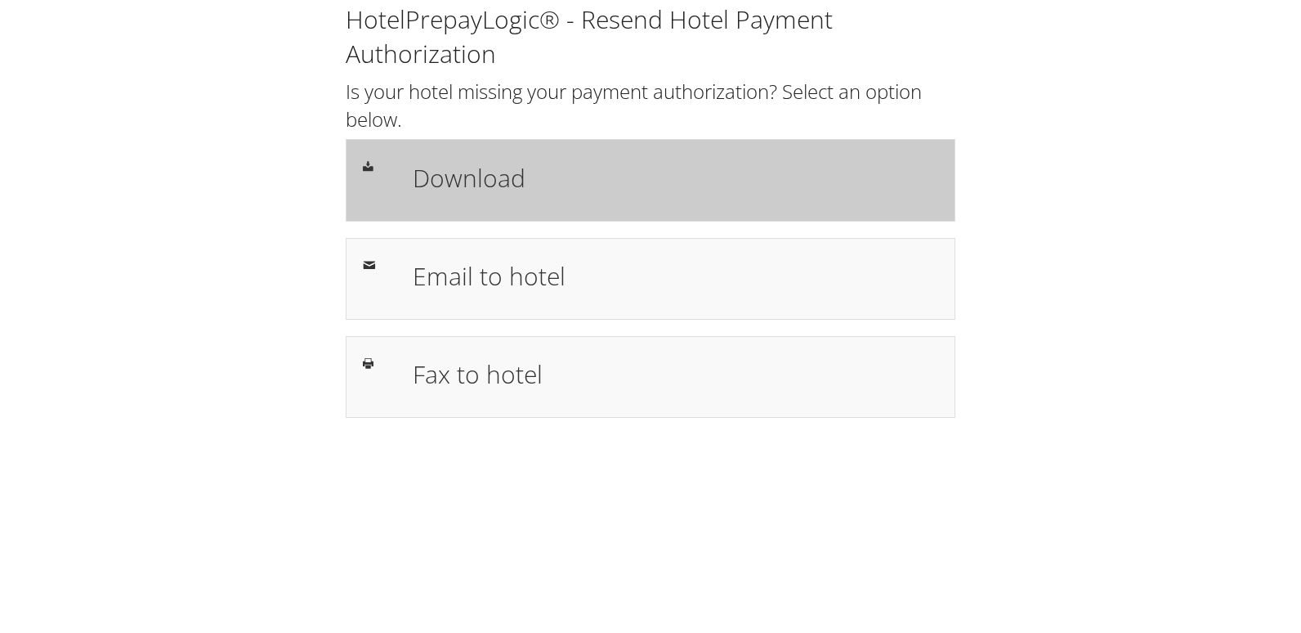
click at [546, 219] on div "Download" at bounding box center [651, 180] width 610 height 82
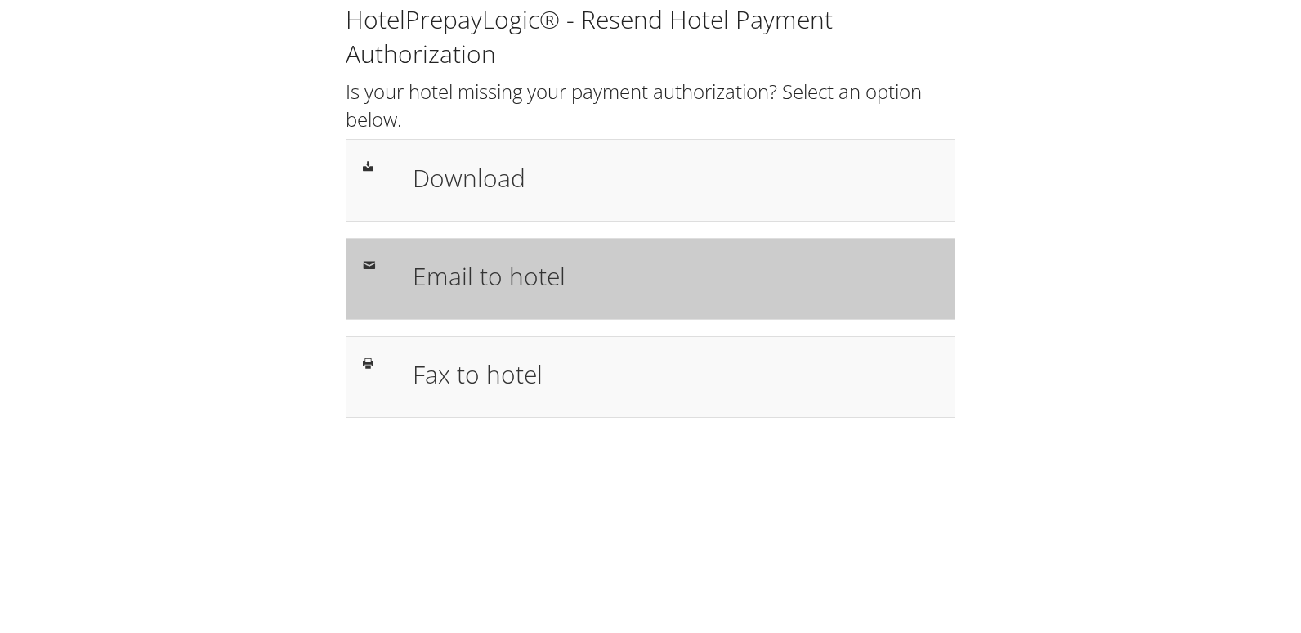
click at [513, 269] on h1 "Email to hotel" at bounding box center [676, 275] width 526 height 37
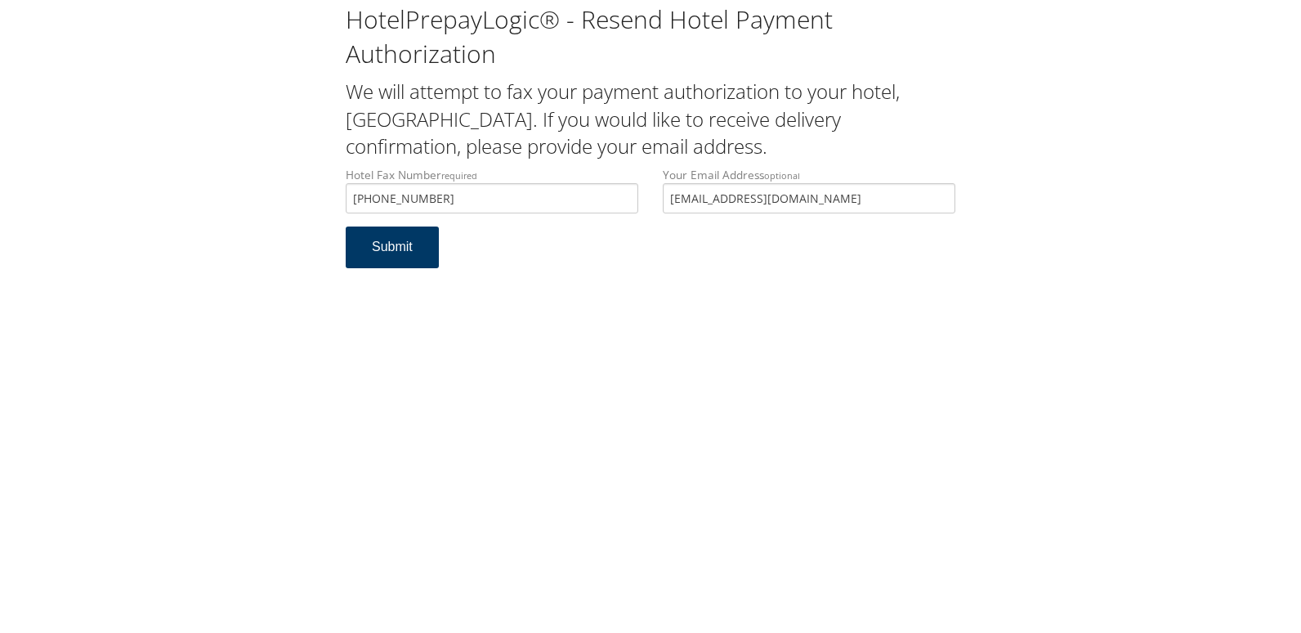
click at [378, 253] on button "Submit" at bounding box center [392, 247] width 93 height 42
click at [427, 199] on input "Hotel Email Address required" at bounding box center [492, 198] width 293 height 30
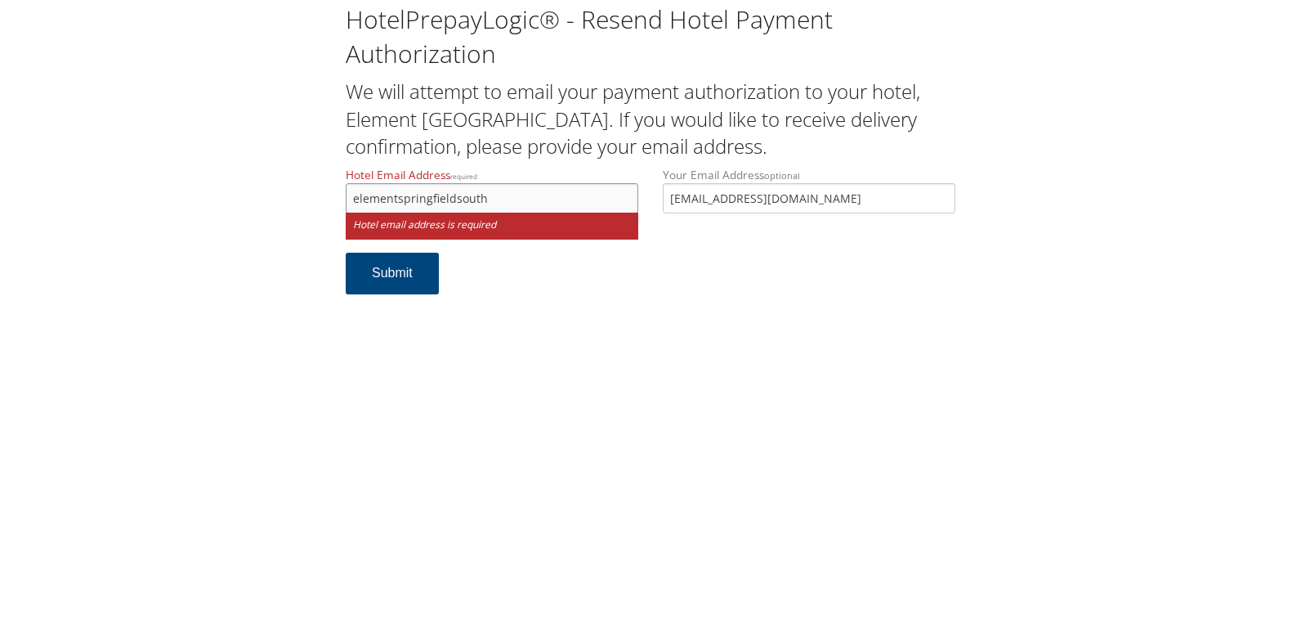
click at [514, 199] on input "elementspringfieldsouth" at bounding box center [492, 198] width 293 height 30
click at [526, 205] on input "elementspringfieldsouth@" at bounding box center [492, 198] width 293 height 30
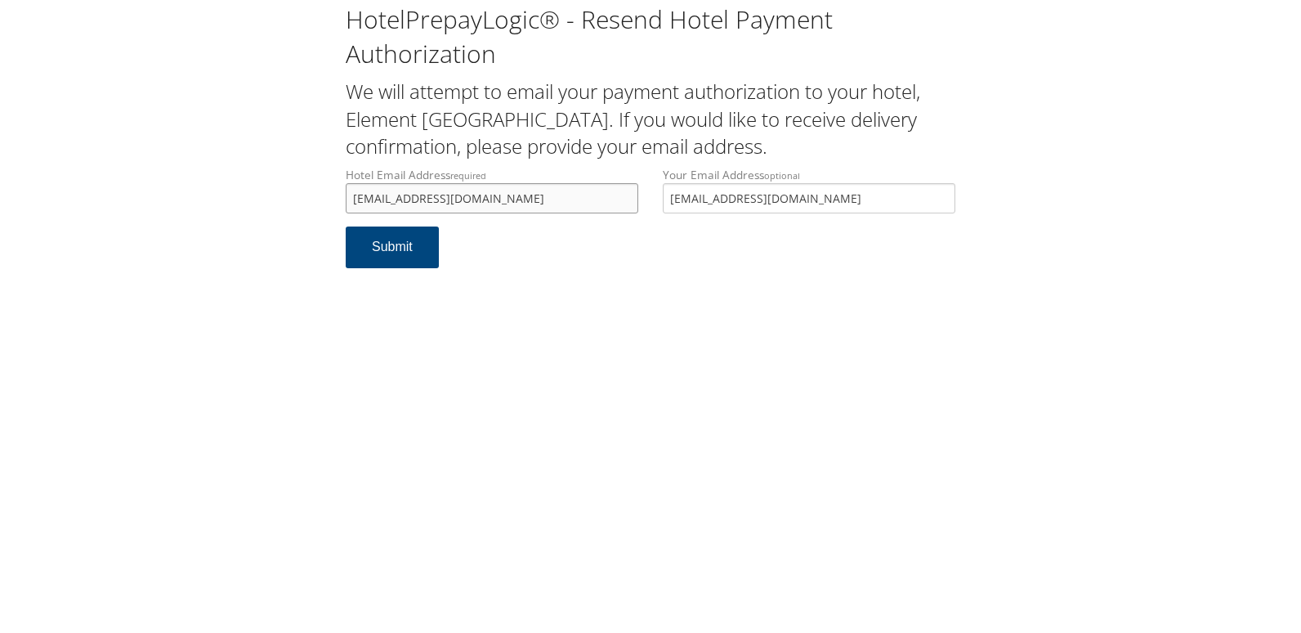
drag, startPoint x: 620, startPoint y: 199, endPoint x: 329, endPoint y: 173, distance: 292.2
click at [329, 173] on div "HotelPrepayLogic® - Resend Hotel Payment Authorization We will attempt to email…" at bounding box center [650, 142] width 1269 height 284
type input "elementspringfieldsouth@midashospitality.com"
click at [413, 253] on button "Submit" at bounding box center [392, 247] width 93 height 42
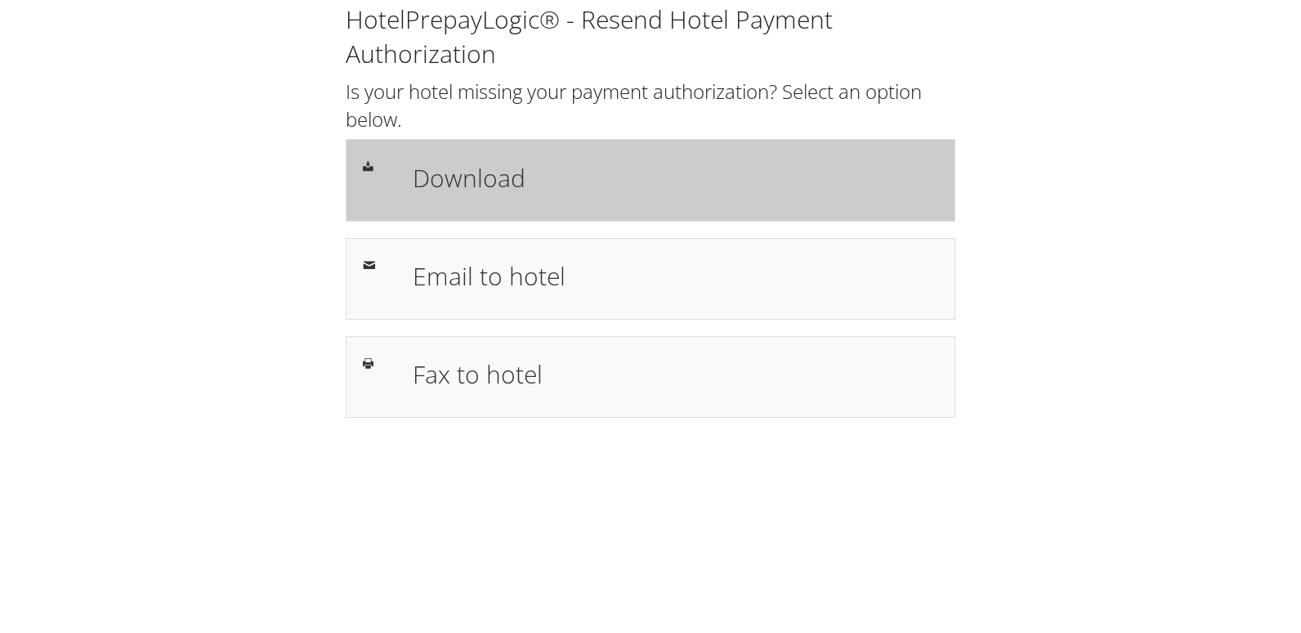
click at [517, 190] on h1 "Download" at bounding box center [676, 177] width 526 height 37
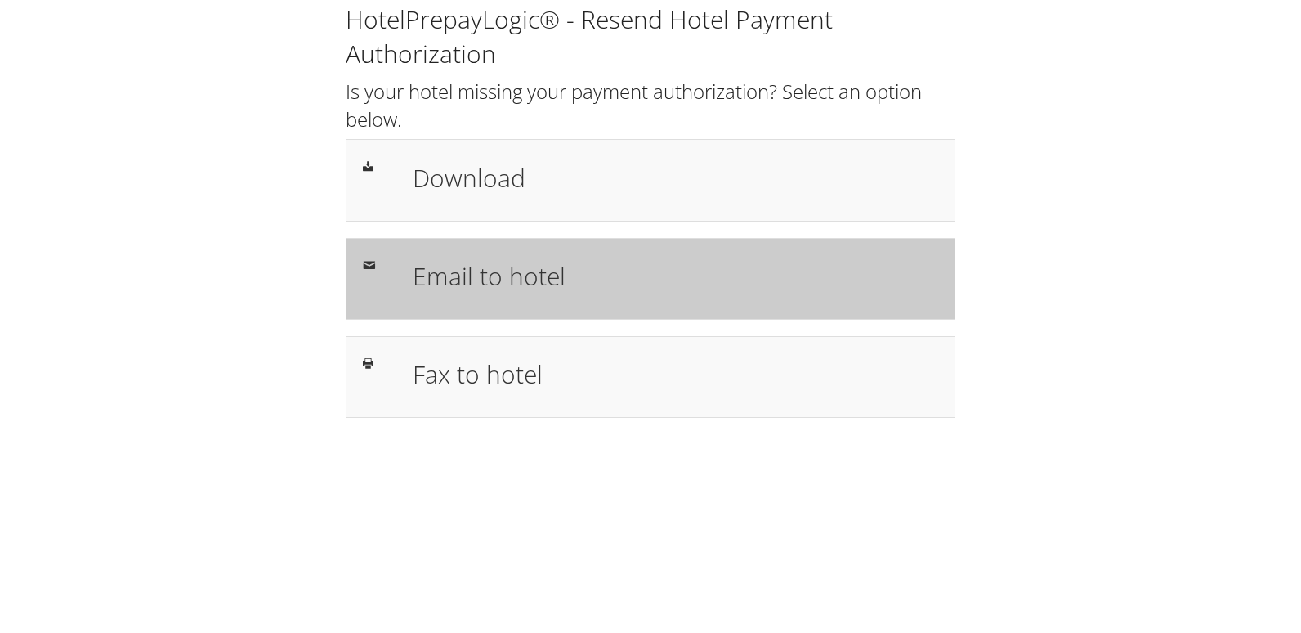
click at [508, 262] on h1 "Email to hotel" at bounding box center [676, 275] width 526 height 37
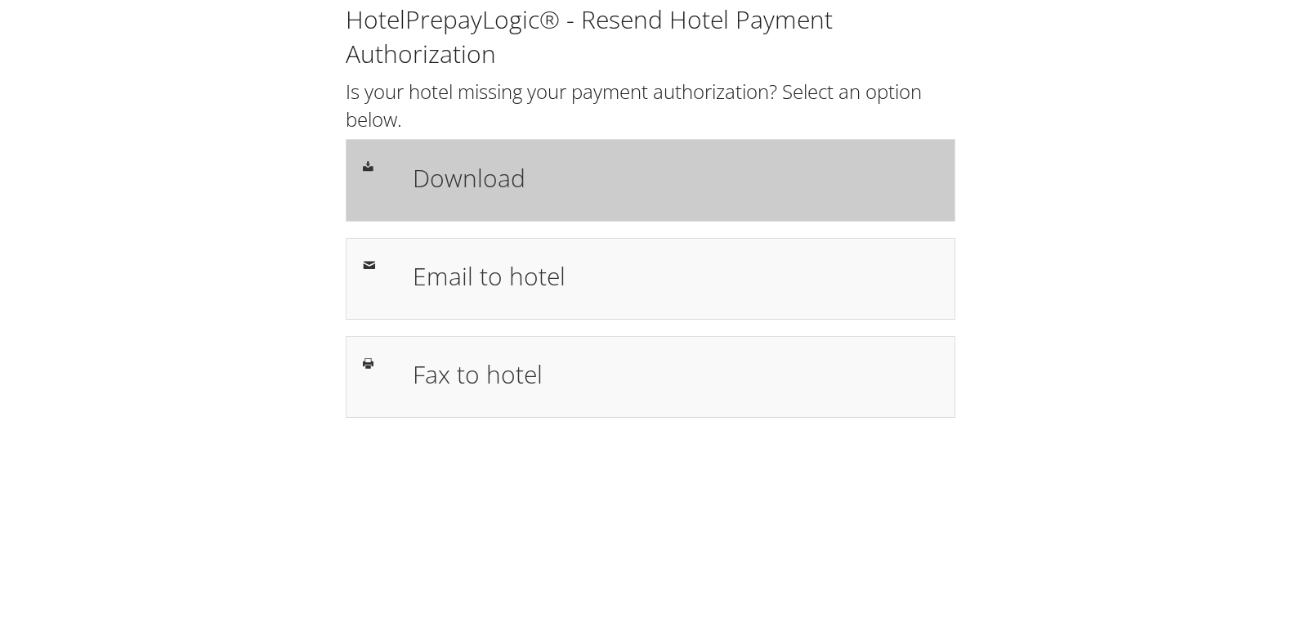
click at [506, 172] on h1 "Download" at bounding box center [676, 177] width 526 height 37
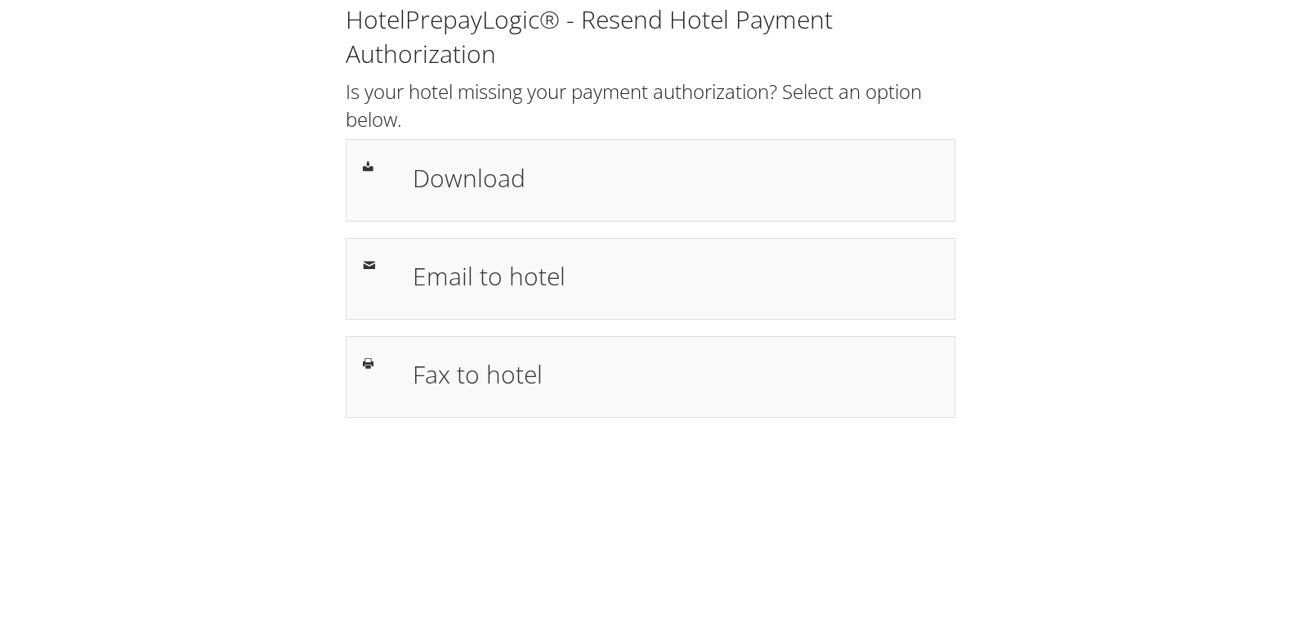
click at [298, 69] on div "HotelPrepayLogic® - Resend Hotel Payment Authorization Is your hotel missing yo…" at bounding box center [650, 217] width 1269 height 434
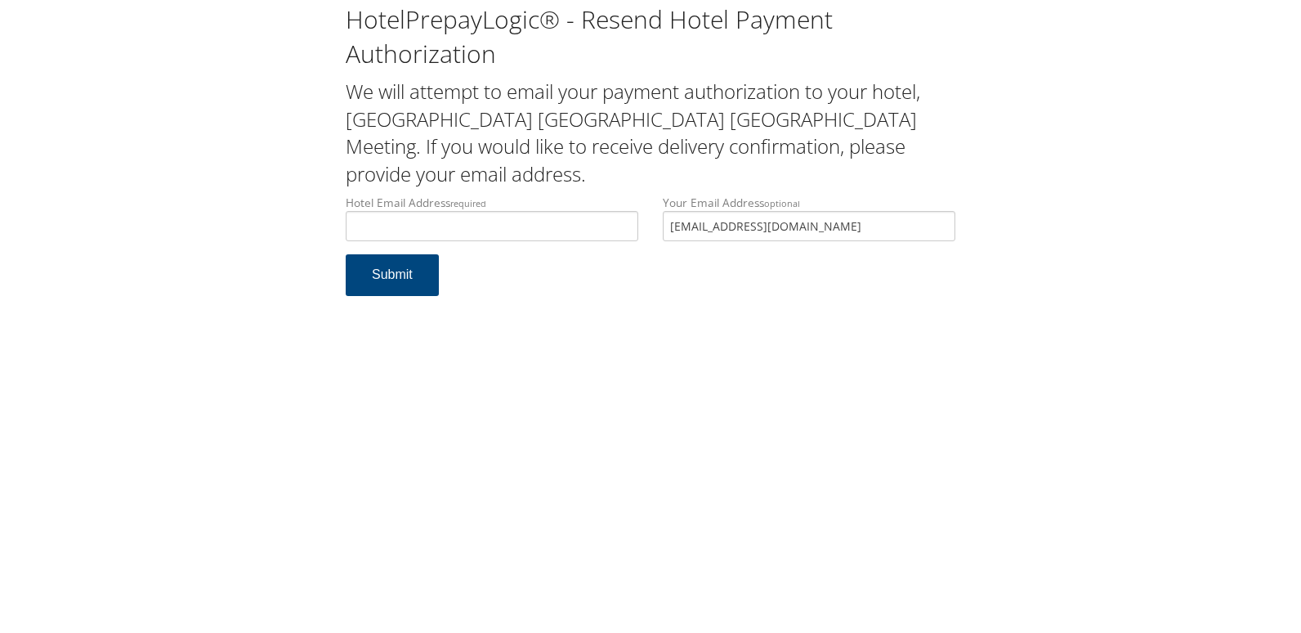
click at [535, 122] on h2 "We will attempt to email your payment authorization to your hotel, [GEOGRAPHIC_…" at bounding box center [651, 133] width 610 height 110
click at [535, 122] on h2 "We will attempt to email your payment authorization to your hotel, Hyatt House …" at bounding box center [651, 133] width 610 height 110
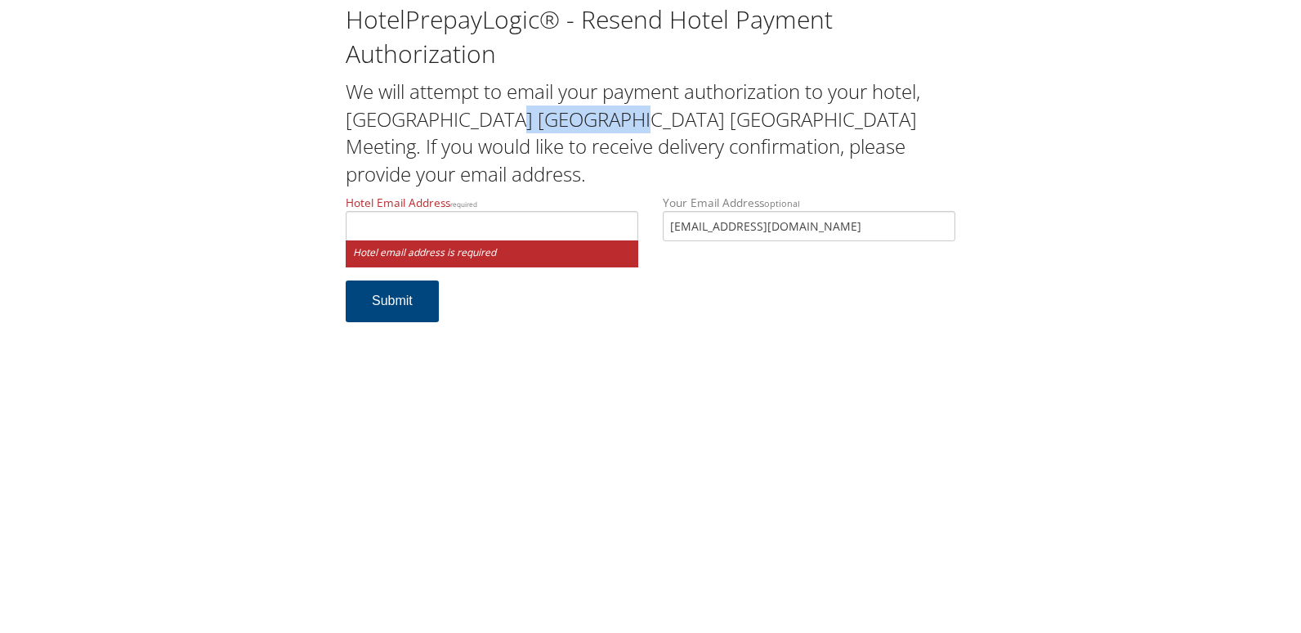
copy h2 "Philadelphia"
drag, startPoint x: 389, startPoint y: 181, endPoint x: 383, endPoint y: 196, distance: 15.8
click at [388, 195] on label "Hotel Email Address required" at bounding box center [492, 218] width 293 height 47
click at [383, 211] on input "Hotel Email Address required" at bounding box center [492, 226] width 293 height 30
type input "s"
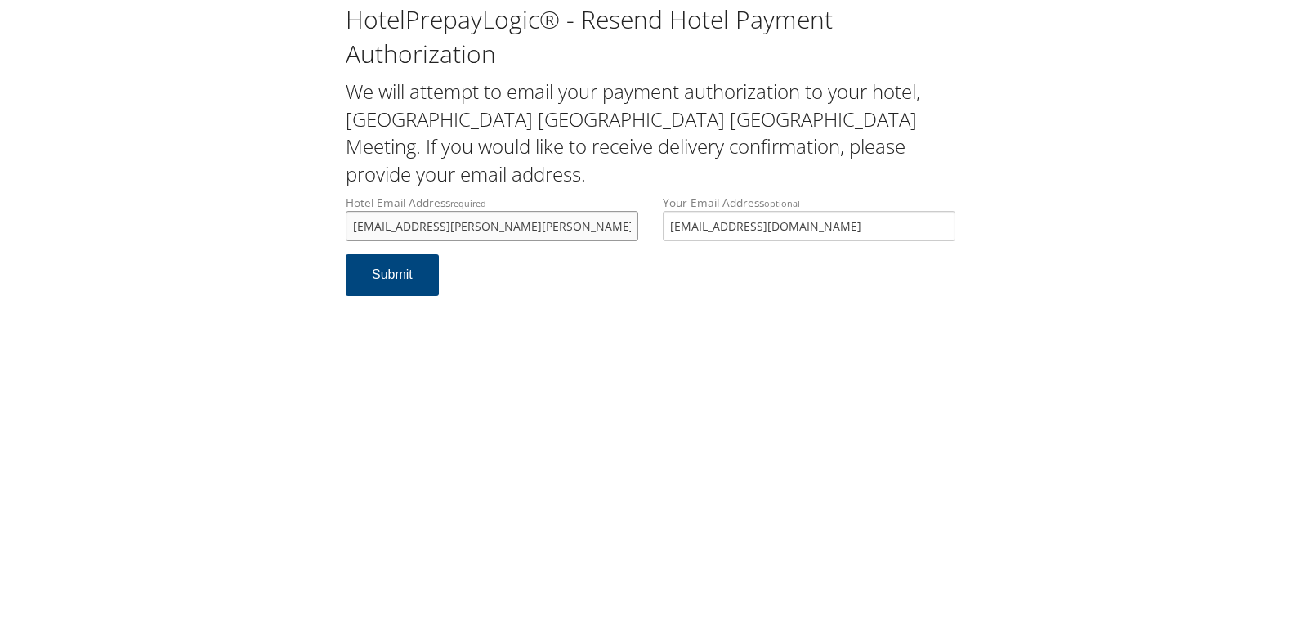
drag, startPoint x: 534, startPoint y: 199, endPoint x: 338, endPoint y: 199, distance: 195.4
click at [338, 199] on div "Hotel Email Address required saud.walker@hyatt.com Hotel email address is requi…" at bounding box center [492, 225] width 317 height 60
type input "saud.walker@hyatt.com"
click at [373, 256] on button "Submit" at bounding box center [392, 275] width 93 height 42
drag, startPoint x: 495, startPoint y: 198, endPoint x: 279, endPoint y: 198, distance: 215.8
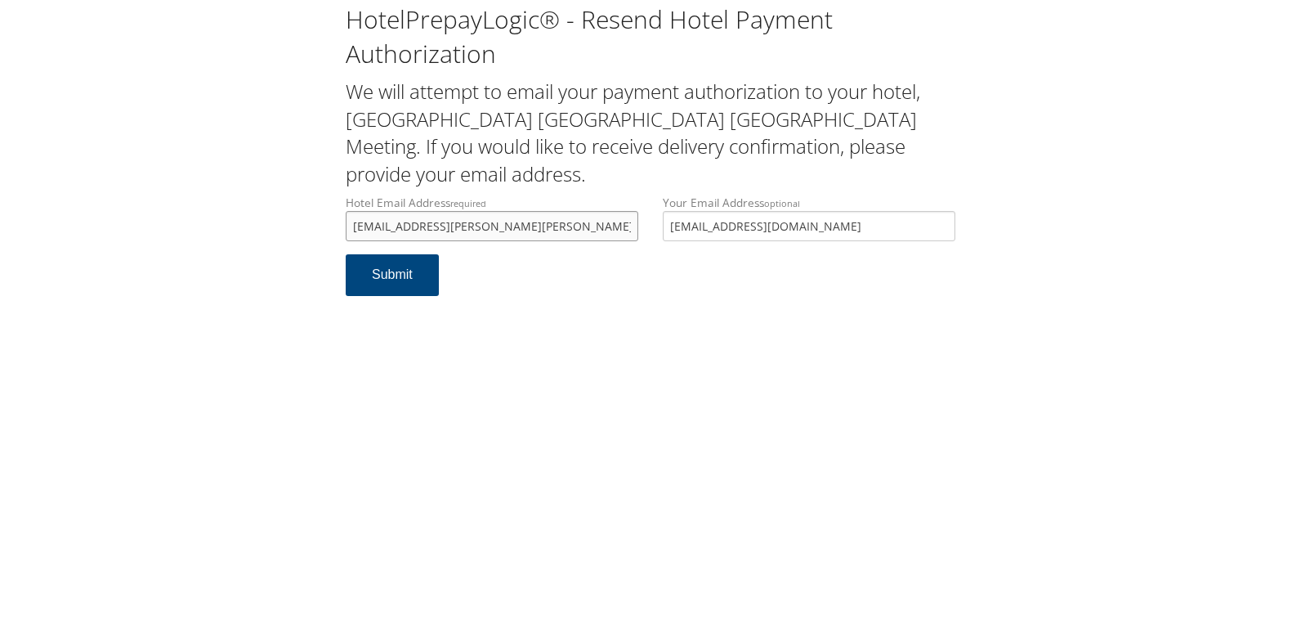
click at [279, 198] on div "HotelPrepayLogic® - Resend Hotel Payment Authorization We will attempt to email…" at bounding box center [650, 156] width 1269 height 312
drag, startPoint x: 501, startPoint y: 195, endPoint x: 333, endPoint y: 195, distance: 168.4
click at [333, 195] on div "HotelPrepayLogic® - Resend Hotel Payment Authorization We will attempt to email…" at bounding box center [650, 156] width 1269 height 312
type input "thinhinane.kacel@hyatt.com"
click at [419, 256] on button "Submit" at bounding box center [392, 275] width 93 height 42
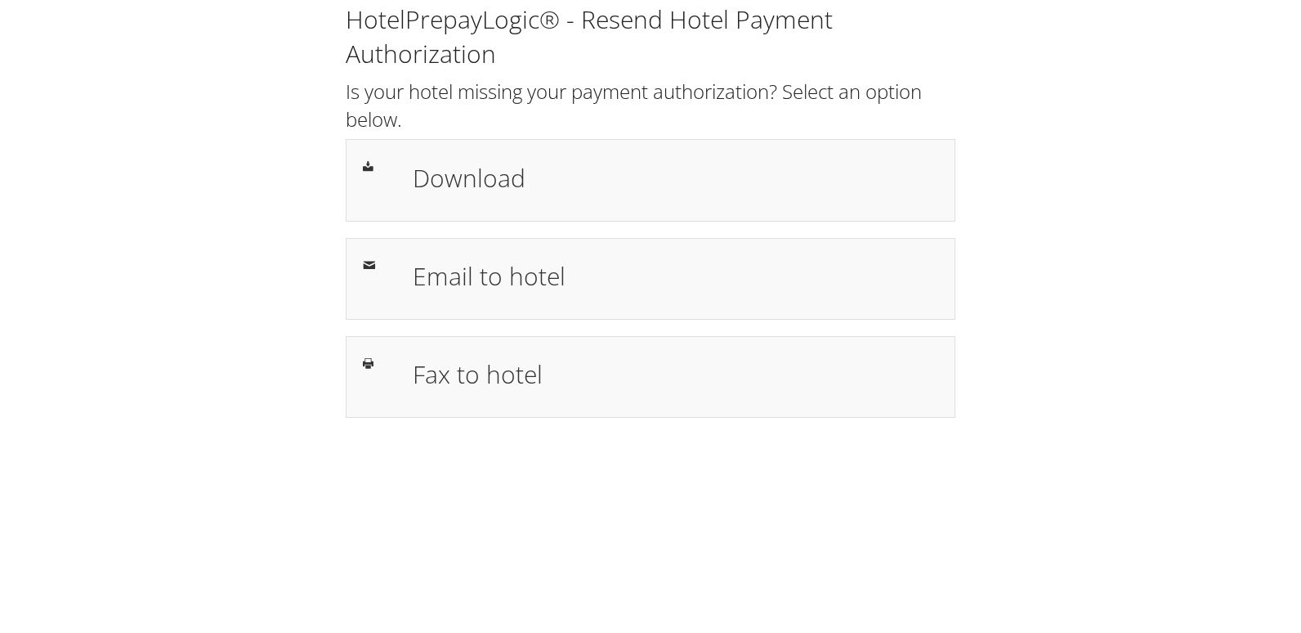
drag, startPoint x: 465, startPoint y: 181, endPoint x: 291, endPoint y: 172, distance: 174.3
click at [465, 181] on h1 "Download" at bounding box center [676, 177] width 526 height 37
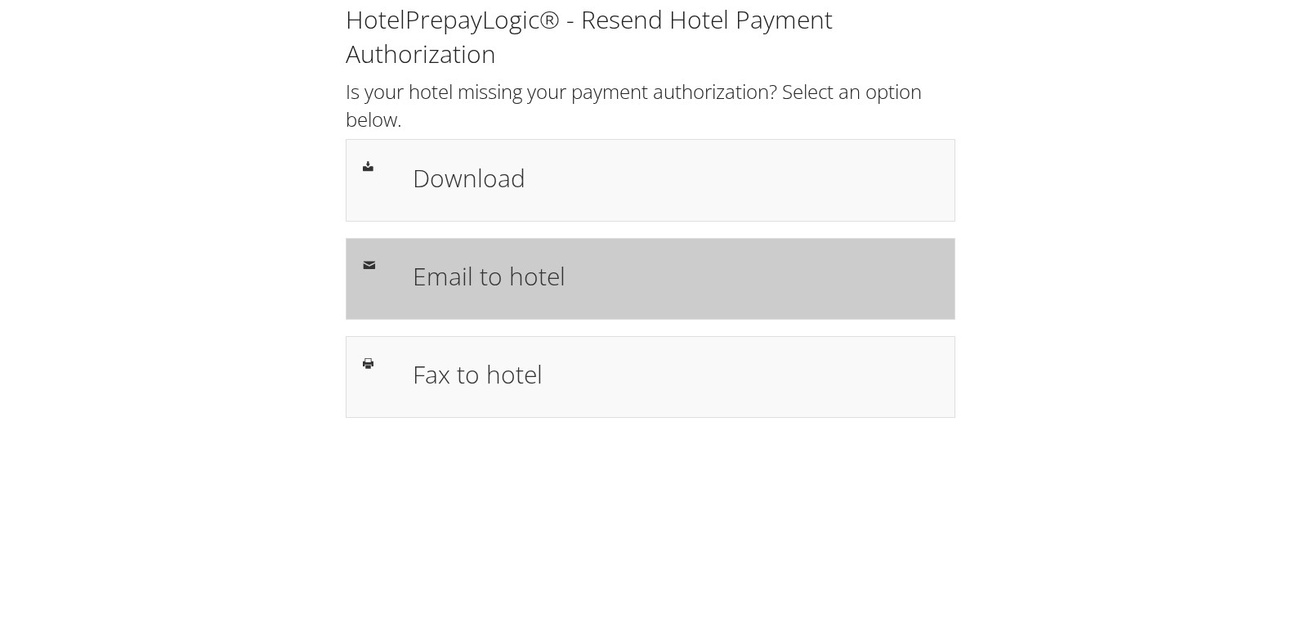
drag, startPoint x: 427, startPoint y: 293, endPoint x: 445, endPoint y: 293, distance: 18.0
click at [428, 293] on h1 "Email to hotel" at bounding box center [676, 275] width 526 height 37
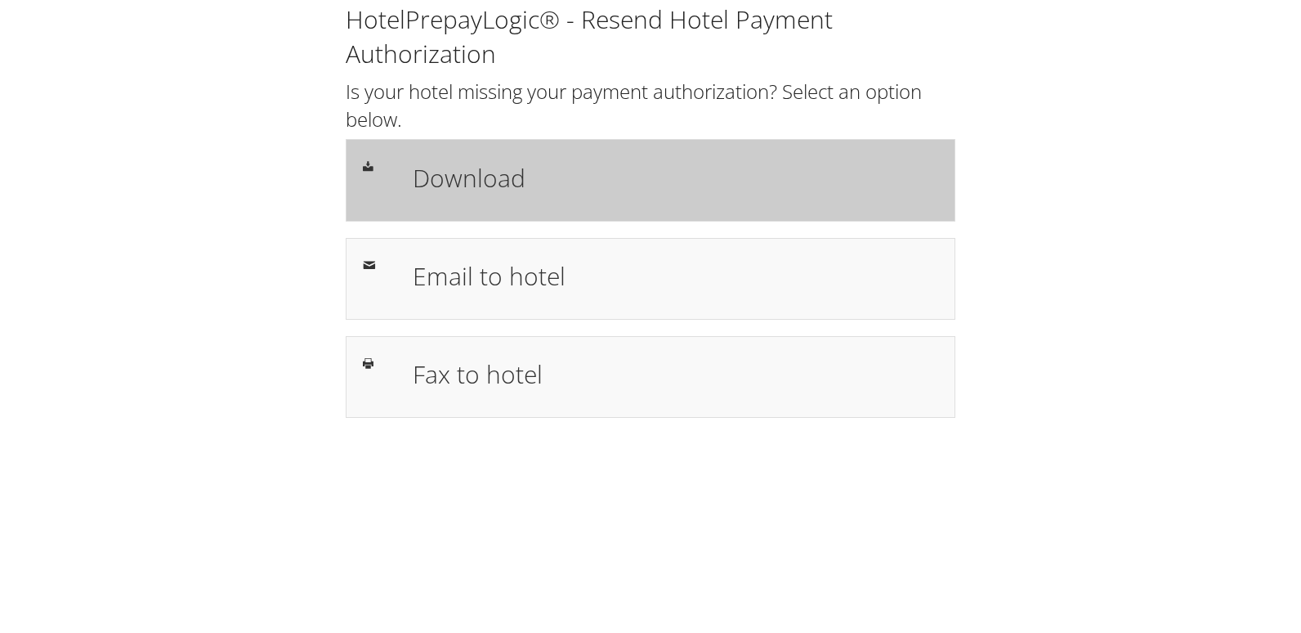
click at [713, 145] on div "Download" at bounding box center [651, 180] width 610 height 82
drag, startPoint x: 650, startPoint y: 187, endPoint x: 723, endPoint y: 180, distance: 73.1
click at [623, 187] on h1 "Download" at bounding box center [676, 177] width 526 height 37
click at [482, 193] on h1 "Download" at bounding box center [676, 177] width 526 height 37
drag, startPoint x: 0, startPoint y: 0, endPoint x: 533, endPoint y: 190, distance: 565.7
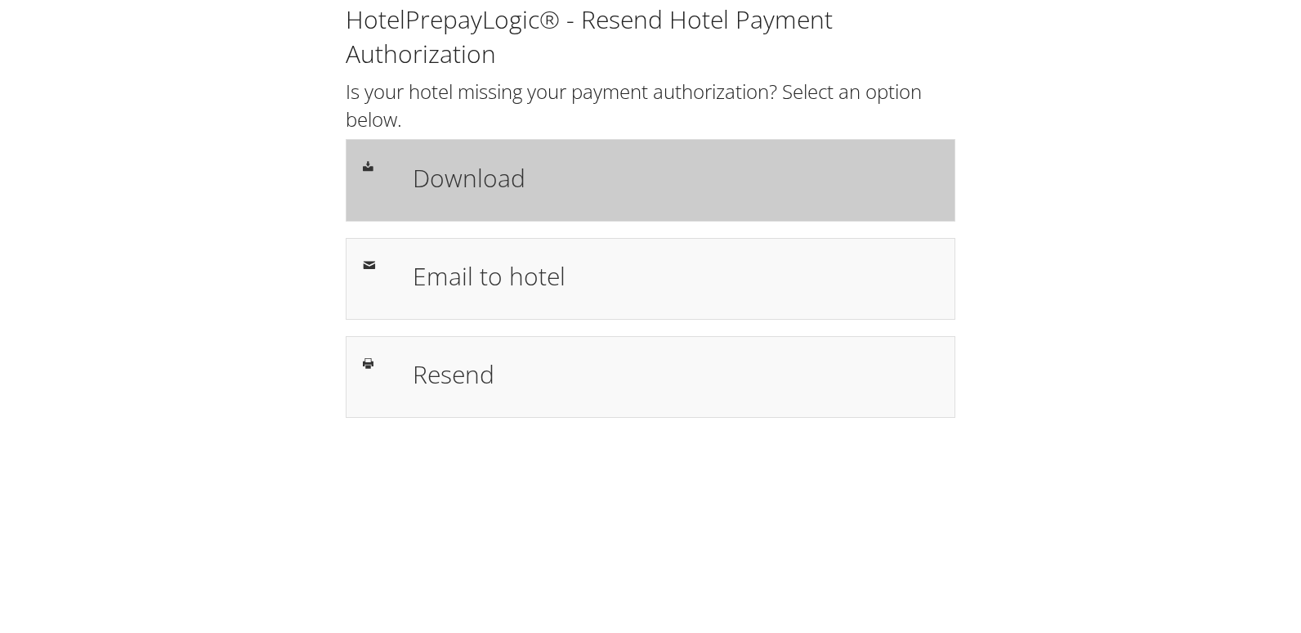
click at [536, 186] on h1 "Download" at bounding box center [676, 177] width 526 height 37
click at [706, 156] on div "Download" at bounding box center [676, 179] width 550 height 47
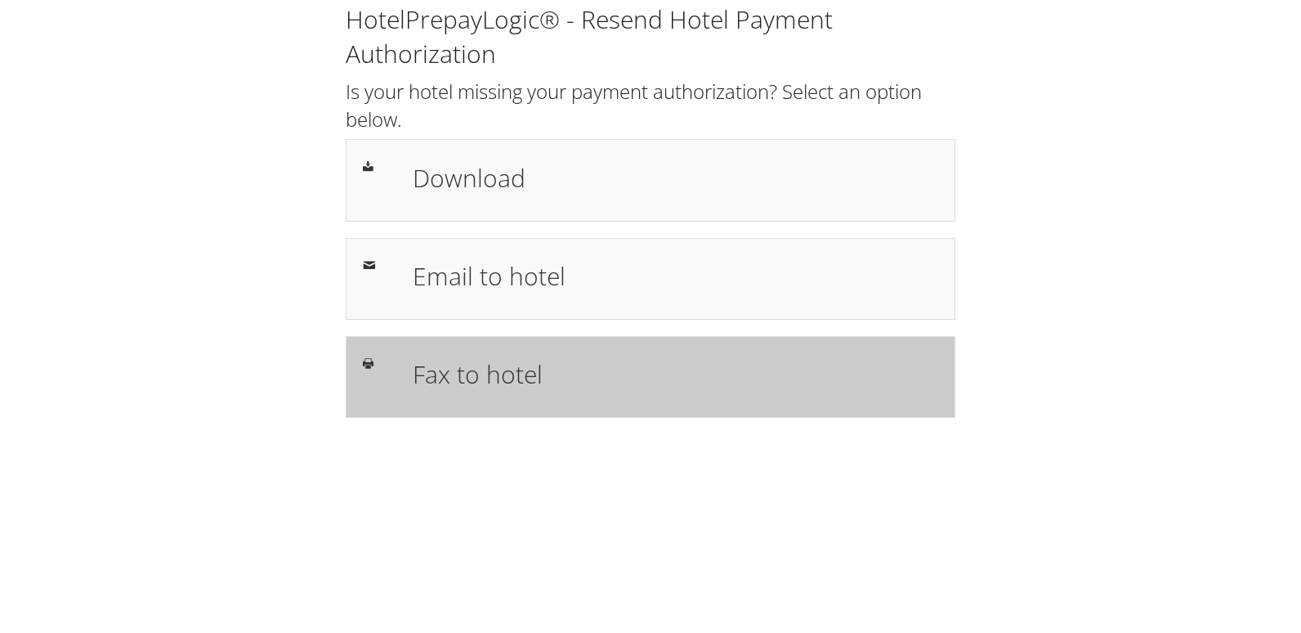
click at [467, 351] on div "Fax to hotel" at bounding box center [651, 377] width 610 height 82
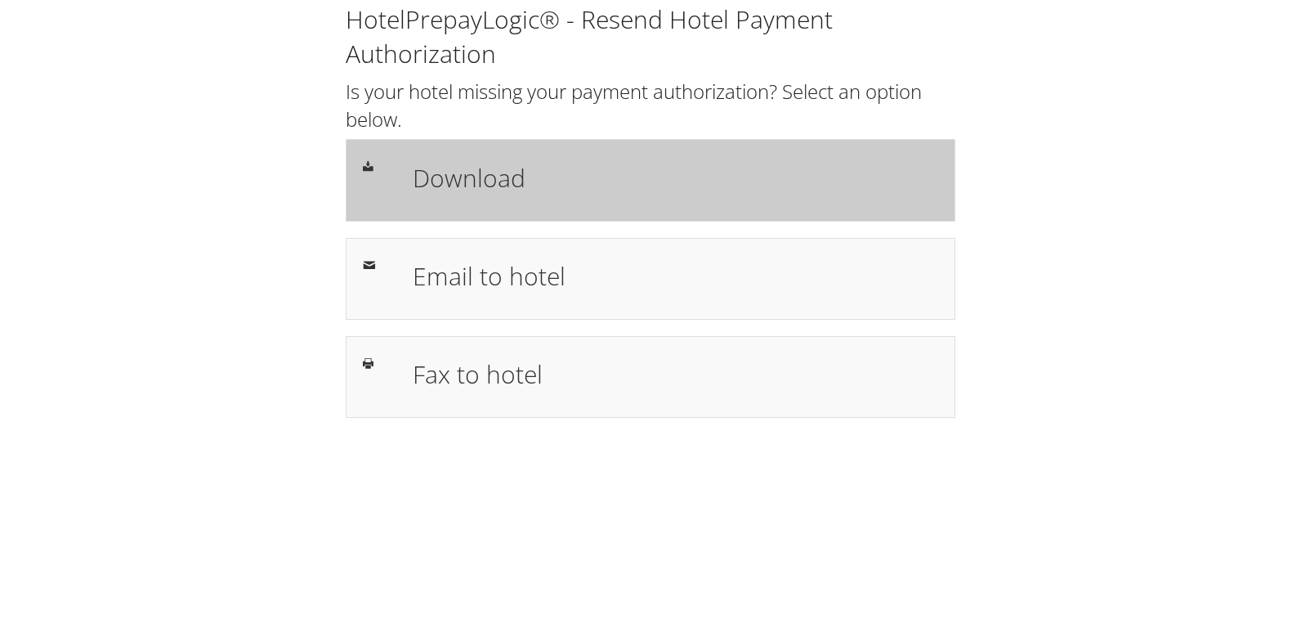
click at [711, 168] on h1 "Download" at bounding box center [676, 177] width 526 height 37
click at [524, 175] on h1 "Download" at bounding box center [676, 177] width 526 height 37
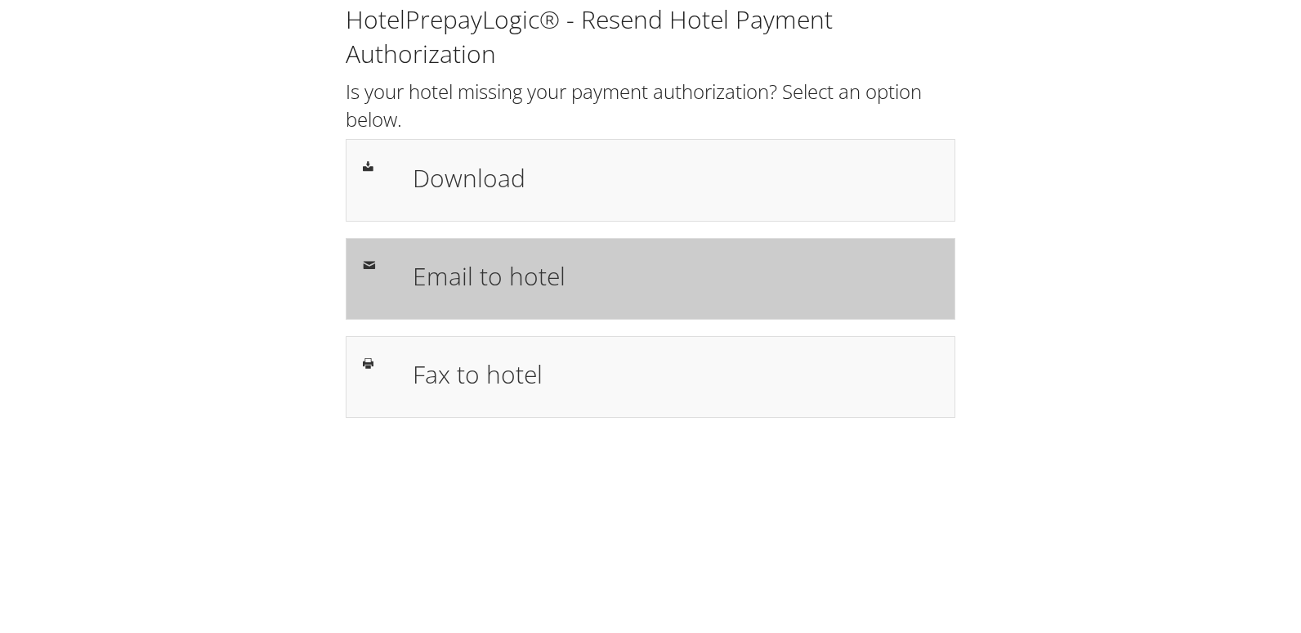
drag, startPoint x: 536, startPoint y: 283, endPoint x: 549, endPoint y: 288, distance: 14.0
click at [536, 283] on h1 "Email to hotel" at bounding box center [676, 275] width 526 height 37
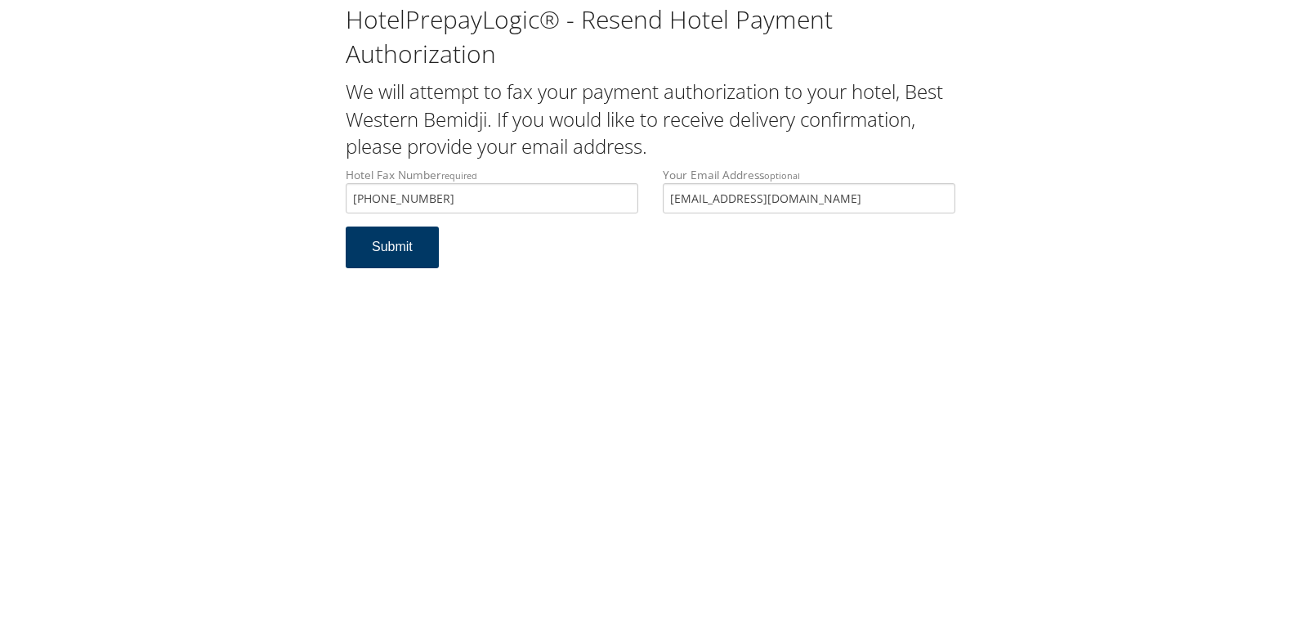
click at [404, 248] on button "Submit" at bounding box center [392, 247] width 93 height 42
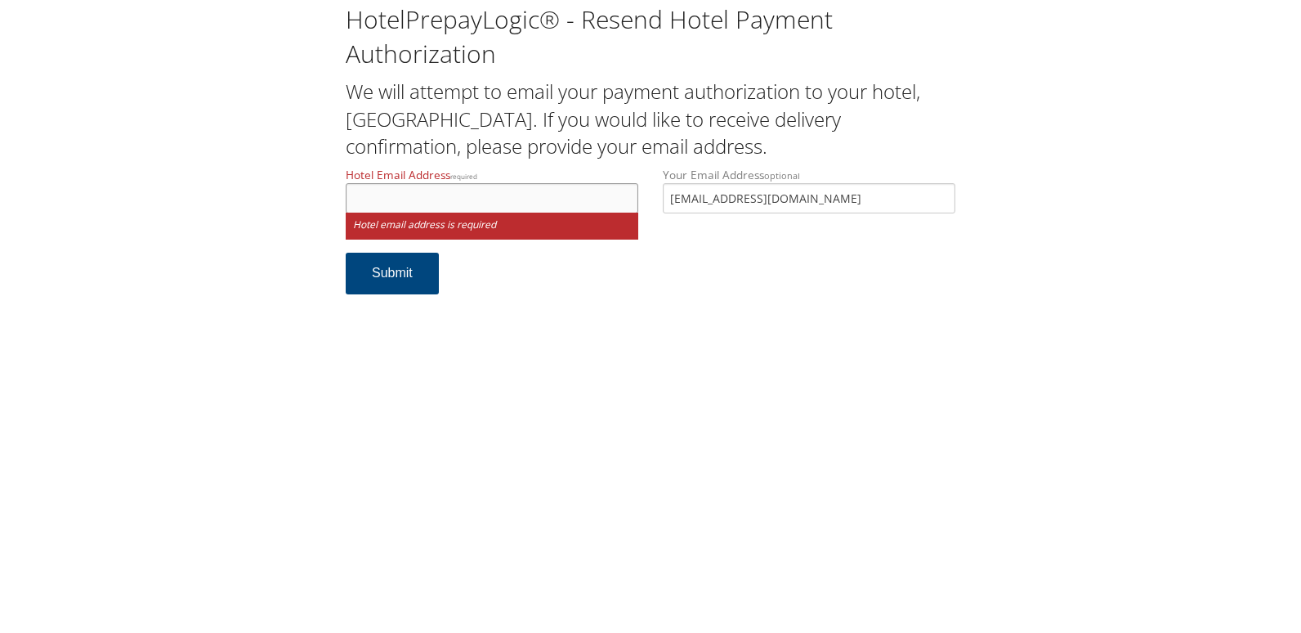
click at [437, 192] on input "Hotel Email Address required" at bounding box center [492, 198] width 293 height 30
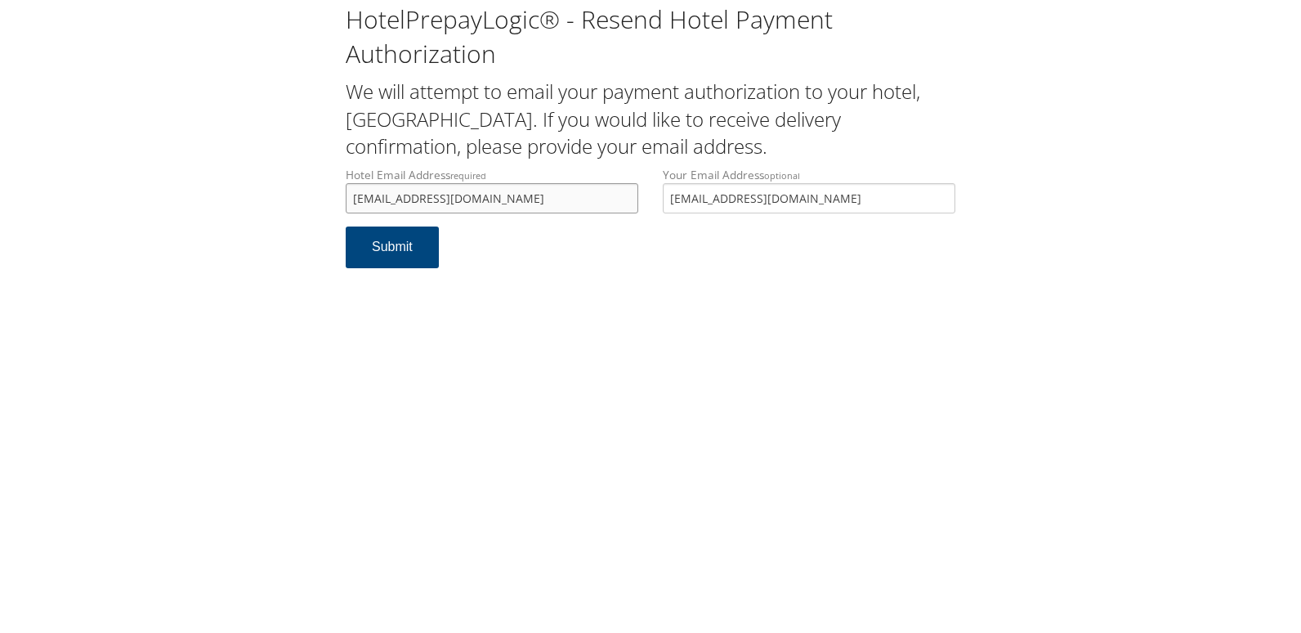
click at [475, 201] on input "hamptoninnmatamaros@gmail.com" at bounding box center [492, 198] width 293 height 30
click at [459, 204] on input "hamptoninnmatamaras@gmail.com" at bounding box center [492, 198] width 293 height 30
drag, startPoint x: 580, startPoint y: 201, endPoint x: 353, endPoint y: 193, distance: 227.4
click at [353, 193] on input "hamptoninnmatamoras@gmail.com" at bounding box center [492, 198] width 293 height 30
type input "hamptoninnmatamoras@gmail.com"
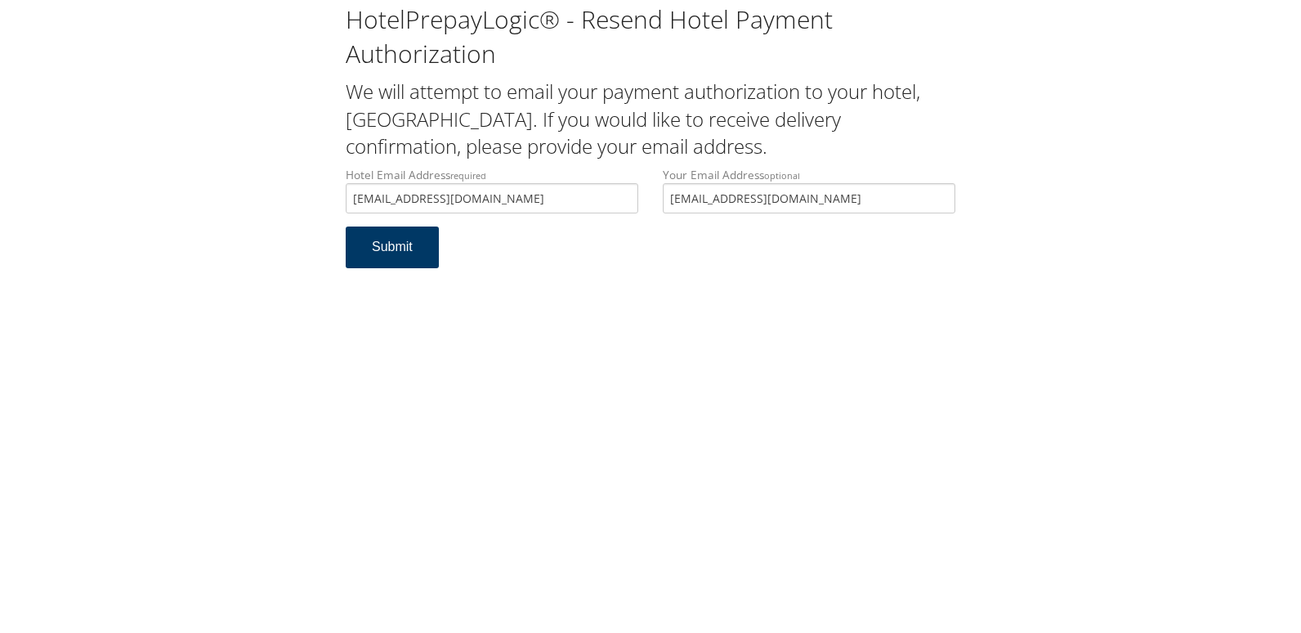
click at [381, 244] on button "Submit" at bounding box center [392, 247] width 93 height 42
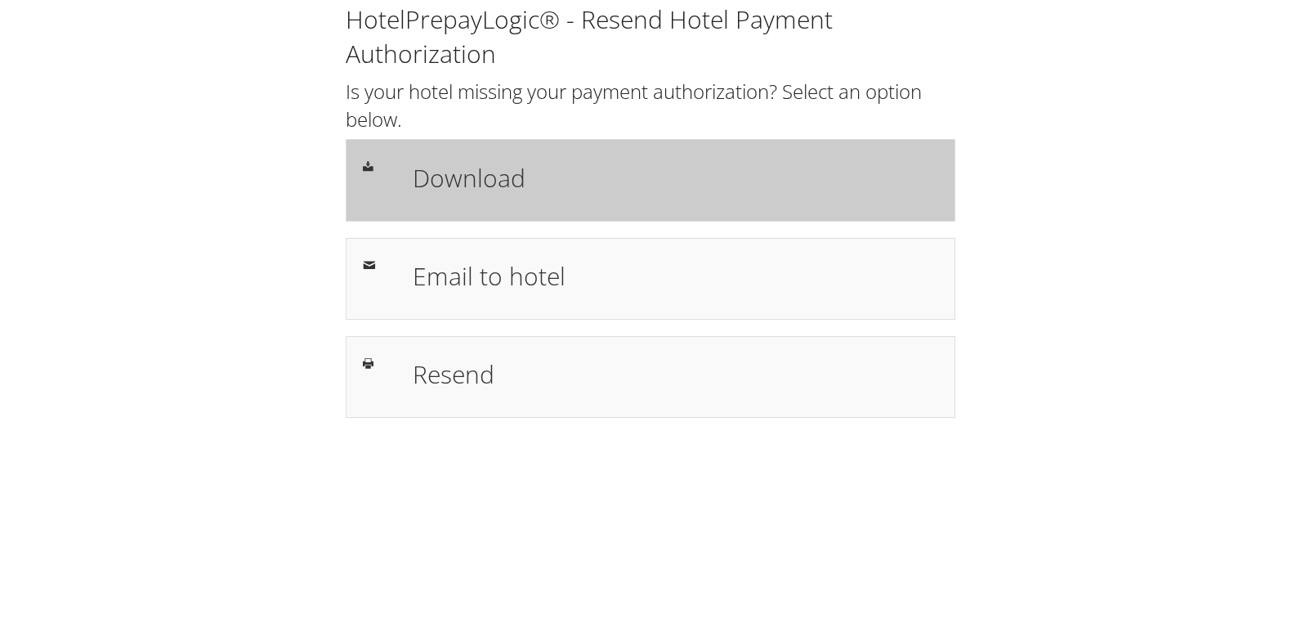
click at [512, 172] on h1 "Download" at bounding box center [676, 177] width 526 height 37
drag, startPoint x: 629, startPoint y: 177, endPoint x: 633, endPoint y: 187, distance: 11.4
click at [629, 177] on h1 "Download" at bounding box center [676, 177] width 526 height 37
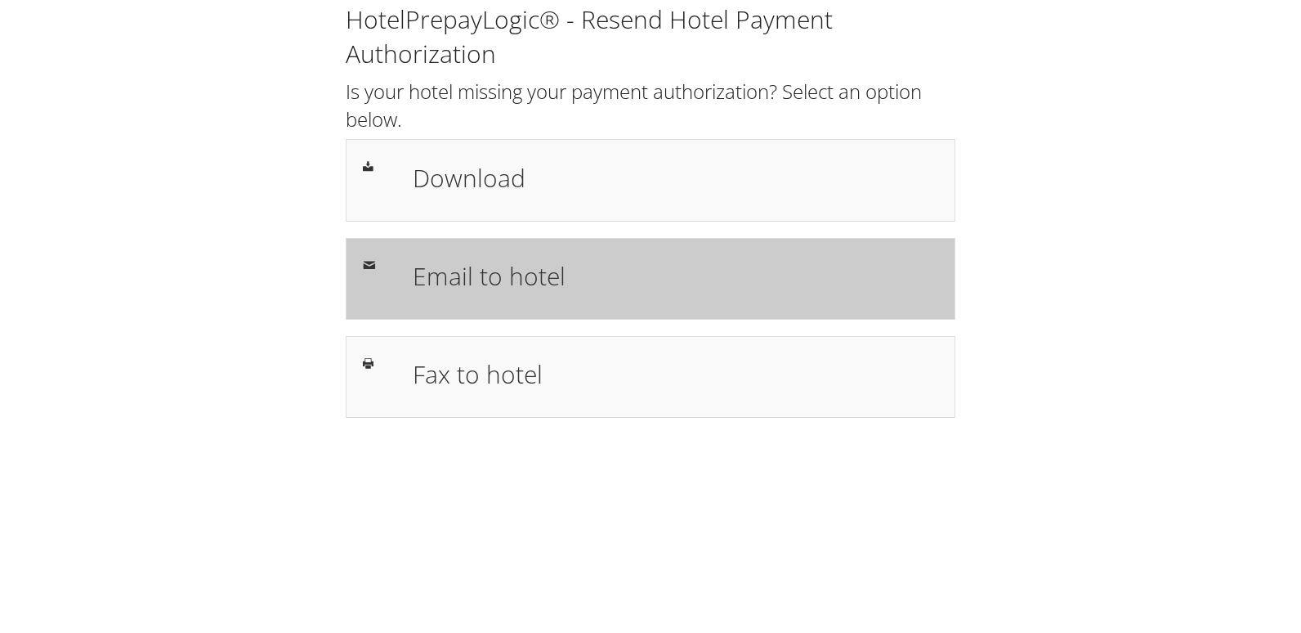
drag, startPoint x: 484, startPoint y: 260, endPoint x: 456, endPoint y: 264, distance: 28.1
click at [482, 260] on h1 "Email to hotel" at bounding box center [676, 275] width 526 height 37
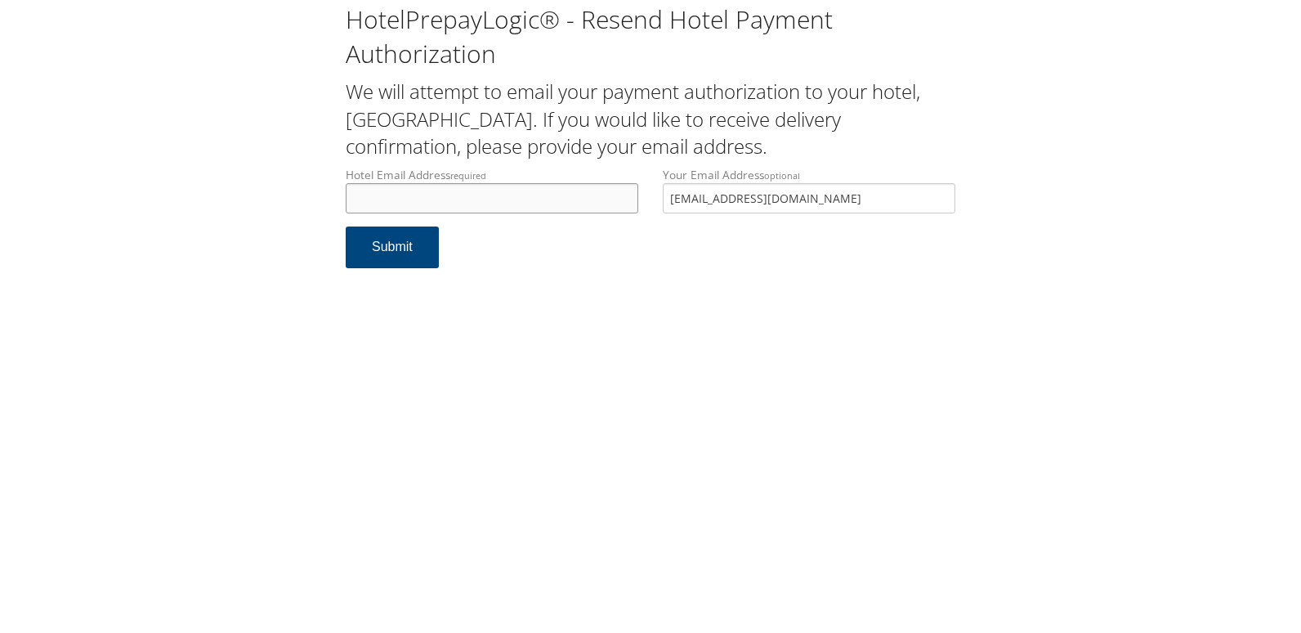
click at [438, 209] on input "Hotel Email Address required" at bounding box center [492, 198] width 293 height 30
click at [481, 190] on input "Hotel Email Address required" at bounding box center [492, 198] width 293 height 30
click at [445, 213] on input "Hotel Email Address required" at bounding box center [492, 198] width 293 height 30
click at [398, 207] on input "Hotel Email Address required" at bounding box center [492, 198] width 293 height 30
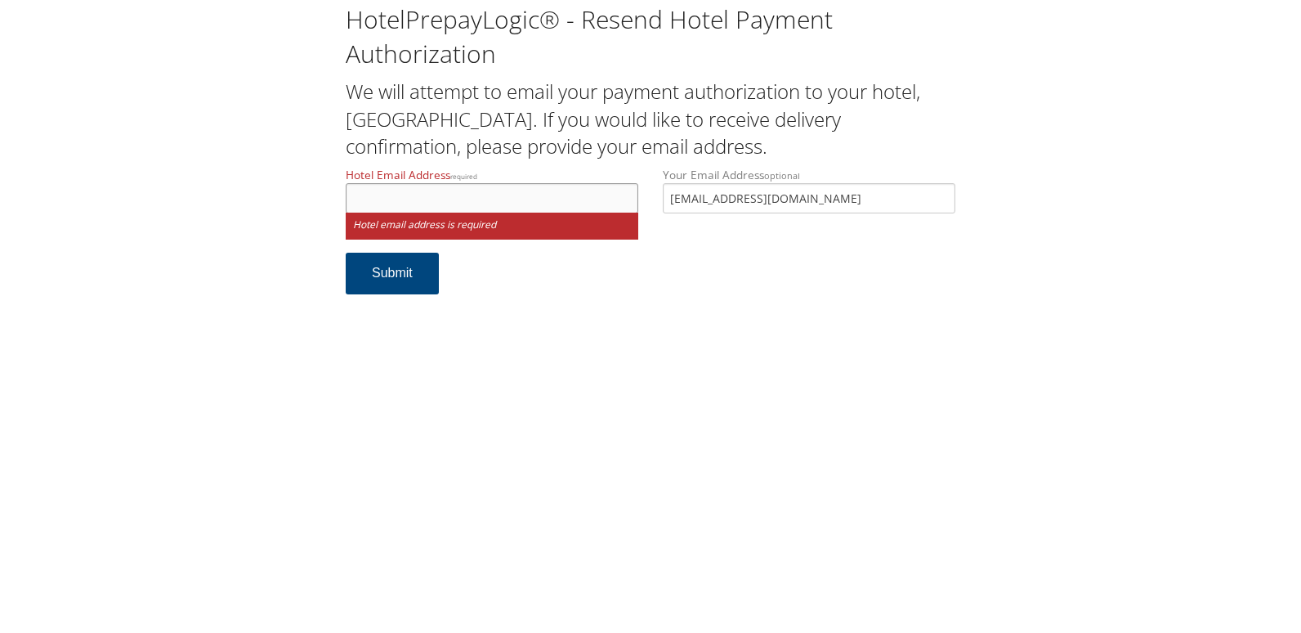
click at [388, 184] on input "Hotel Email Address required" at bounding box center [492, 198] width 293 height 30
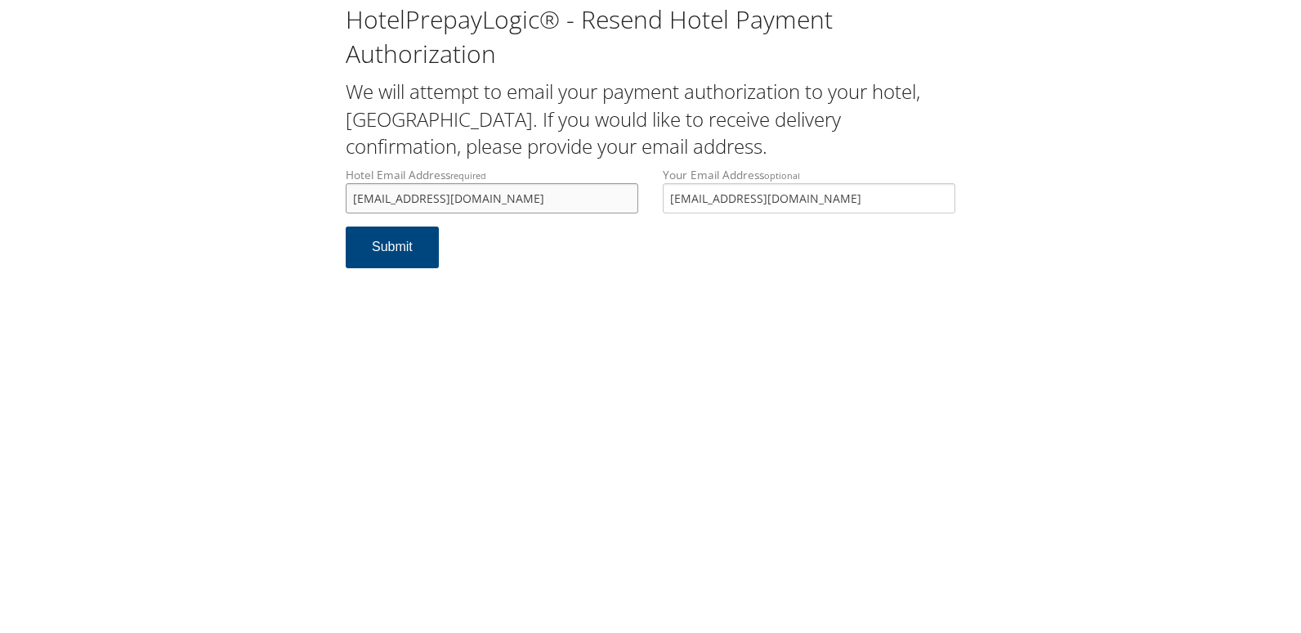
click at [483, 202] on input "chibb_hampton_suites@ilton.com" at bounding box center [492, 198] width 293 height 30
drag, startPoint x: 557, startPoint y: 197, endPoint x: 278, endPoint y: 196, distance: 279.6
click at [278, 196] on div "HotelPrepayLogic® - Resend Hotel Payment Authorization We will attempt to email…" at bounding box center [650, 142] width 1269 height 284
type input "chibb_hampton_suites@hilton.com"
click at [378, 249] on button "Submit" at bounding box center [392, 247] width 93 height 42
